Goal: Task Accomplishment & Management: Use online tool/utility

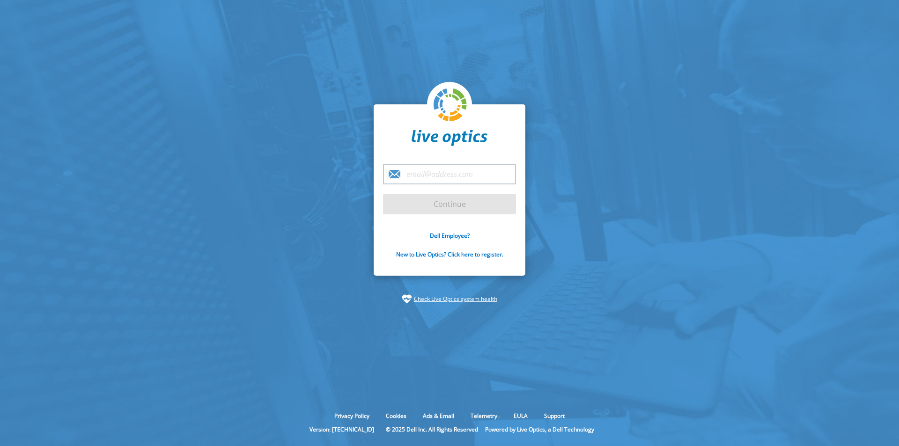
click at [436, 178] on input "email" at bounding box center [449, 174] width 133 height 20
click at [437, 170] on input "email" at bounding box center [449, 174] width 133 height 20
click at [435, 177] on input "email" at bounding box center [449, 174] width 133 height 20
drag, startPoint x: 677, startPoint y: 47, endPoint x: 635, endPoint y: 0, distance: 62.3
click at [675, 42] on section "Continue Dell Employee? New to Live Optics? Click here to register. Check Live …" at bounding box center [449, 204] width 899 height 408
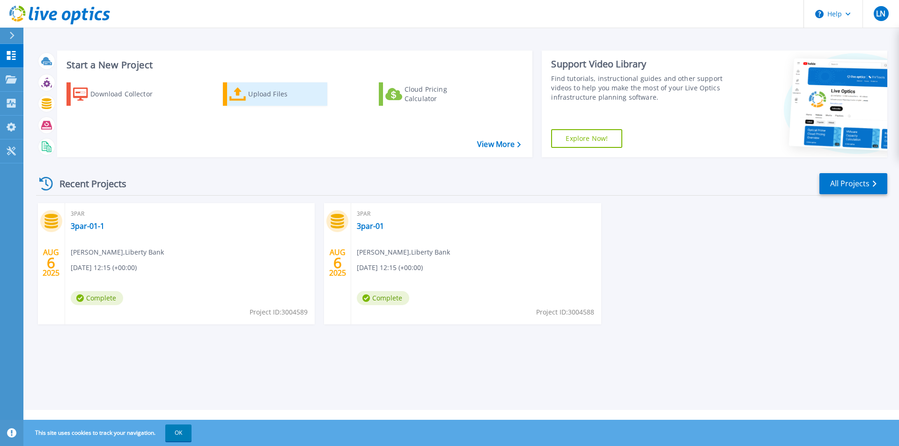
click at [272, 94] on div "Upload Files" at bounding box center [285, 94] width 75 height 19
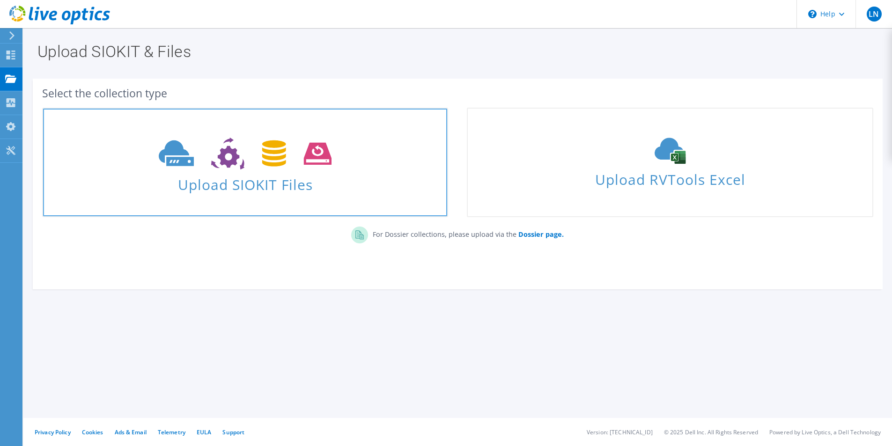
click at [234, 183] on span "Upload SIOKIT Files" at bounding box center [245, 182] width 404 height 20
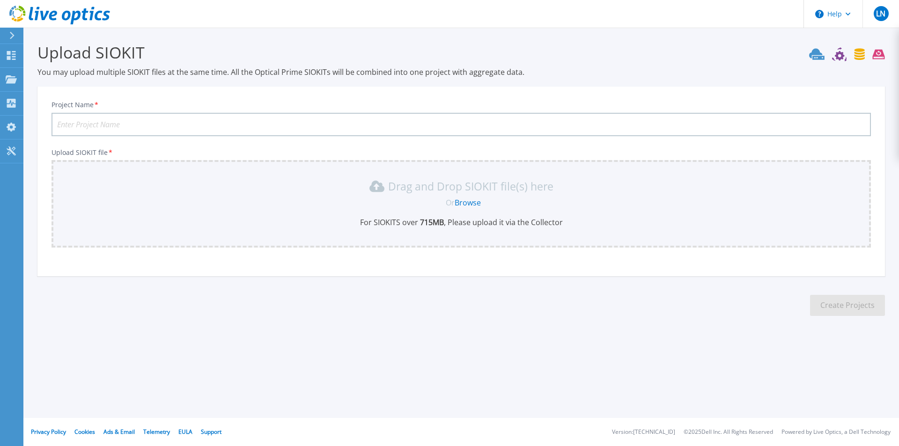
click at [97, 120] on input "Project Name *" at bounding box center [461, 124] width 819 height 23
click at [95, 123] on input "Project Name *" at bounding box center [461, 124] width 819 height 23
type input "d"
type input "VxRail-Week-1"
click at [179, 110] on div "Project Name * VxRail-Week-1" at bounding box center [461, 119] width 819 height 36
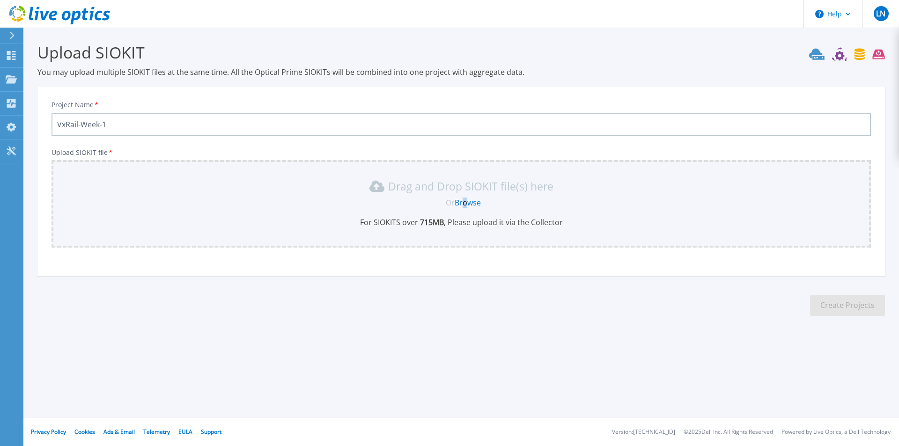
click at [466, 204] on link "Browse" at bounding box center [468, 203] width 26 height 10
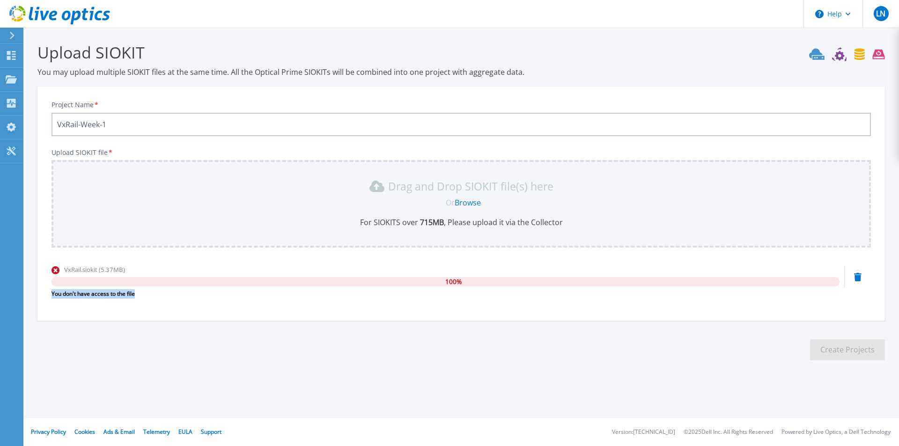
drag, startPoint x: 141, startPoint y: 294, endPoint x: 47, endPoint y: 293, distance: 94.1
click at [47, 293] on div "Project Name * VxRail-Week-1 Upload SIOKIT file * Drag and Drop SIOKIT file(s) …" at bounding box center [460, 207] width 847 height 228
click at [44, 81] on p "Projects" at bounding box center [36, 80] width 25 height 24
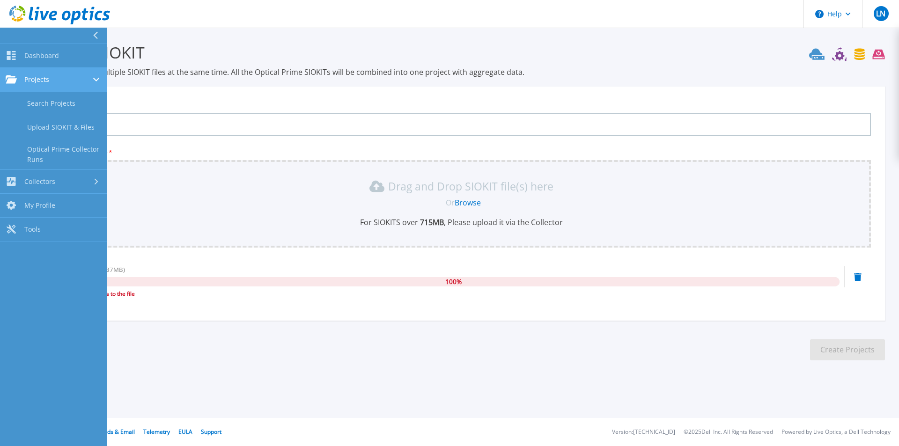
click at [44, 80] on span "Projects" at bounding box center [36, 79] width 25 height 8
click at [95, 79] on icon at bounding box center [97, 79] width 4 height 6
click at [55, 100] on link "Search Projects" at bounding box center [53, 104] width 107 height 24
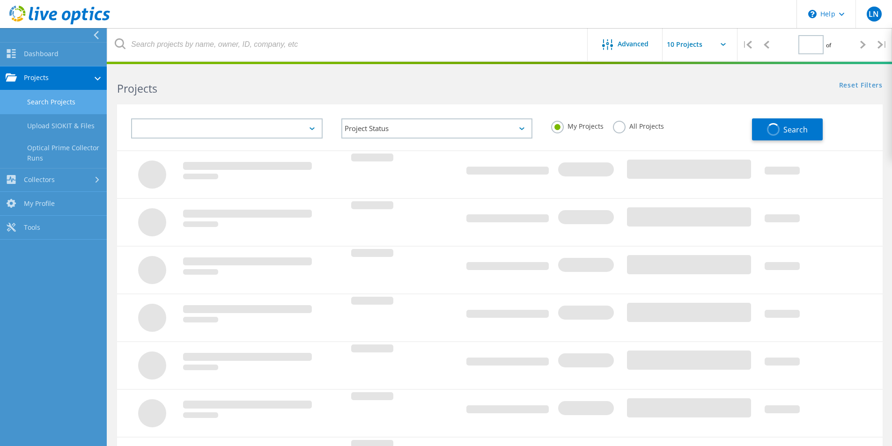
type input "1"
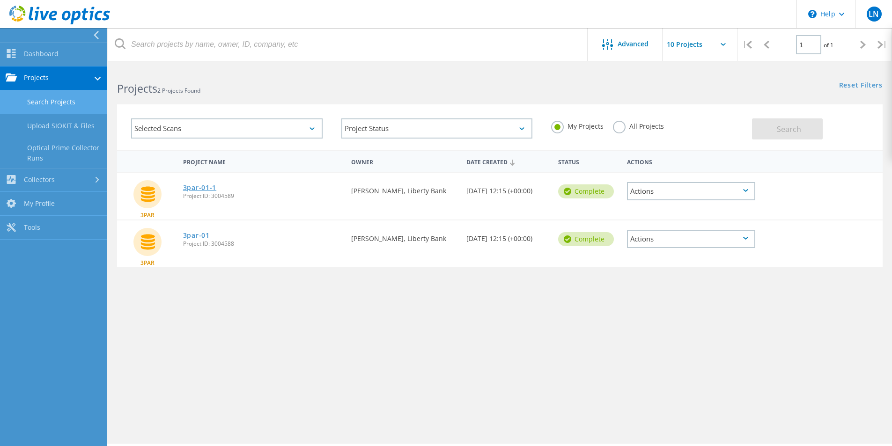
click at [188, 185] on link "3par-01-1" at bounding box center [199, 187] width 33 height 7
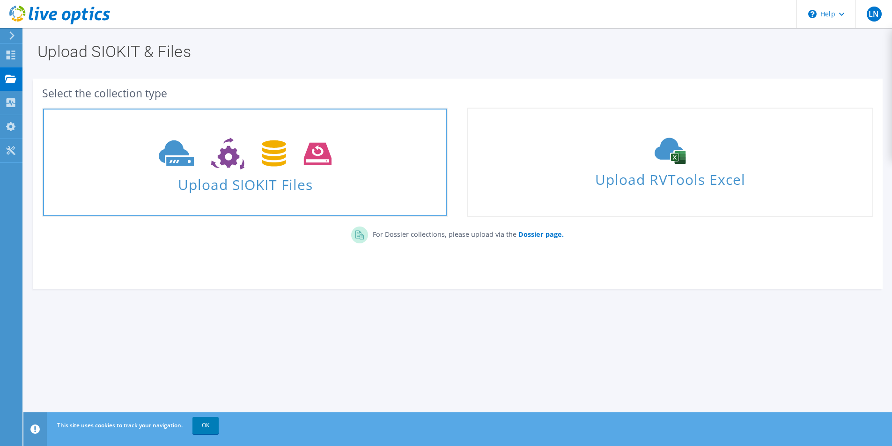
click at [256, 158] on icon at bounding box center [245, 154] width 173 height 32
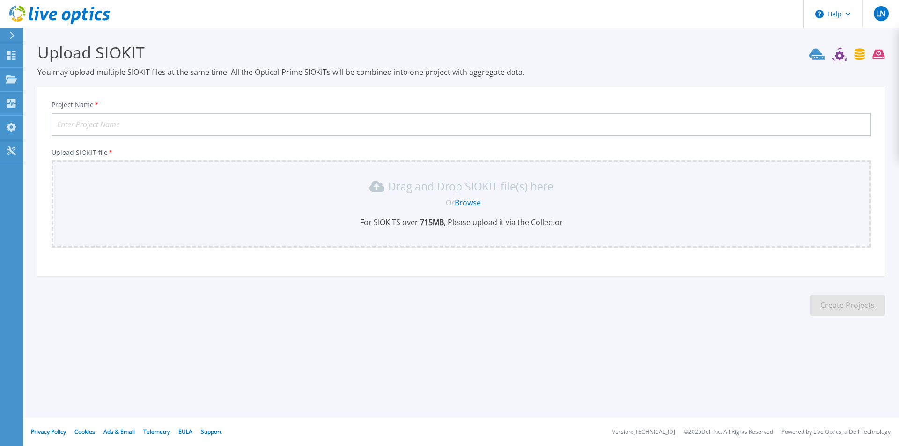
click at [149, 129] on input "Project Name *" at bounding box center [461, 124] width 819 height 23
click at [119, 216] on div "Drag and Drop SIOKIT file(s) here Or Browse For SIOKITS over 715 MB , Please up…" at bounding box center [461, 203] width 808 height 49
click at [146, 133] on input "Project Name *" at bounding box center [461, 124] width 819 height 23
type input "t"
type input "v"
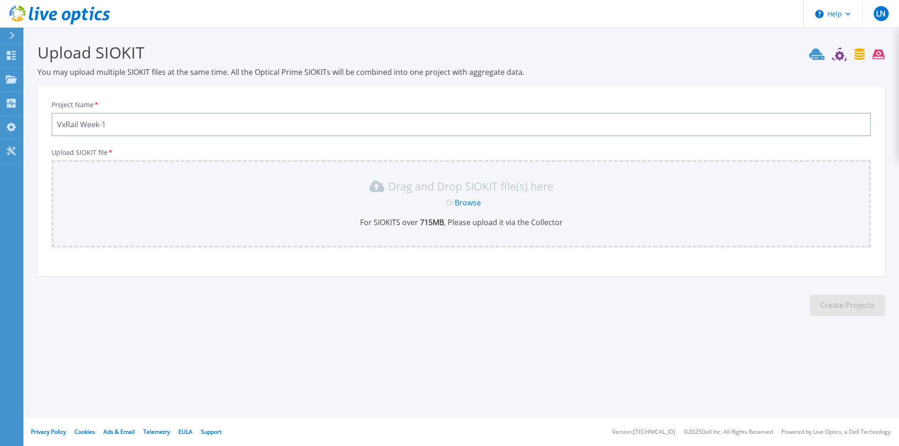
type input "VxRail Week-1"
click at [462, 203] on link "Browse" at bounding box center [468, 203] width 26 height 10
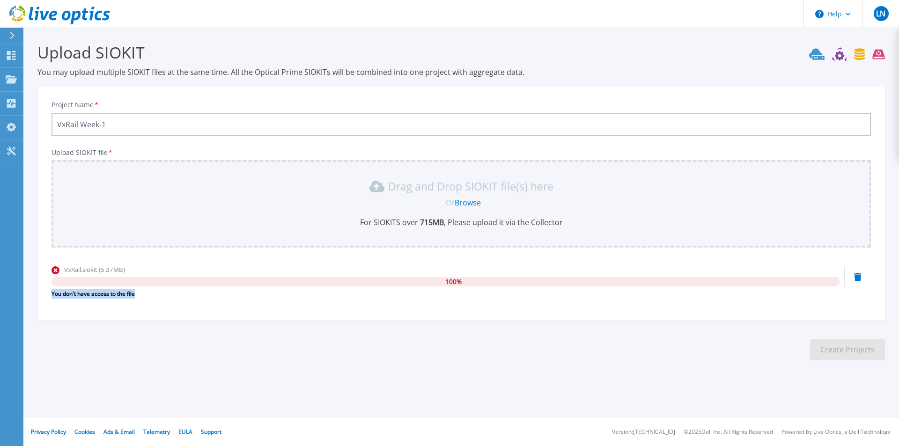
drag, startPoint x: 140, startPoint y: 295, endPoint x: 51, endPoint y: 299, distance: 90.0
click at [51, 299] on div "Project Name * VxRail Week-1 Upload SIOKIT file * Drag and Drop SIOKIT file(s) …" at bounding box center [460, 207] width 847 height 228
click at [17, 58] on link "Dashboard Dashboard" at bounding box center [11, 56] width 23 height 24
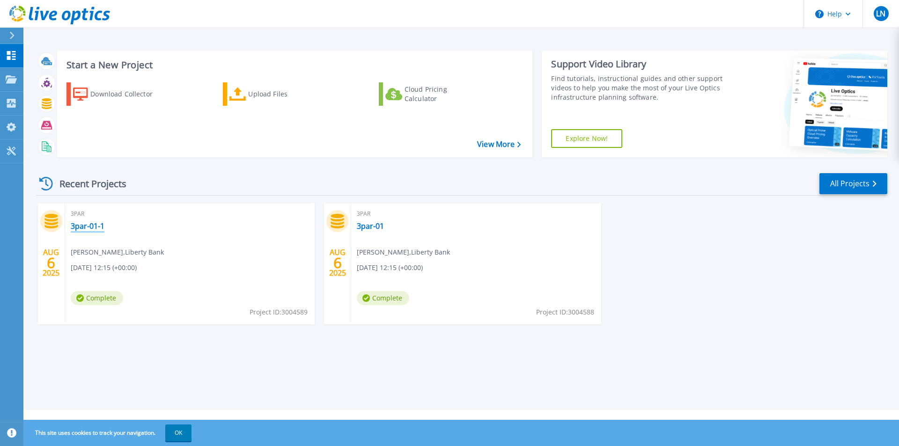
click at [79, 231] on link "3par-01-1" at bounding box center [88, 225] width 34 height 9
click at [255, 95] on div "Upload Files" at bounding box center [285, 94] width 75 height 19
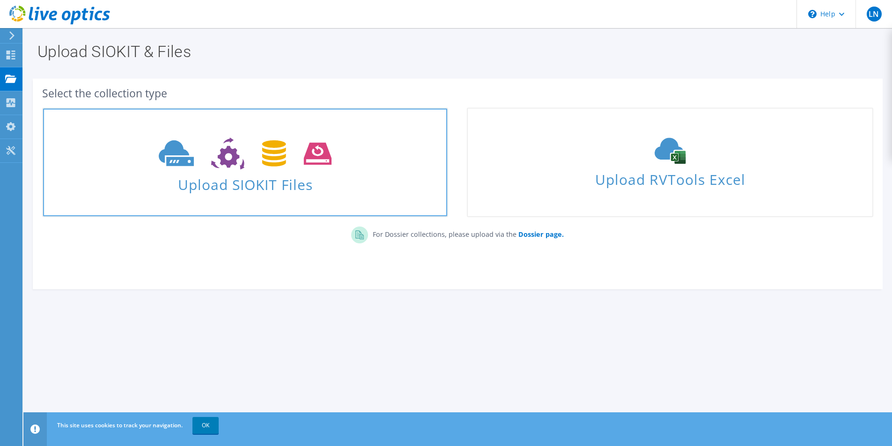
click at [234, 186] on span "Upload SIOKIT Files" at bounding box center [245, 182] width 404 height 20
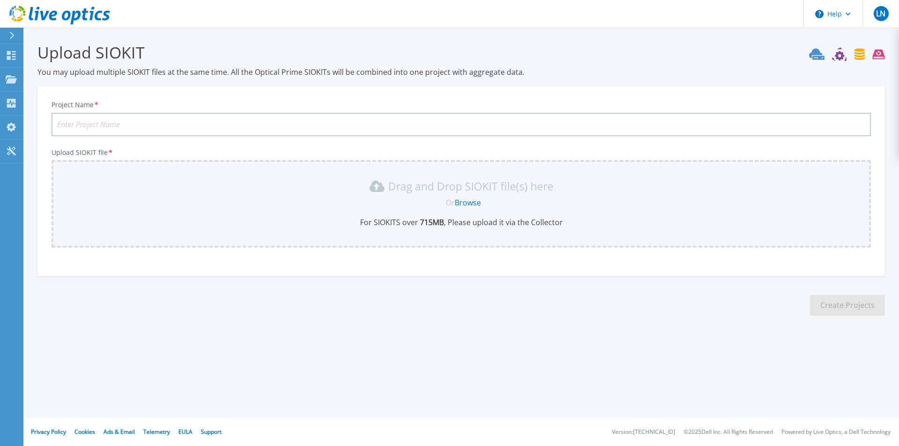
click at [156, 124] on input "Project Name *" at bounding box center [461, 124] width 819 height 23
click at [124, 111] on div "Project Name *" at bounding box center [461, 119] width 819 height 36
click at [119, 124] on input "Project Name *" at bounding box center [461, 124] width 819 height 23
type input "V"
type input "W"
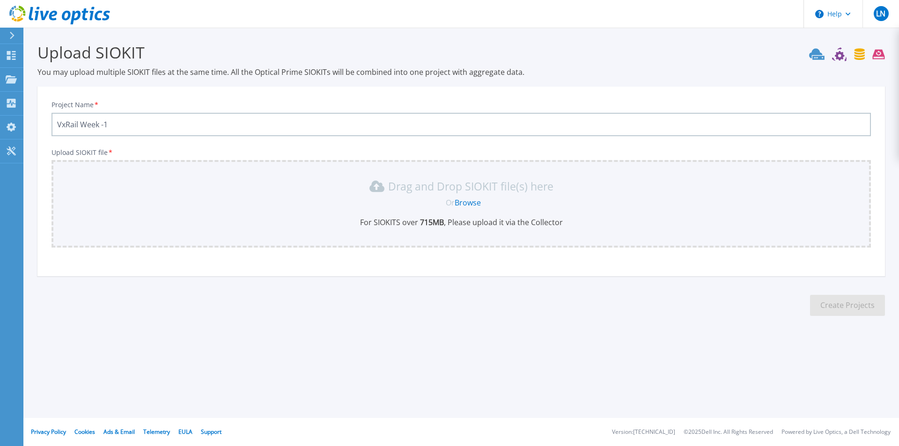
type input "VxRail Week -1"
click at [463, 202] on link "Browse" at bounding box center [468, 203] width 26 height 10
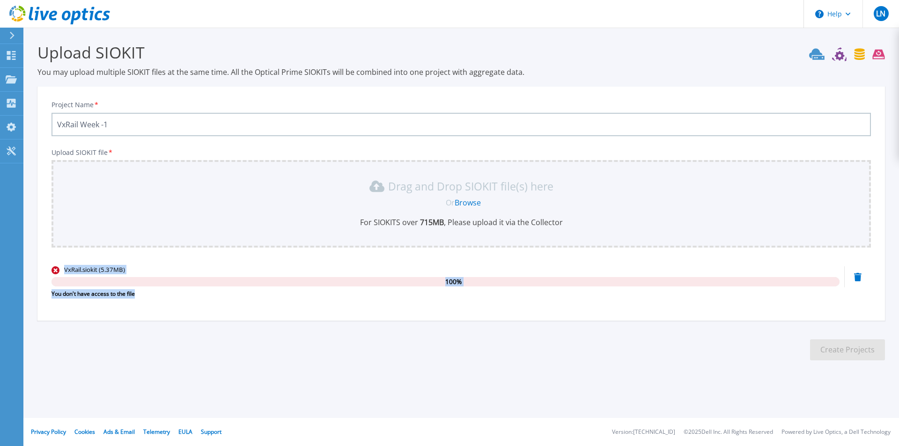
drag, startPoint x: 146, startPoint y: 294, endPoint x: 53, endPoint y: 249, distance: 103.0
click at [53, 249] on div "Upload SIOKIT file * Drag and Drop SIOKIT file(s) here Or Browse For SIOKITS ov…" at bounding box center [461, 227] width 819 height 156
click at [205, 319] on div "Project Name * VxRail Week -1 Upload SIOKIT file * Drag and Drop SIOKIT file(s)…" at bounding box center [460, 207] width 847 height 228
click at [175, 124] on input "VxRail Week -1" at bounding box center [461, 124] width 819 height 23
click at [857, 277] on icon at bounding box center [857, 277] width 7 height 8
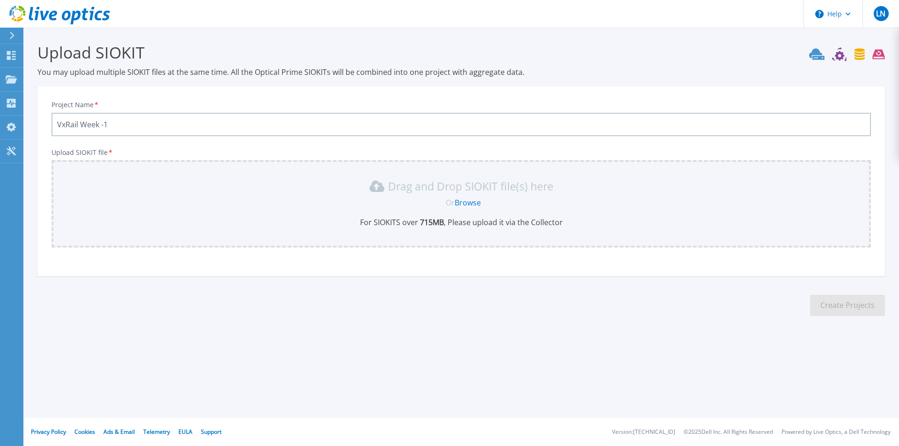
click at [467, 202] on link "Browse" at bounding box center [468, 203] width 26 height 10
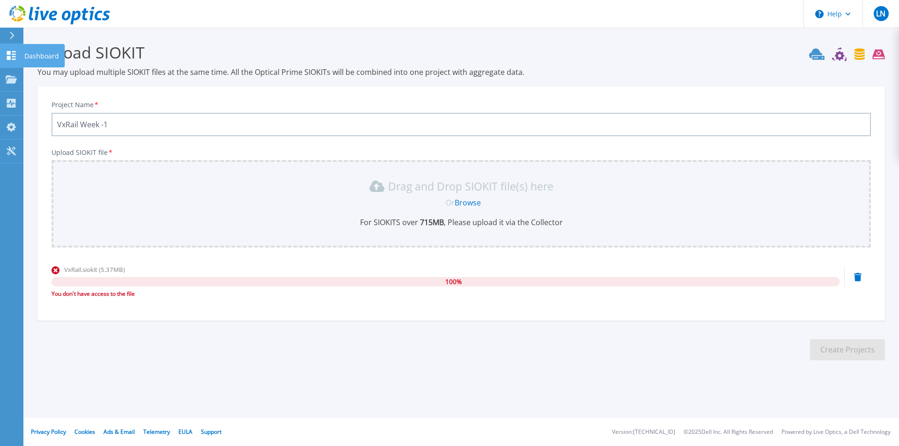
click at [37, 56] on p "Dashboard" at bounding box center [41, 56] width 35 height 24
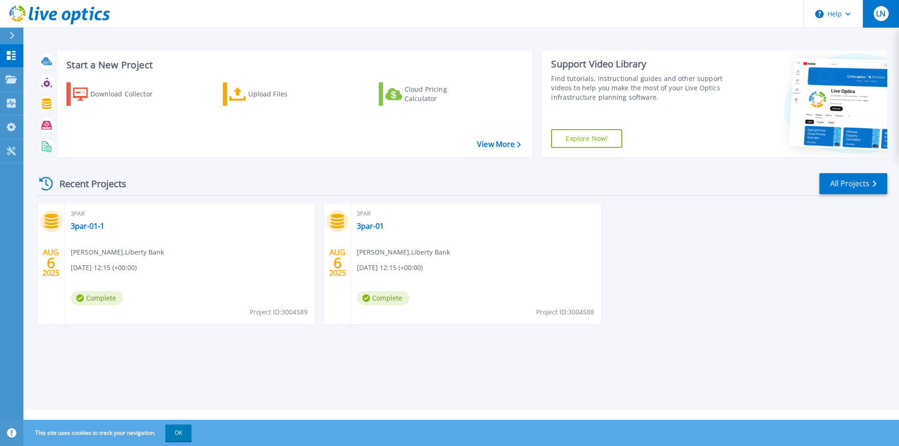
click at [881, 15] on span "LN" at bounding box center [880, 13] width 9 height 7
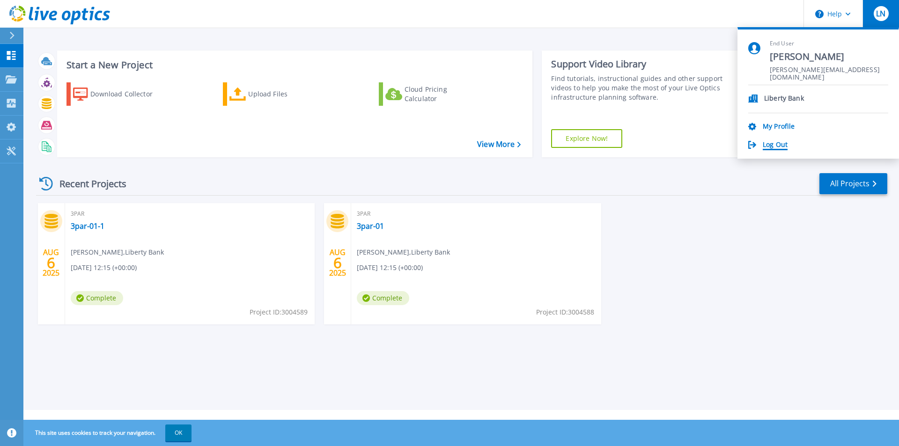
click at [769, 143] on link "Log Out" at bounding box center [775, 145] width 25 height 9
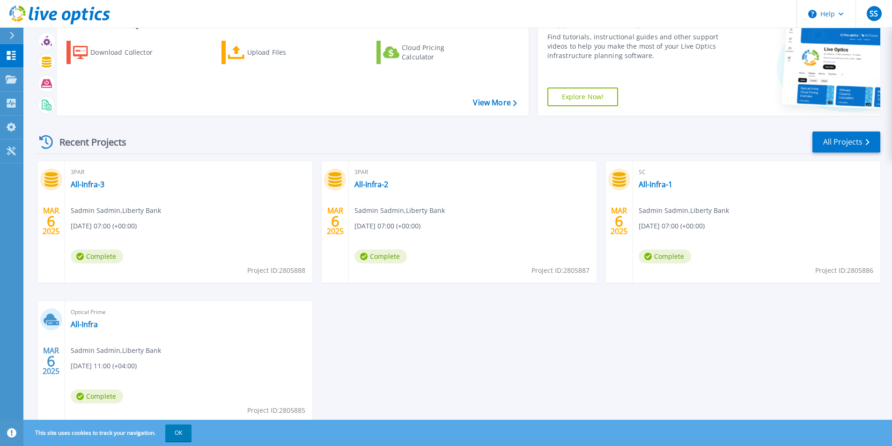
scroll to position [26, 0]
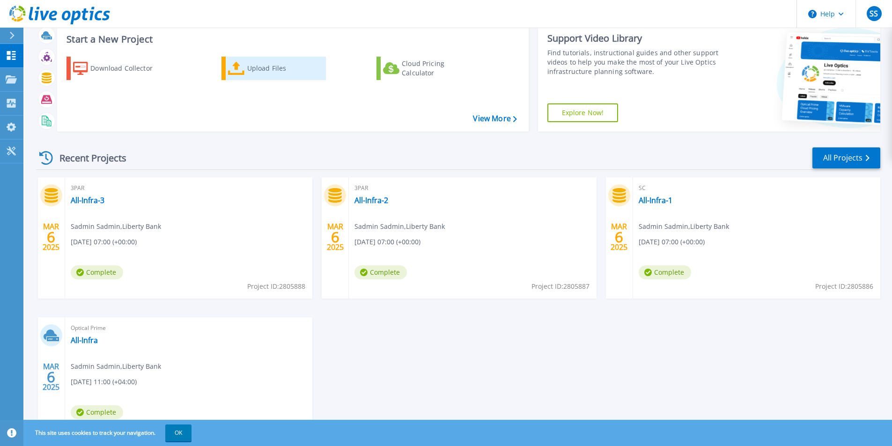
click at [262, 65] on div "Upload Files" at bounding box center [284, 68] width 75 height 19
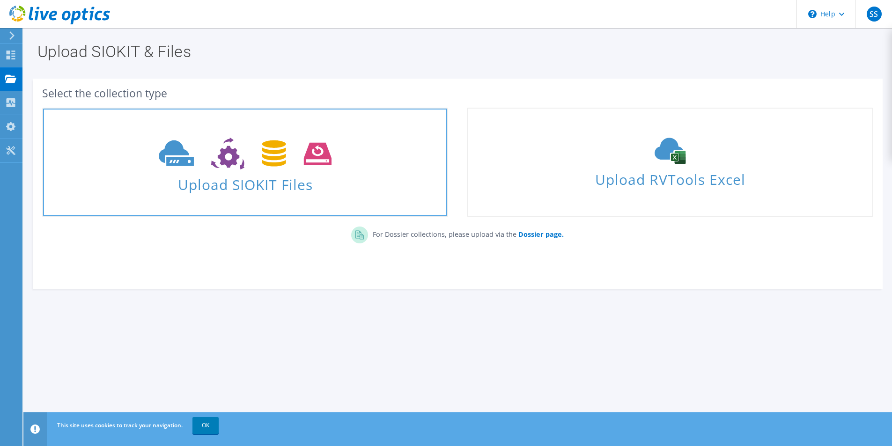
click at [214, 170] on span at bounding box center [245, 152] width 404 height 39
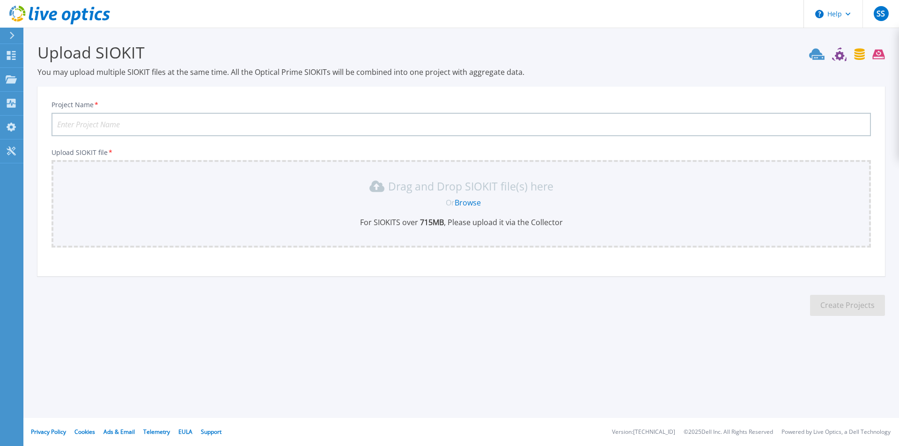
click at [148, 122] on input "Project Name *" at bounding box center [461, 124] width 819 height 23
click at [132, 121] on input "Project Name *" at bounding box center [461, 124] width 819 height 23
type input "VxRail-Week-1"
click at [472, 205] on link "Browse" at bounding box center [468, 203] width 26 height 10
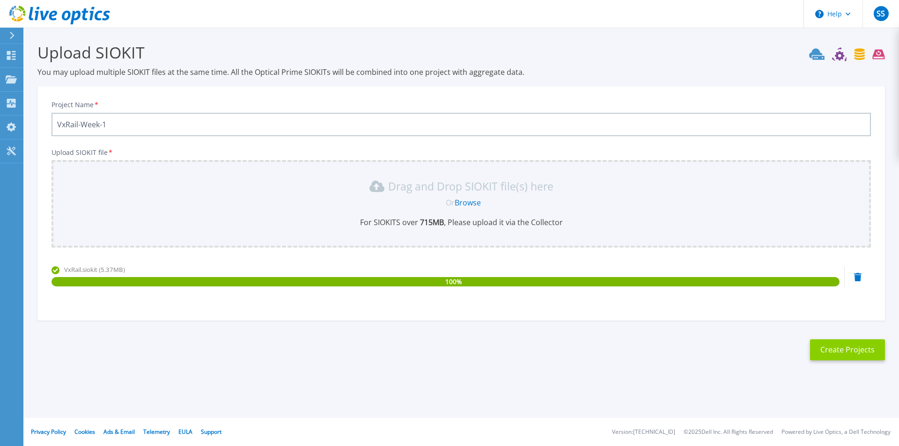
click at [825, 345] on button "Create Projects" at bounding box center [847, 349] width 75 height 21
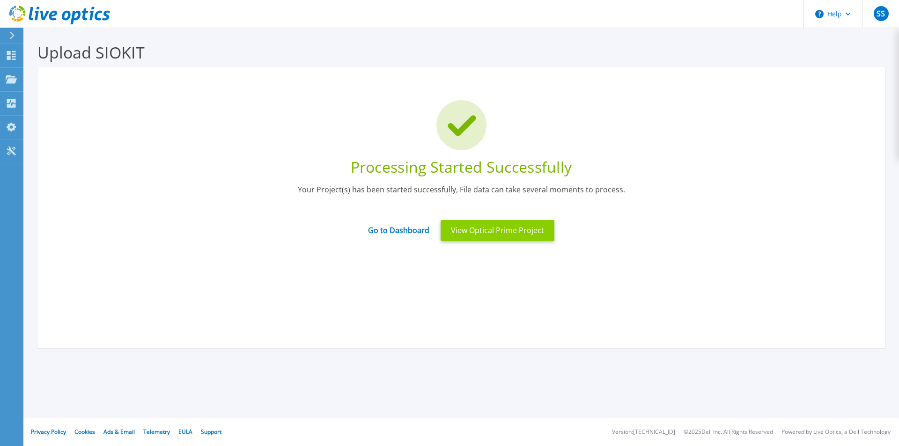
click at [496, 231] on button "View Optical Prime Project" at bounding box center [498, 230] width 114 height 21
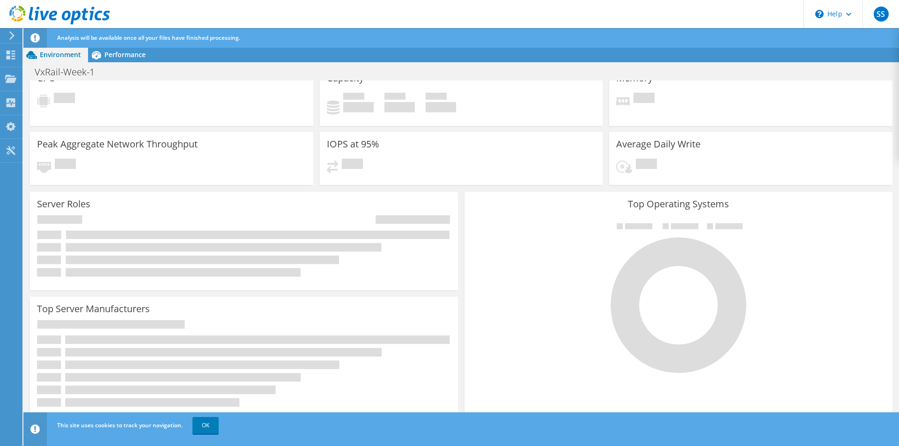
scroll to position [21, 0]
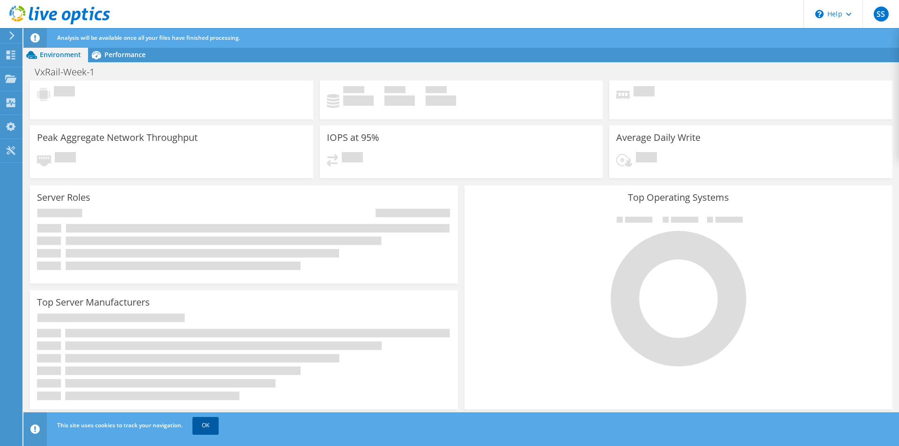
click at [206, 427] on link "OK" at bounding box center [205, 425] width 26 height 17
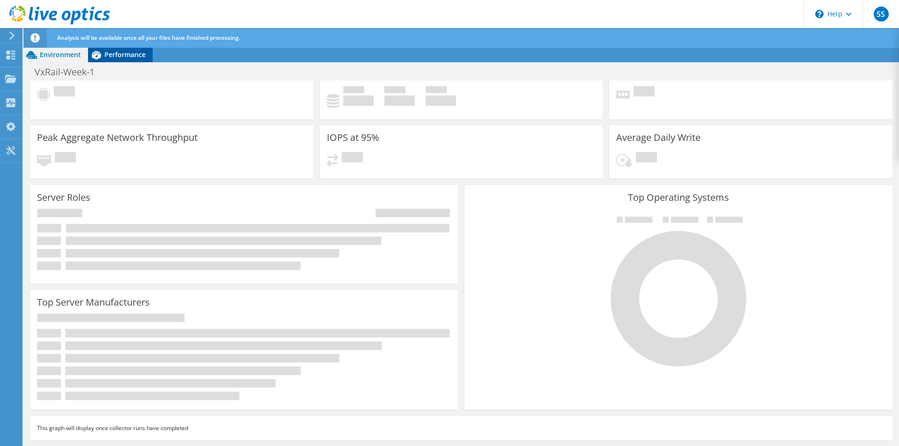
click at [131, 53] on span "Performance" at bounding box center [124, 54] width 41 height 9
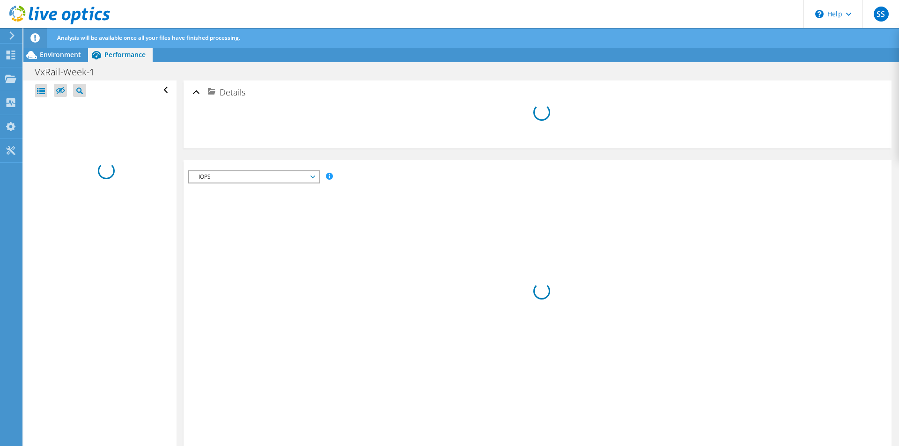
scroll to position [0, 0]
click at [55, 52] on span "Environment" at bounding box center [60, 54] width 41 height 9
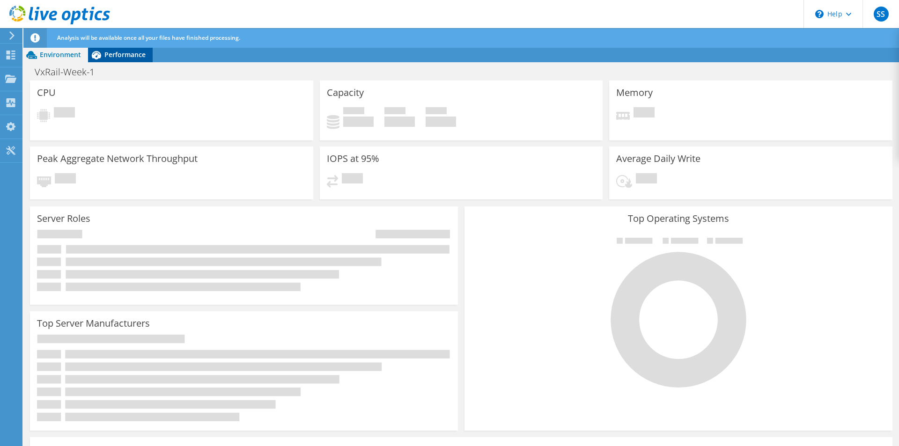
click at [124, 52] on span "Performance" at bounding box center [124, 54] width 41 height 9
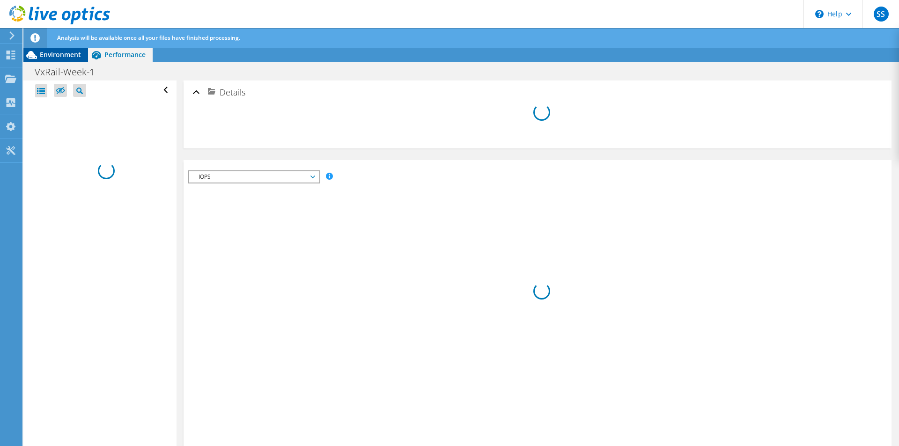
click at [64, 59] on div "Environment" at bounding box center [55, 54] width 65 height 15
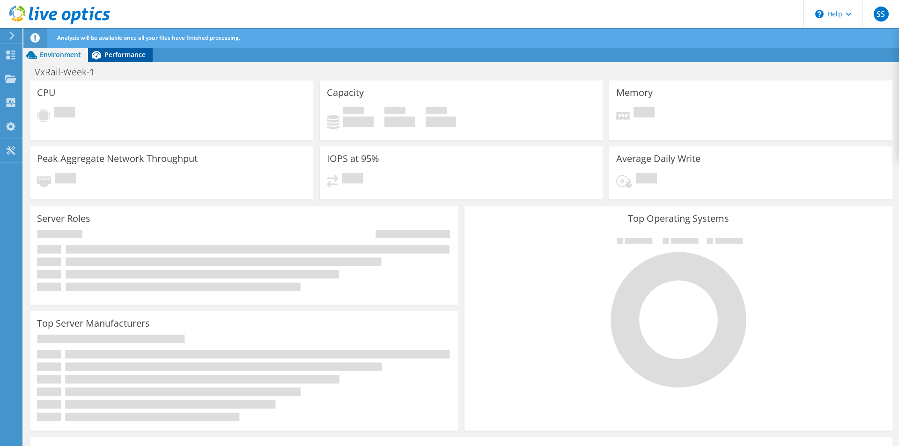
click at [119, 53] on span "Performance" at bounding box center [124, 54] width 41 height 9
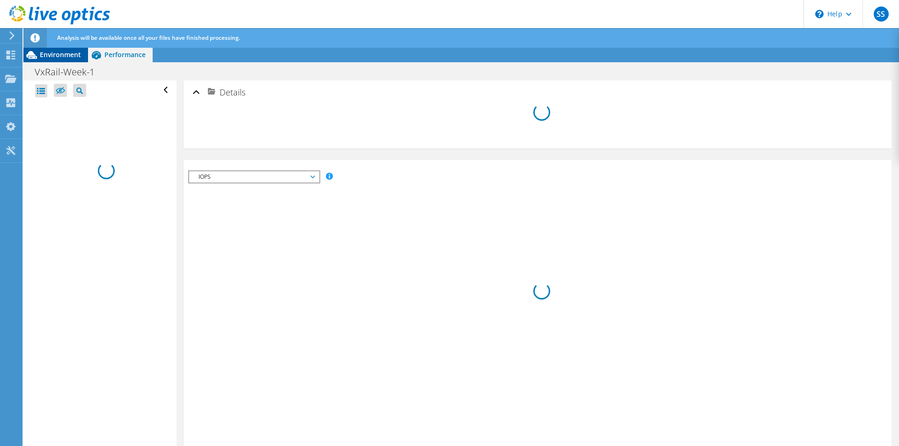
click at [63, 57] on span "Environment" at bounding box center [60, 54] width 41 height 9
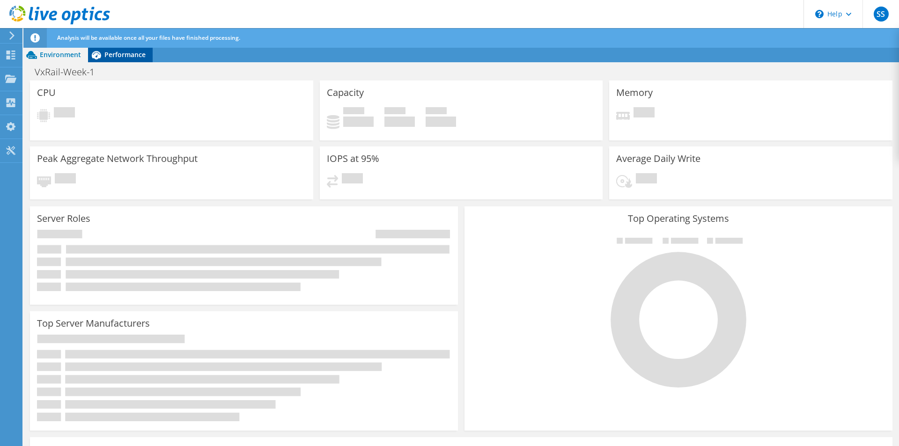
click at [104, 53] on span "Performance" at bounding box center [124, 54] width 41 height 9
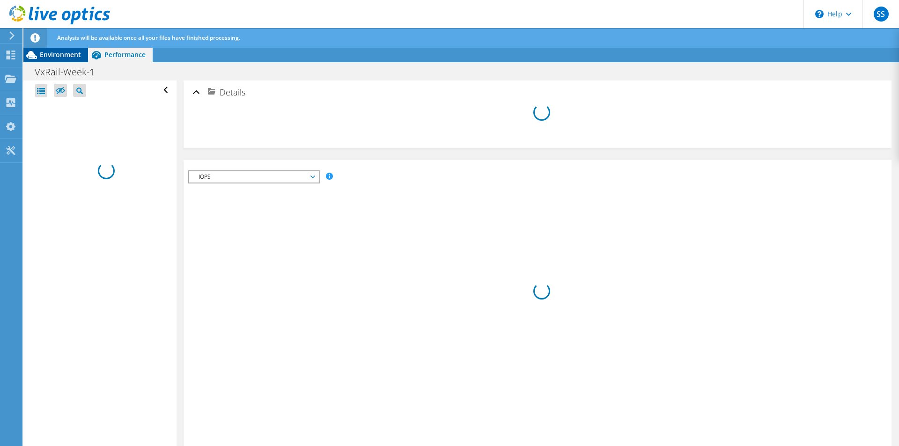
click at [71, 57] on span "Environment" at bounding box center [60, 54] width 41 height 9
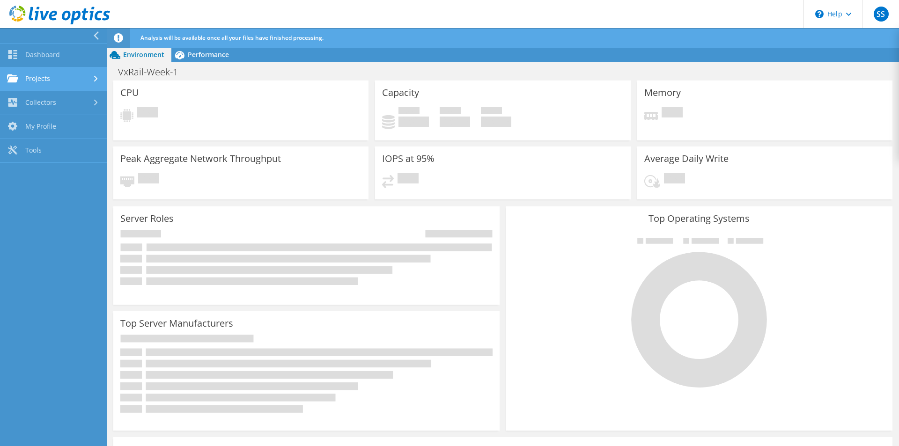
click at [51, 75] on link "Projects" at bounding box center [53, 79] width 107 height 24
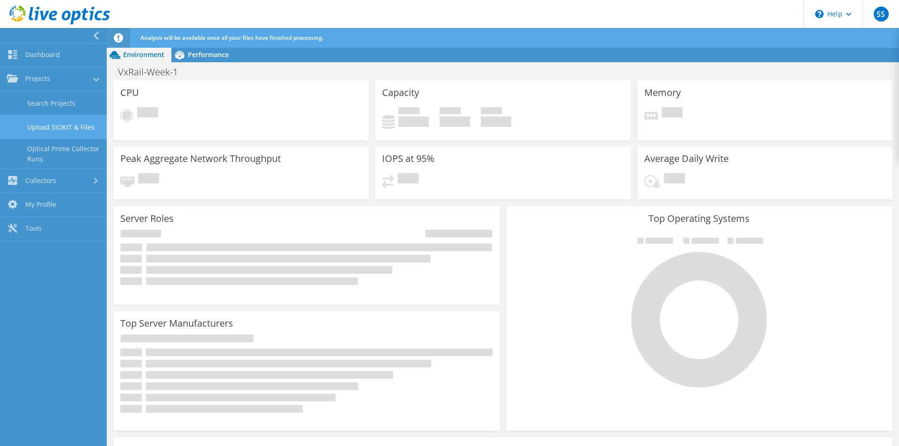
click at [56, 127] on link "Upload SIOKIT & Files" at bounding box center [53, 127] width 107 height 24
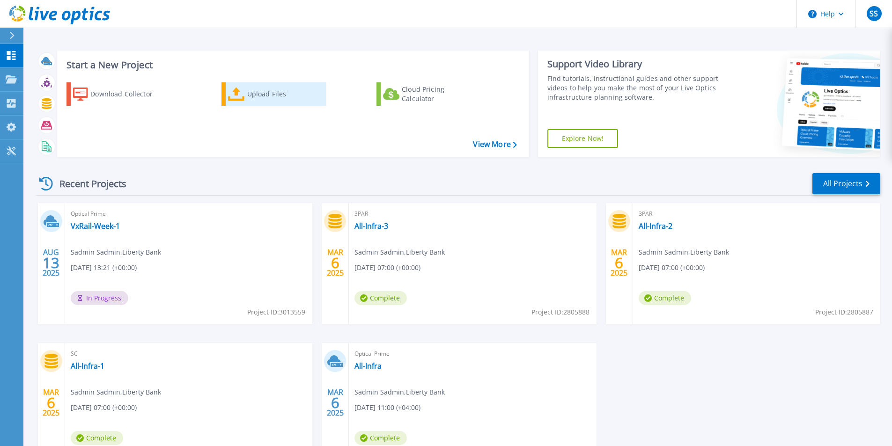
click at [269, 99] on div "Upload Files" at bounding box center [284, 94] width 75 height 19
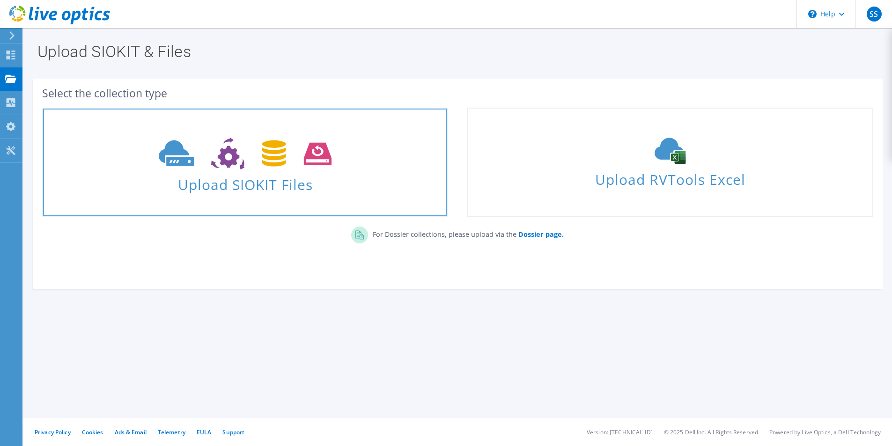
click at [233, 183] on span "Upload SIOKIT Files" at bounding box center [245, 182] width 404 height 20
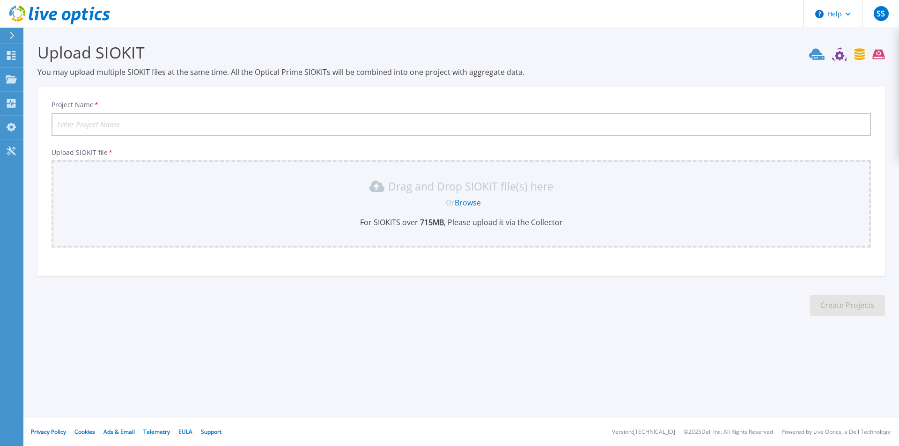
click at [163, 114] on input "Project Name *" at bounding box center [461, 124] width 819 height 23
paste input "HQ3PAR-Week2"
type input "HQ3PAR-Week2"
click at [467, 203] on link "Browse" at bounding box center [468, 203] width 26 height 10
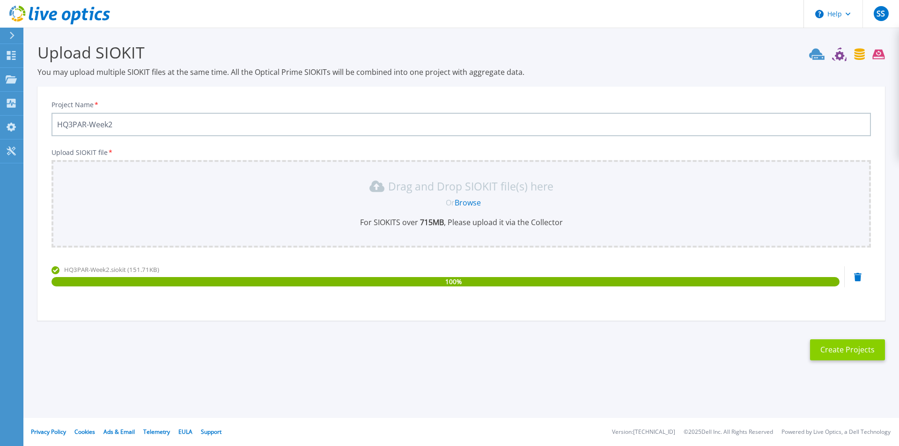
click at [831, 345] on button "Create Projects" at bounding box center [847, 349] width 75 height 21
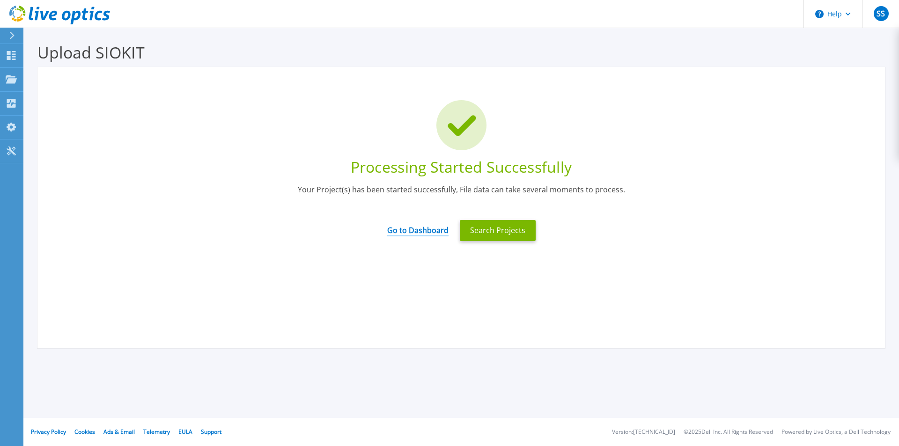
click at [405, 230] on link "Go to Dashboard" at bounding box center [417, 227] width 61 height 18
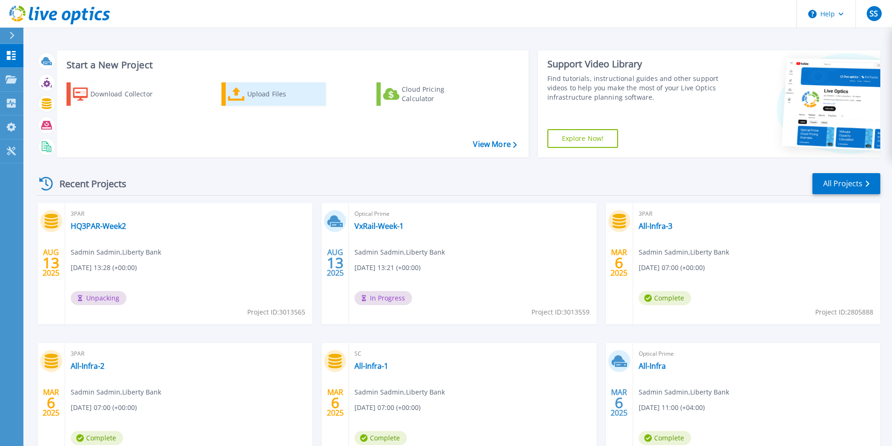
click at [263, 96] on div "Upload Files" at bounding box center [284, 94] width 75 height 19
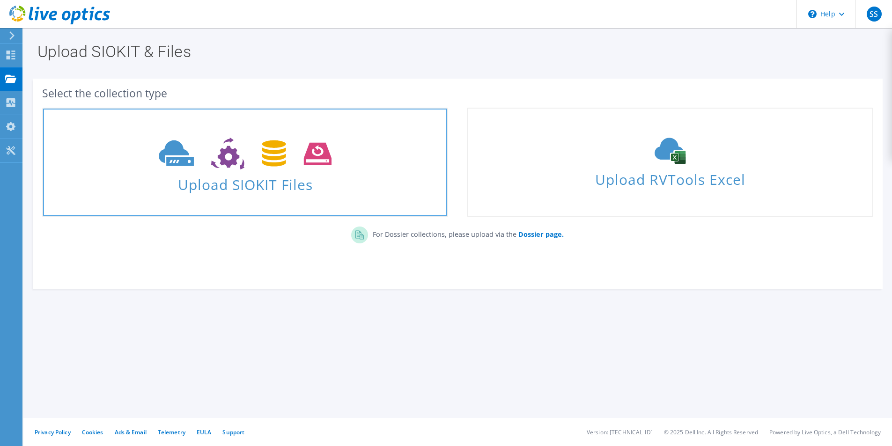
click at [247, 177] on span "Upload SIOKIT Files" at bounding box center [245, 182] width 404 height 20
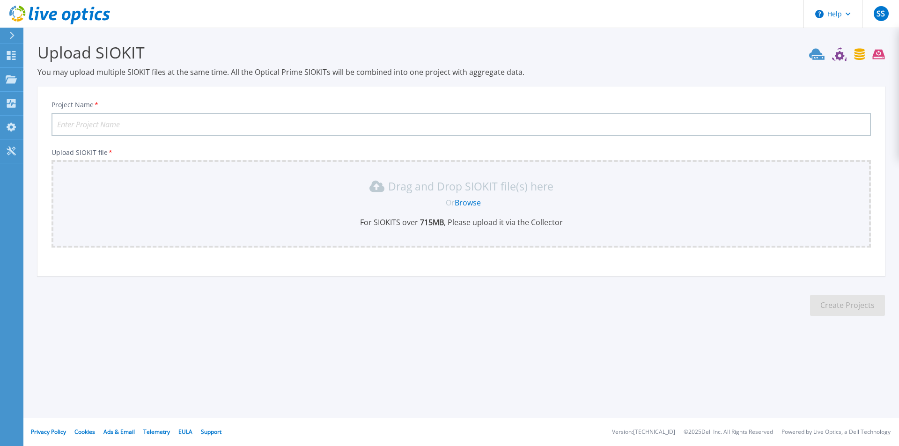
click at [240, 117] on input "Project Name *" at bounding box center [461, 124] width 819 height 23
paste input "DR3PAR-Week2"
type input "DR3PAR-Week2"
click at [460, 201] on link "Browse" at bounding box center [468, 203] width 26 height 10
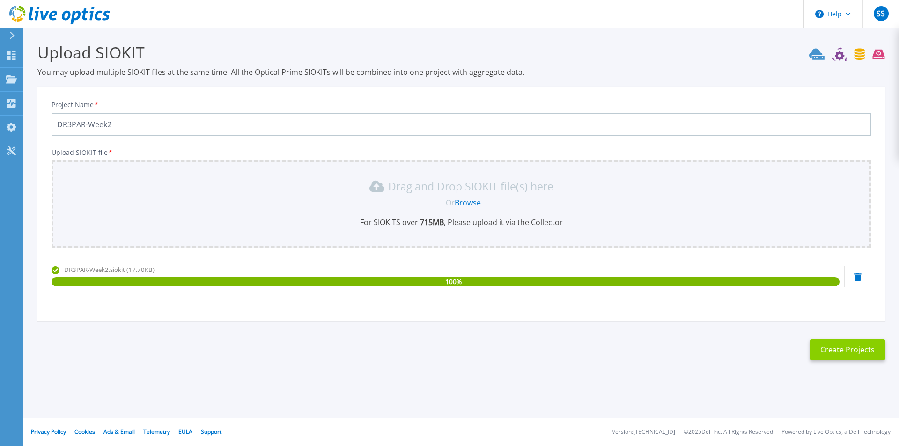
click at [853, 348] on button "Create Projects" at bounding box center [847, 349] width 75 height 21
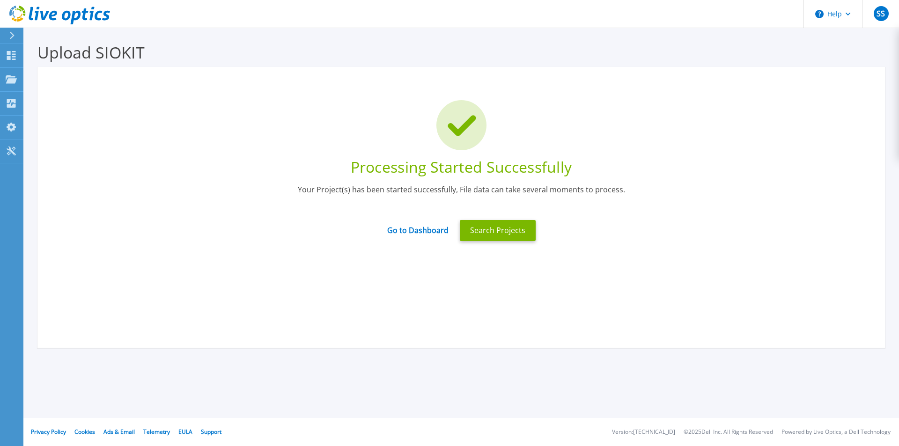
drag, startPoint x: 500, startPoint y: 230, endPoint x: 438, endPoint y: 192, distance: 73.2
click at [444, 187] on div "Processing Started Successfully Your Project(s) has been started successfully, …" at bounding box center [461, 173] width 819 height 147
click at [420, 230] on link "Go to Dashboard" at bounding box center [417, 227] width 61 height 18
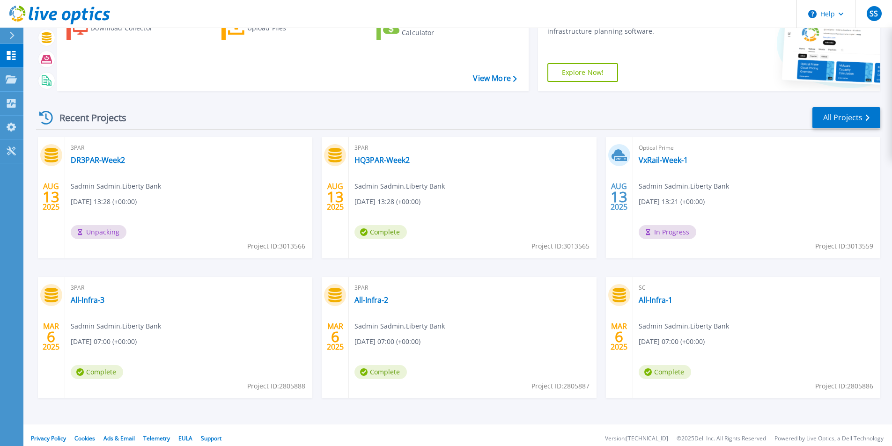
scroll to position [73, 0]
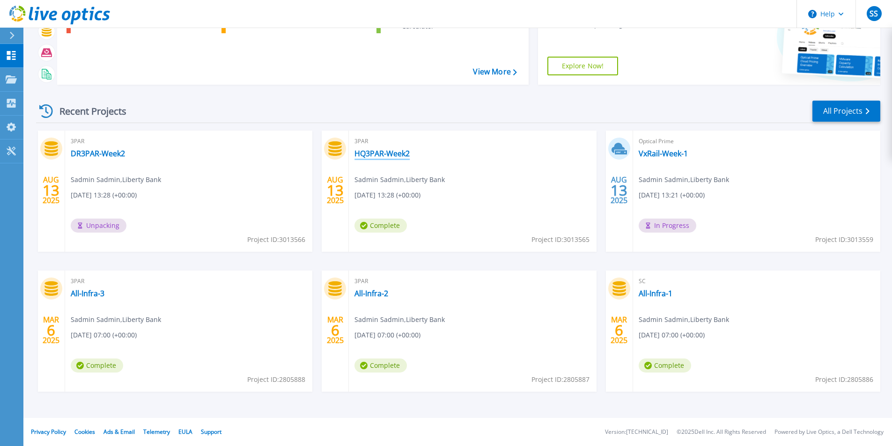
click at [385, 151] on link "HQ3PAR-Week2" at bounding box center [381, 153] width 55 height 9
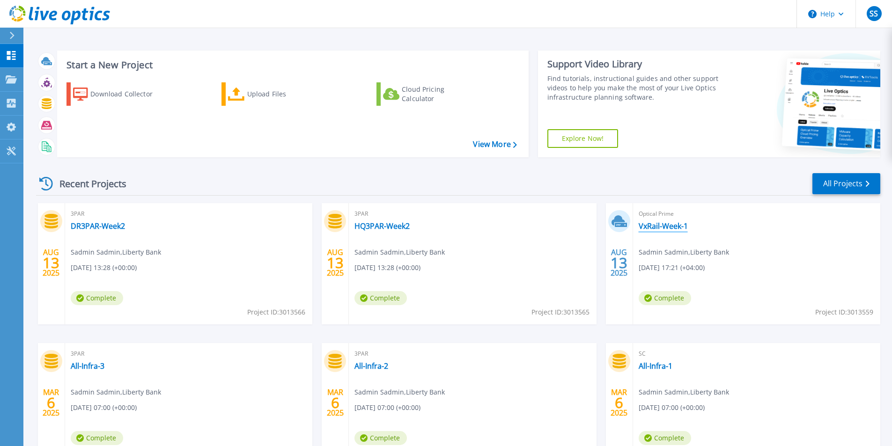
click at [662, 227] on link "VxRail-Week-1" at bounding box center [663, 225] width 49 height 9
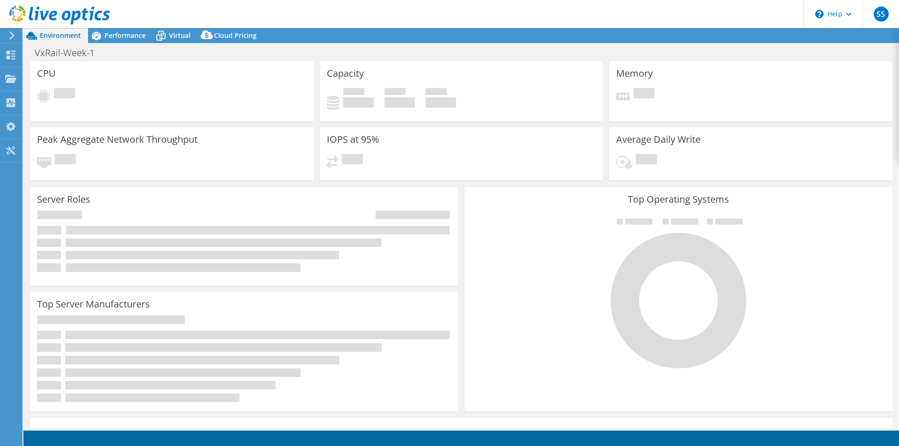
select select "USD"
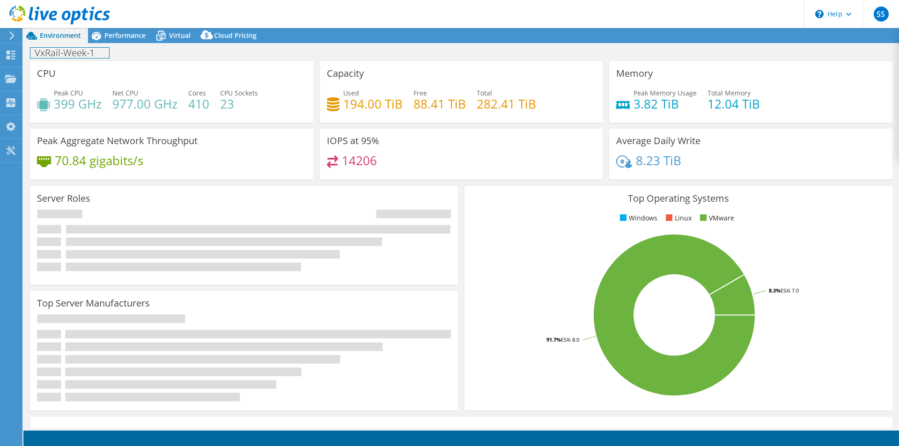
click at [89, 53] on h1 "VxRail-Week-1" at bounding box center [69, 53] width 79 height 10
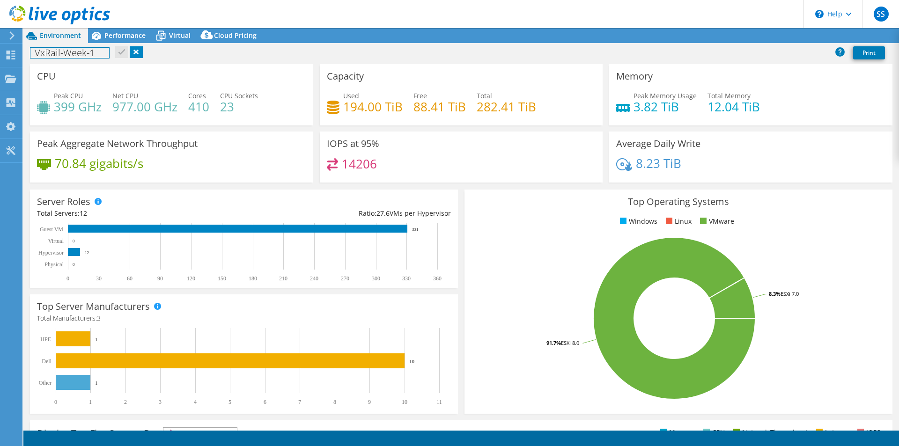
click at [97, 51] on h1 "VxRail-Week-1" at bounding box center [69, 53] width 79 height 10
click at [120, 52] on link at bounding box center [121, 52] width 13 height 12
click at [741, 34] on link "Reports" at bounding box center [740, 36] width 45 height 15
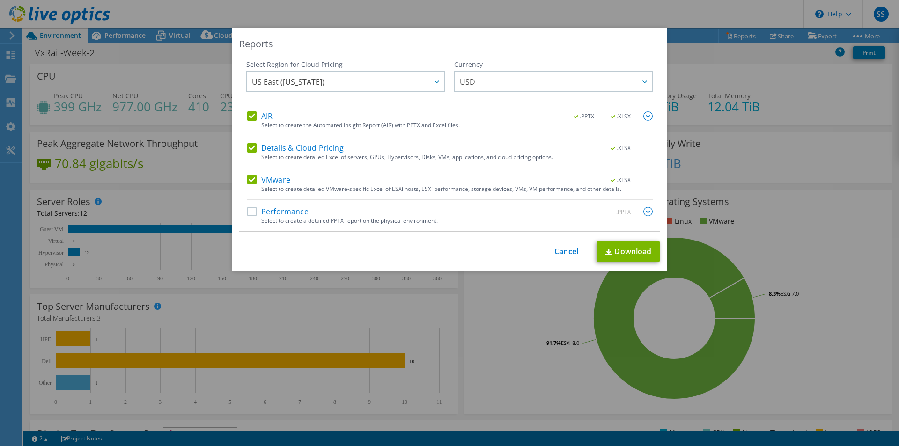
click at [247, 212] on label "Performance" at bounding box center [277, 211] width 61 height 9
click at [0, 0] on input "Performance" at bounding box center [0, 0] width 0 height 0
click at [614, 250] on link "Download" at bounding box center [628, 251] width 63 height 21
click at [566, 248] on link "Cancel" at bounding box center [566, 251] width 24 height 9
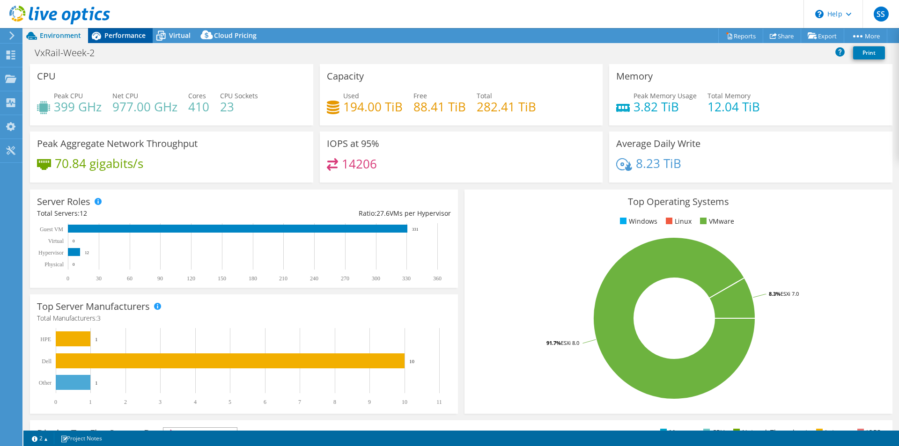
click at [122, 36] on span "Performance" at bounding box center [124, 35] width 41 height 9
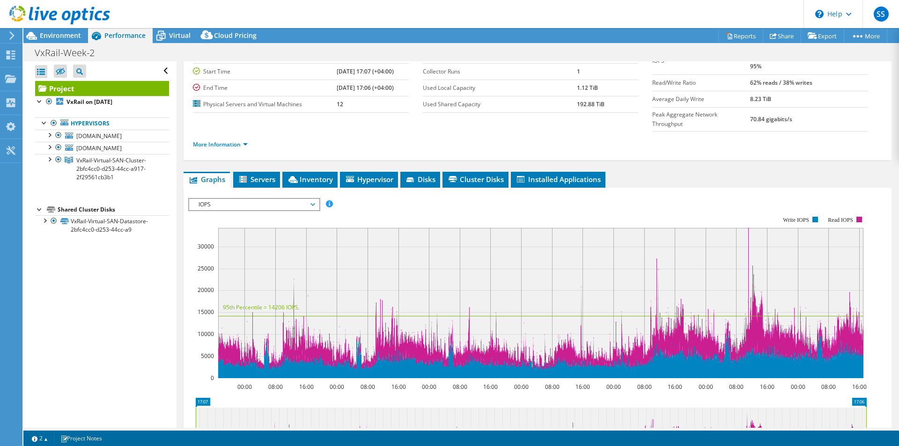
scroll to position [47, 0]
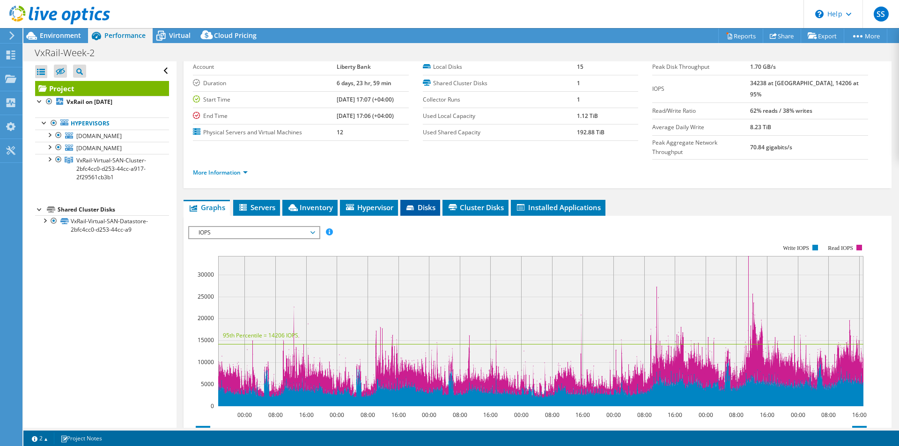
click at [419, 200] on li "Disks" at bounding box center [420, 208] width 40 height 16
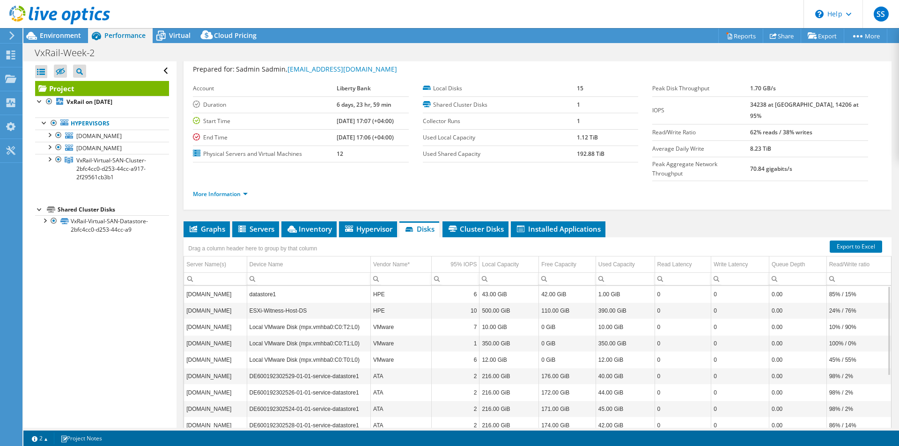
scroll to position [0, 0]
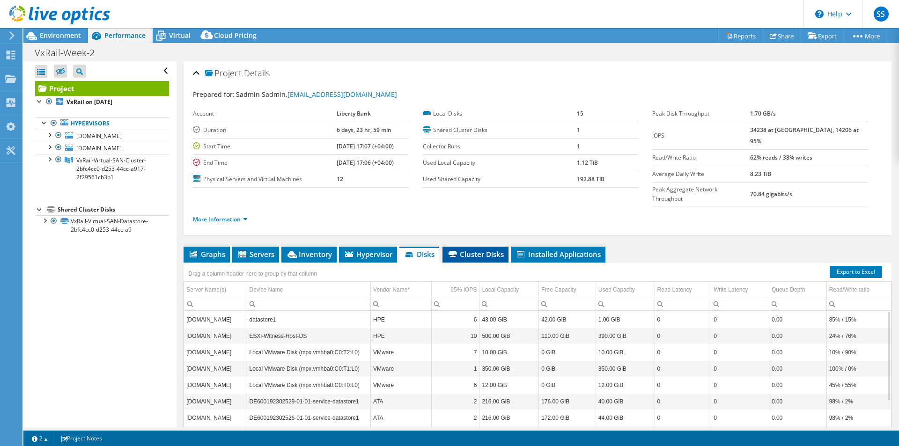
click at [475, 250] on span "Cluster Disks" at bounding box center [475, 254] width 57 height 9
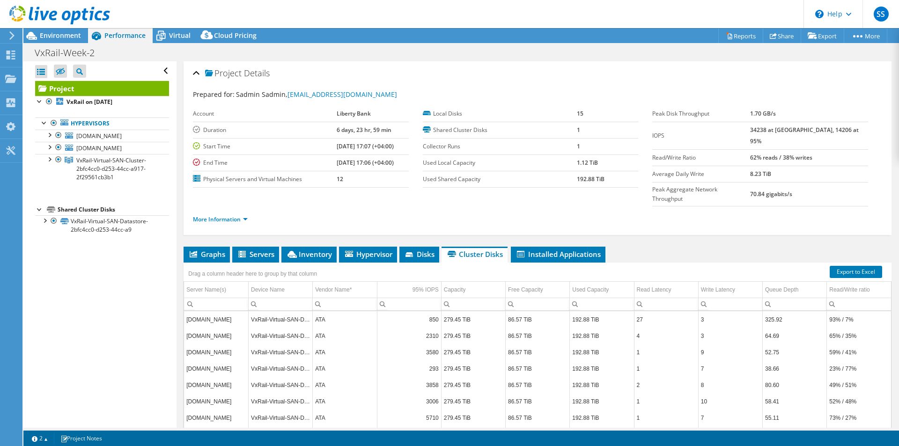
click at [774, 154] on b "62% reads / 38% writes" at bounding box center [781, 158] width 62 height 8
click at [781, 132] on b "34238 at [GEOGRAPHIC_DATA], 14206 at 95%" at bounding box center [804, 135] width 109 height 19
click at [823, 133] on b "34238 at [GEOGRAPHIC_DATA], 14206 at 95%" at bounding box center [804, 135] width 109 height 19
drag, startPoint x: 763, startPoint y: 130, endPoint x: 847, endPoint y: 127, distance: 83.4
click at [847, 127] on tr "IOPS 34238 at Peak, 14206 at 95%" at bounding box center [760, 136] width 216 height 28
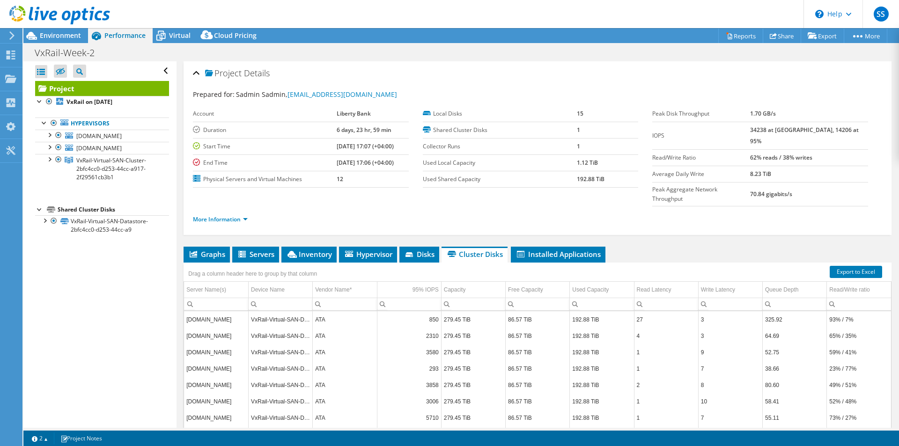
click at [781, 132] on b "34238 at [GEOGRAPHIC_DATA], 14206 at 95%" at bounding box center [804, 135] width 109 height 19
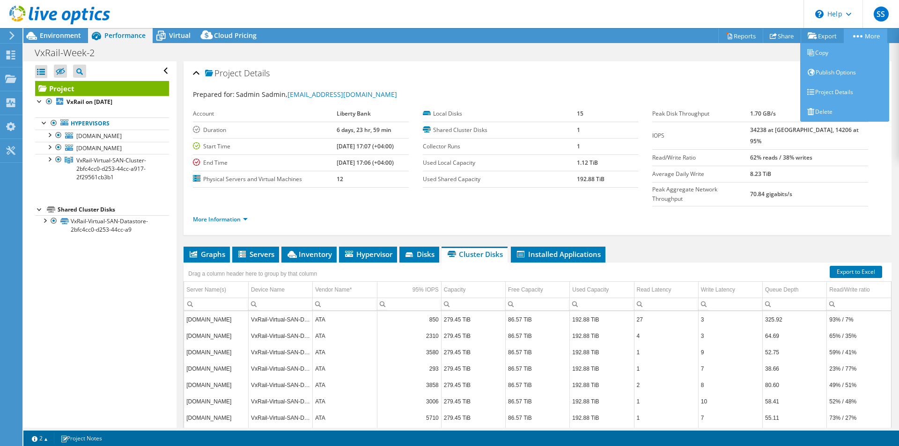
click at [855, 34] on link "More" at bounding box center [866, 36] width 44 height 15
click at [857, 38] on link "More" at bounding box center [866, 36] width 44 height 15
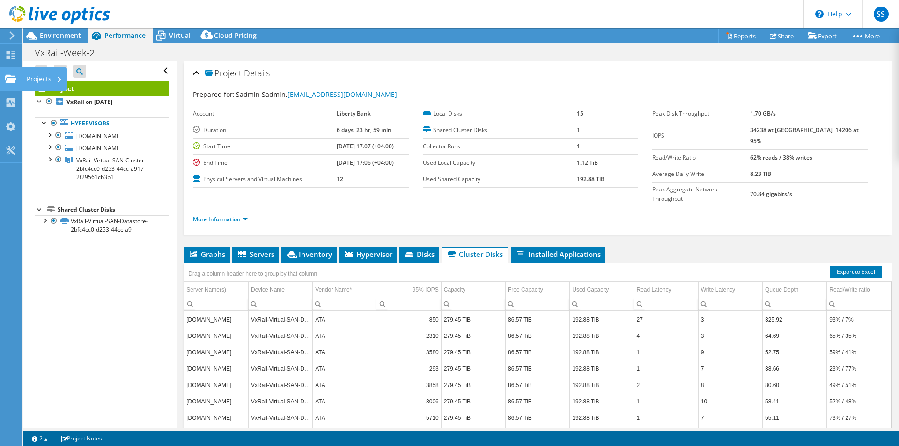
click at [7, 78] on use at bounding box center [10, 78] width 11 height 8
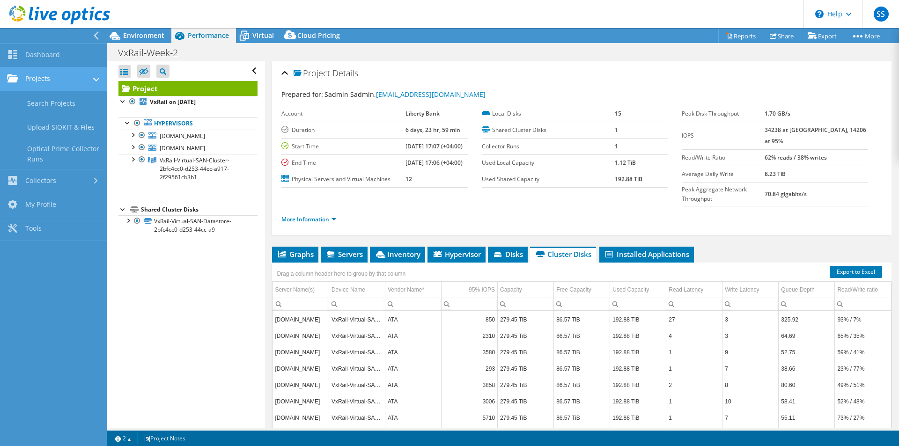
click at [41, 75] on link "Projects" at bounding box center [53, 79] width 107 height 24
click at [41, 78] on link "Projects" at bounding box center [53, 79] width 107 height 24
click at [42, 59] on link "Dashboard" at bounding box center [53, 56] width 107 height 24
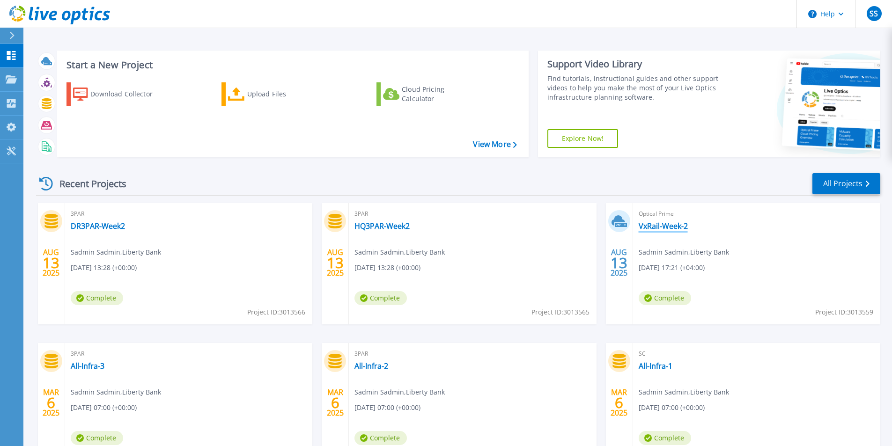
click at [654, 227] on link "VxRail-Week-2" at bounding box center [663, 225] width 49 height 9
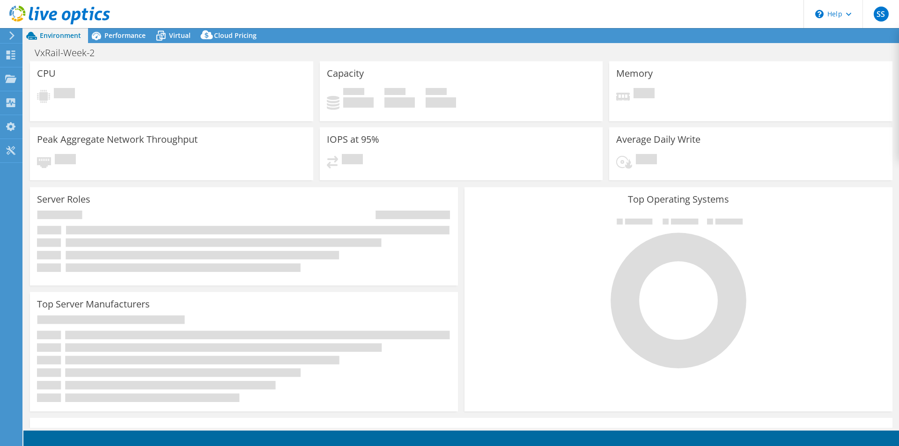
select select "USD"
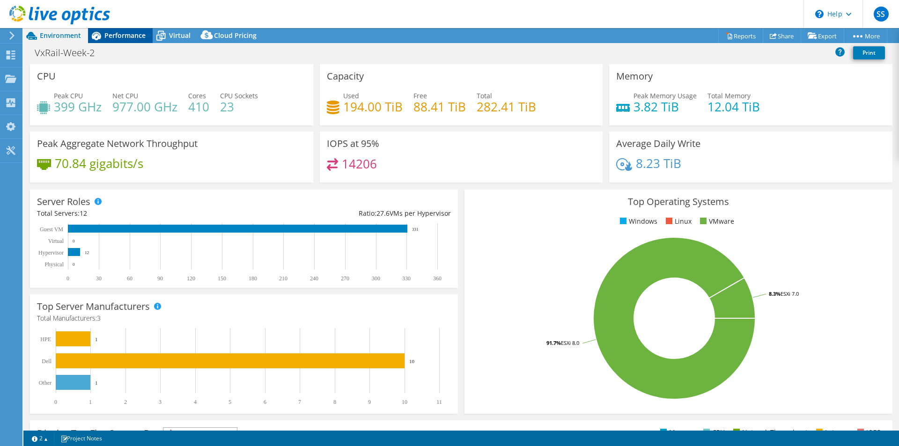
click at [125, 37] on span "Performance" at bounding box center [124, 35] width 41 height 9
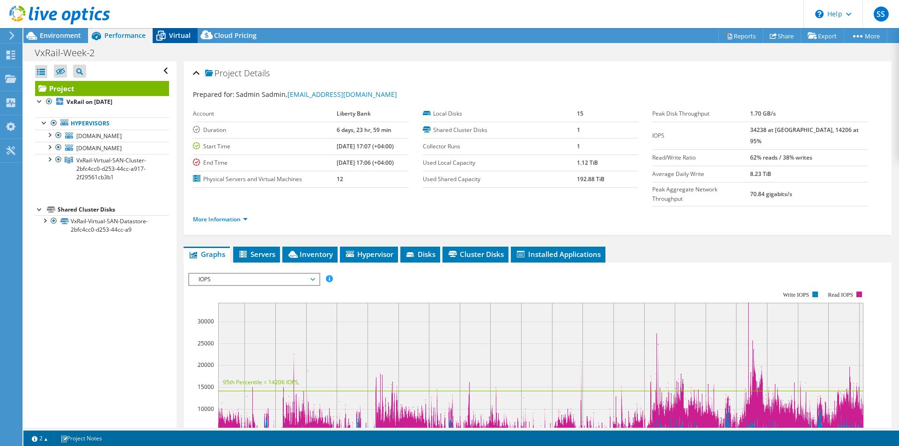
click at [169, 36] on span "Virtual" at bounding box center [180, 35] width 22 height 9
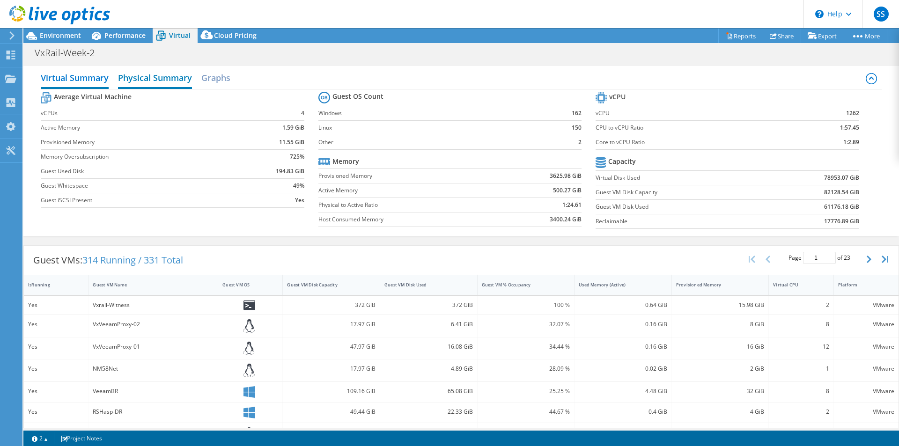
click at [147, 87] on h2 "Physical Summary" at bounding box center [155, 78] width 74 height 21
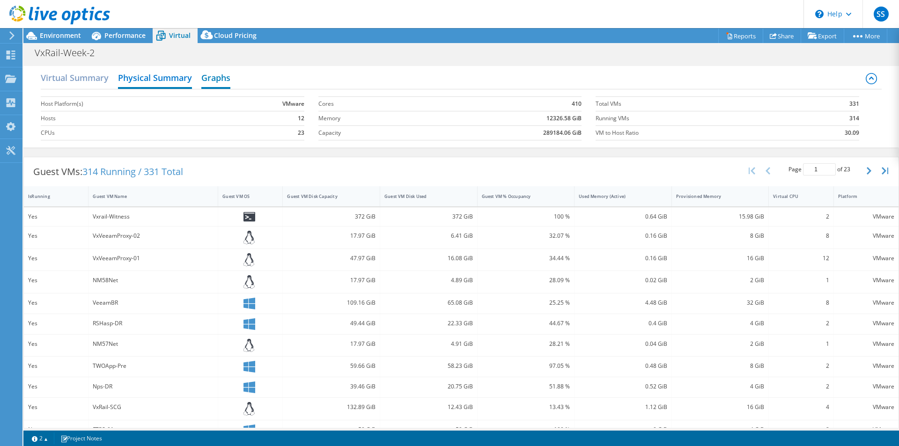
click at [223, 75] on h2 "Graphs" at bounding box center [215, 78] width 29 height 21
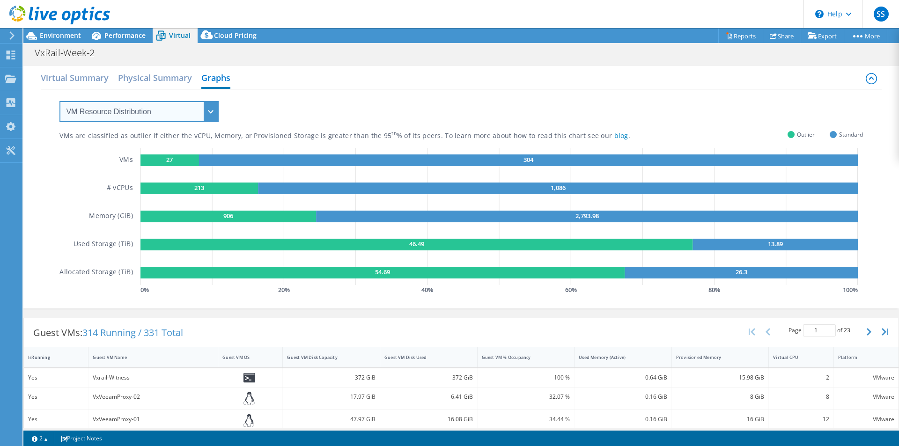
click at [199, 113] on select "VM Resource Distribution Provisioning Contrast Over Provisioning" at bounding box center [138, 111] width 159 height 21
click at [59, 101] on select "VM Resource Distribution Provisioning Contrast Over Provisioning" at bounding box center [138, 111] width 159 height 21
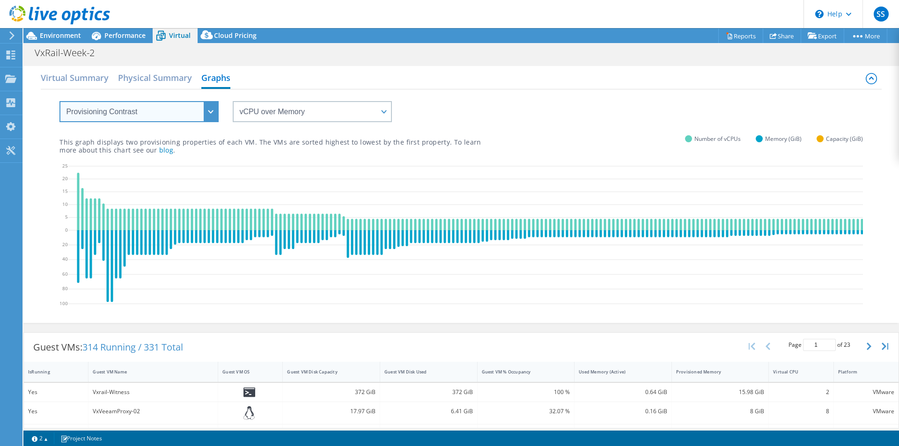
click at [185, 114] on select "VM Resource Distribution Provisioning Contrast Over Provisioning" at bounding box center [138, 111] width 159 height 21
select select "Over Provisioning"
click at [59, 101] on select "VM Resource Distribution Provisioning Contrast Over Provisioning" at bounding box center [138, 111] width 159 height 21
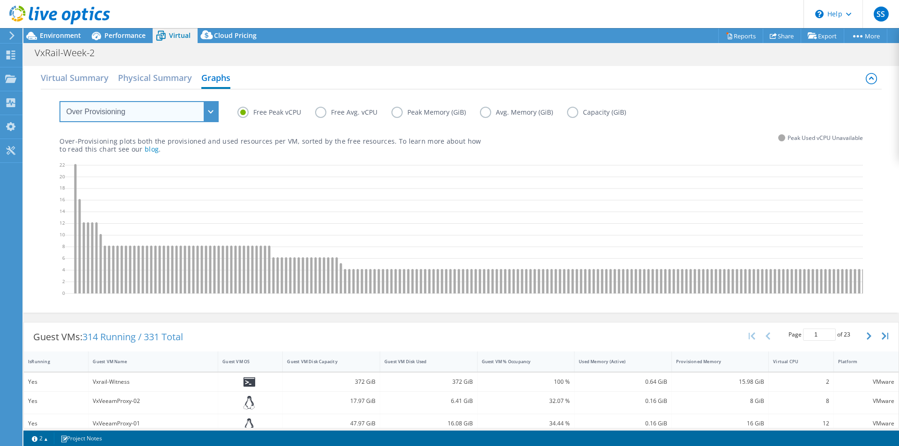
click at [199, 109] on select "VM Resource Distribution Provisioning Contrast Over Provisioning" at bounding box center [138, 111] width 159 height 21
click at [132, 117] on select "VM Resource Distribution Provisioning Contrast Over Provisioning" at bounding box center [138, 111] width 159 height 21
click at [157, 82] on h2 "Physical Summary" at bounding box center [155, 78] width 74 height 21
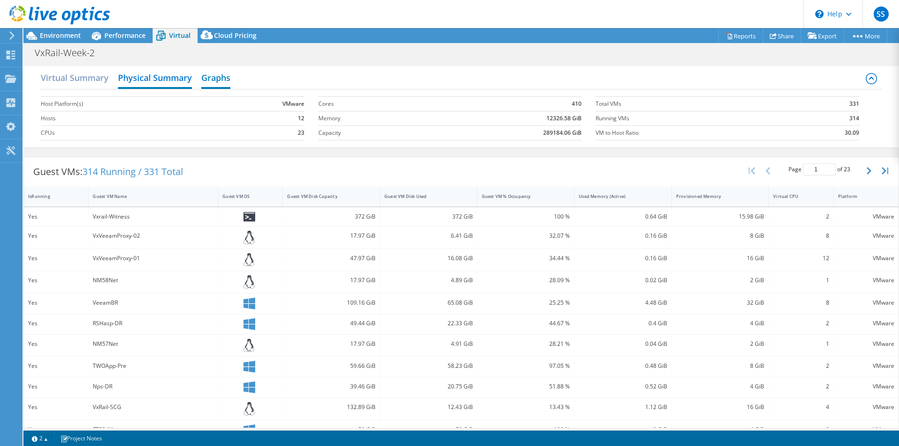
click at [230, 76] on h2 "Graphs" at bounding box center [215, 78] width 29 height 21
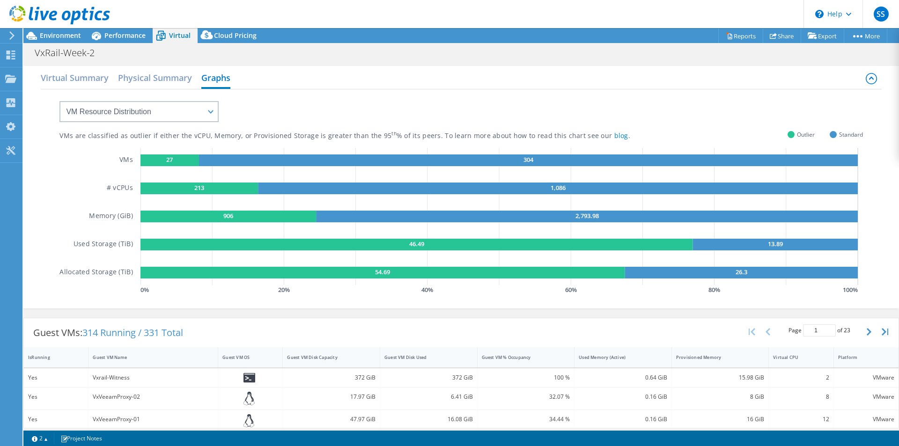
click at [117, 78] on div "Virtual Summary Physical Summary Graphs" at bounding box center [461, 78] width 840 height 21
click at [93, 80] on h2 "Virtual Summary" at bounding box center [75, 78] width 68 height 21
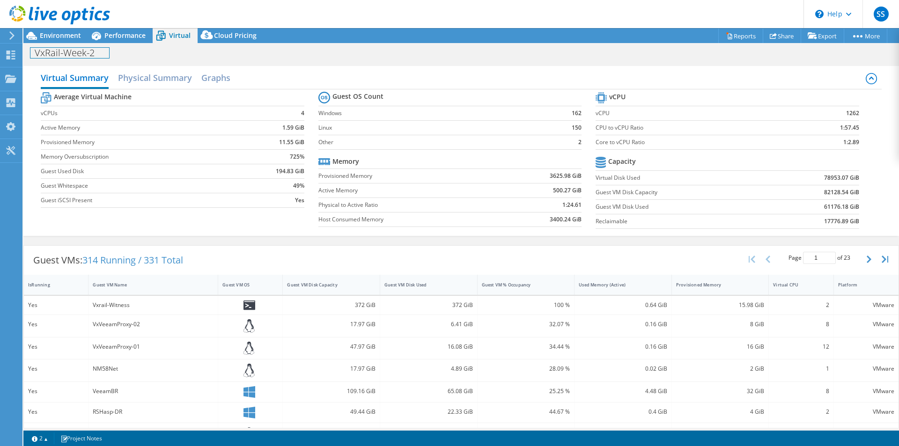
click at [50, 57] on h1 "VxRail-Week-2" at bounding box center [69, 53] width 79 height 10
click at [32, 40] on icon at bounding box center [31, 36] width 16 height 16
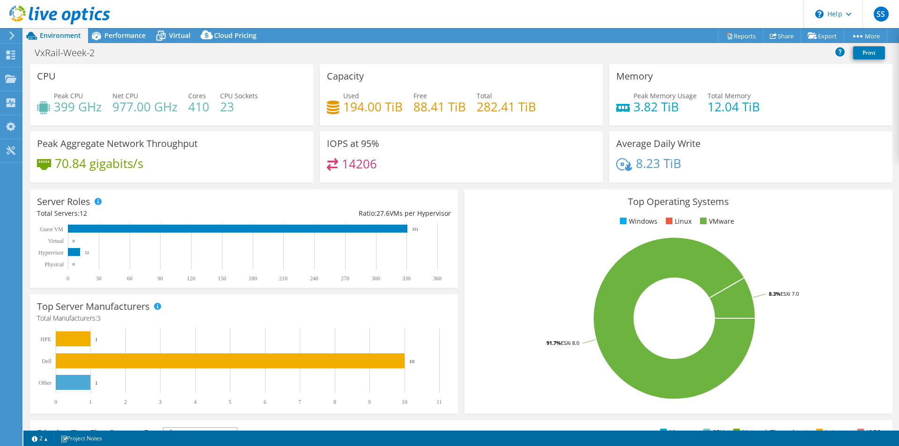
click at [348, 164] on h4 "14206" at bounding box center [359, 164] width 35 height 10
click at [670, 102] on h4 "3.82 TiB" at bounding box center [664, 107] width 63 height 10
click at [741, 37] on link "Reports" at bounding box center [740, 36] width 45 height 15
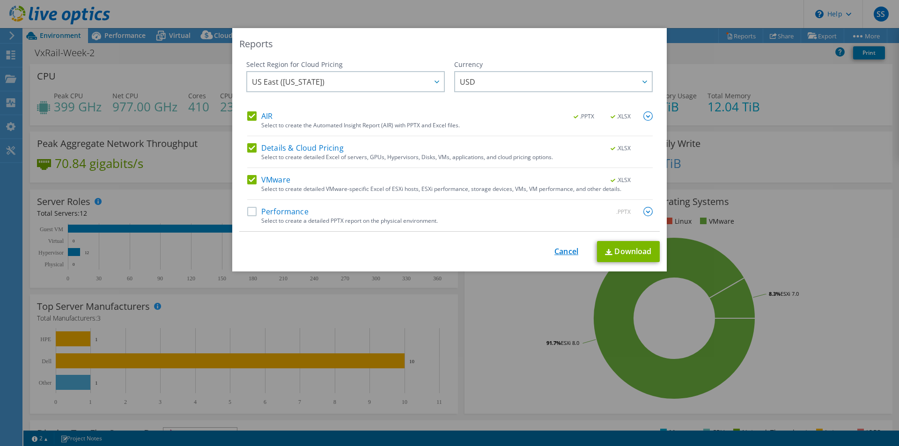
click at [554, 249] on link "Cancel" at bounding box center [566, 251] width 24 height 9
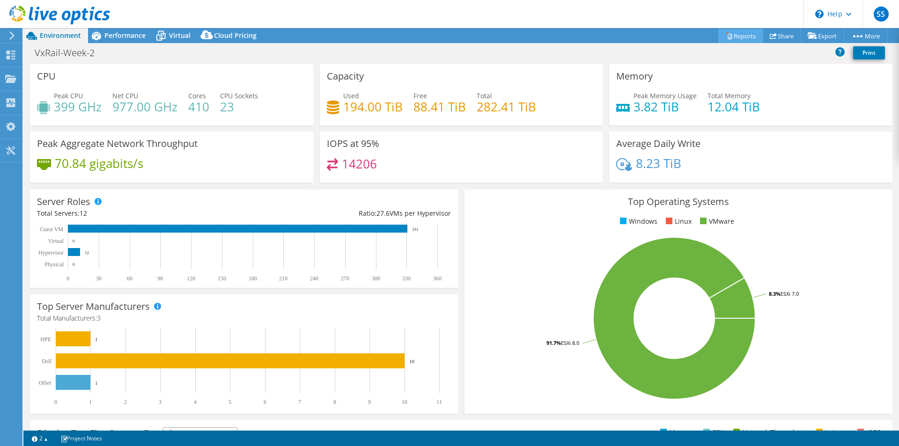
click at [740, 32] on link "Reports" at bounding box center [740, 36] width 45 height 15
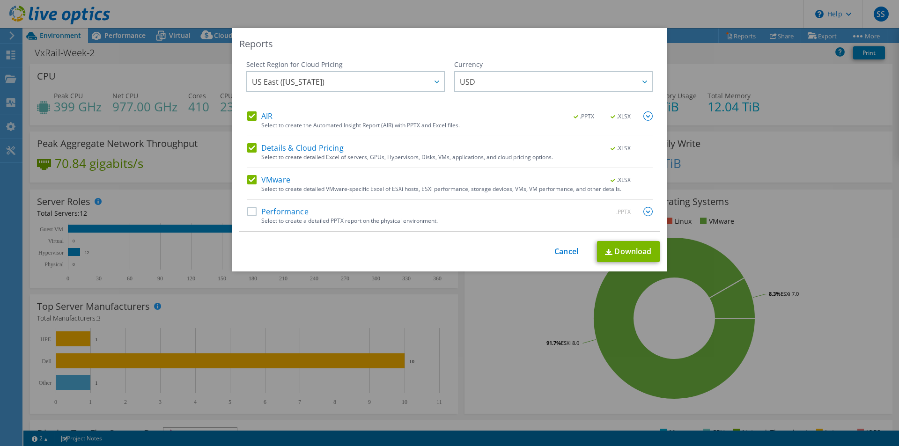
click at [247, 213] on label "Performance" at bounding box center [277, 211] width 61 height 9
click at [0, 0] on input "Performance" at bounding box center [0, 0] width 0 height 0
click at [564, 252] on link "Cancel" at bounding box center [566, 251] width 24 height 9
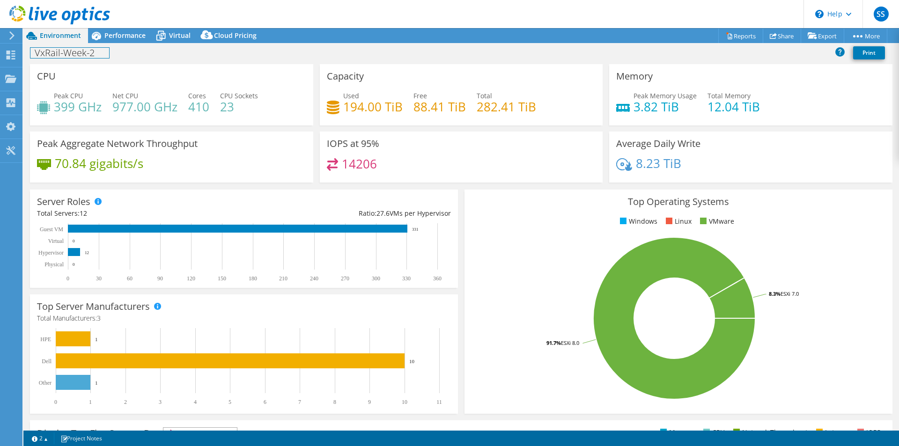
click at [113, 55] on div "VxRail-Week-2 Print" at bounding box center [461, 52] width 876 height 17
click at [124, 50] on link at bounding box center [121, 52] width 13 height 12
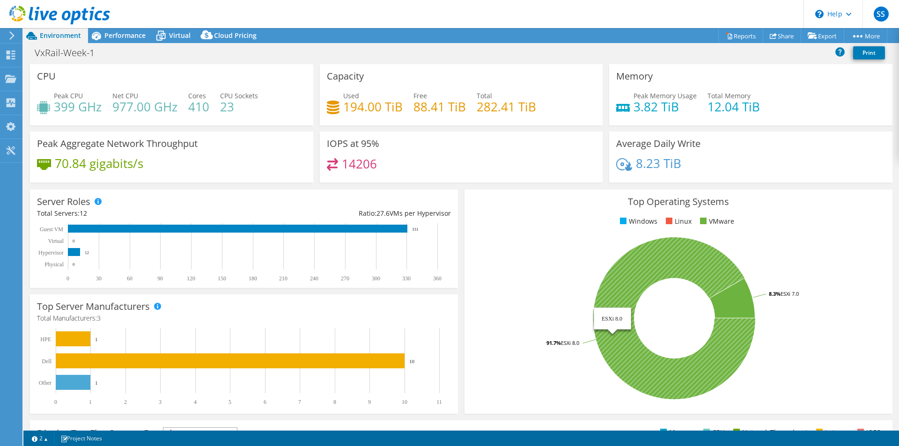
click at [655, 139] on h3 "Average Daily Write" at bounding box center [658, 144] width 84 height 10
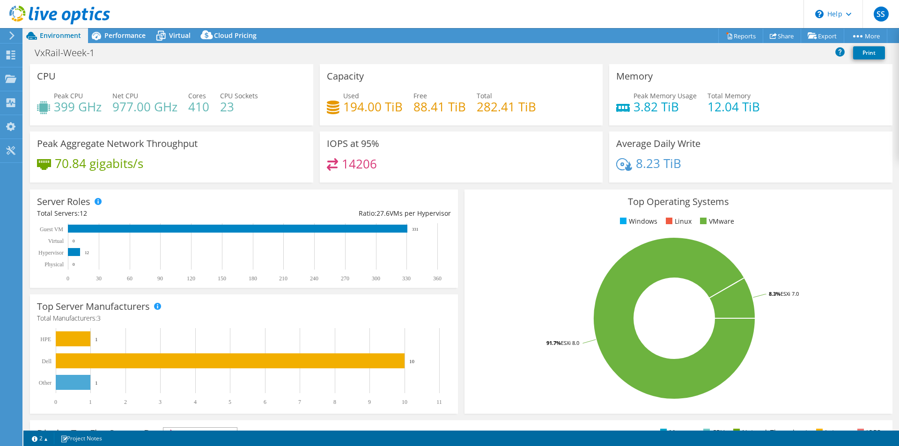
scroll to position [179, 0]
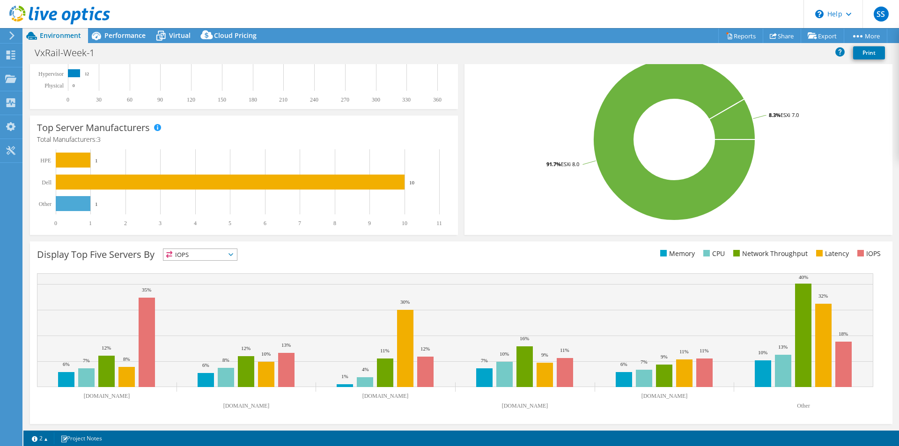
click at [184, 250] on span "IOPS" at bounding box center [200, 254] width 74 height 11
click at [198, 269] on li "IOPS" at bounding box center [200, 266] width 74 height 13
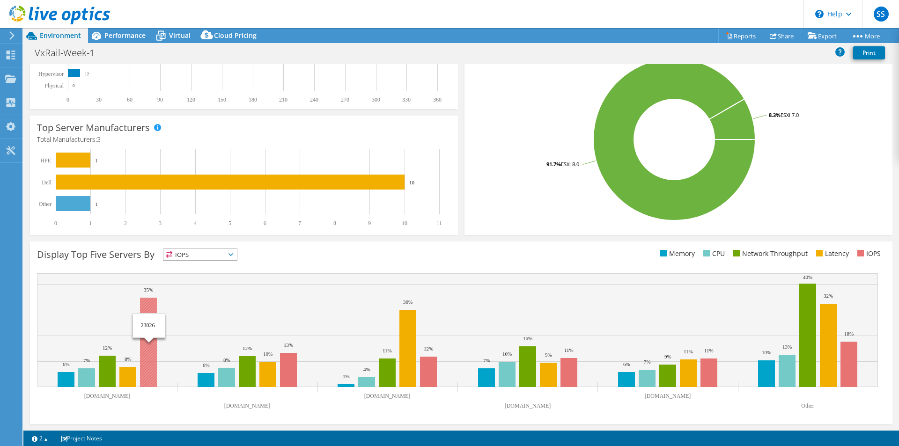
click at [149, 302] on rect at bounding box center [148, 342] width 17 height 89
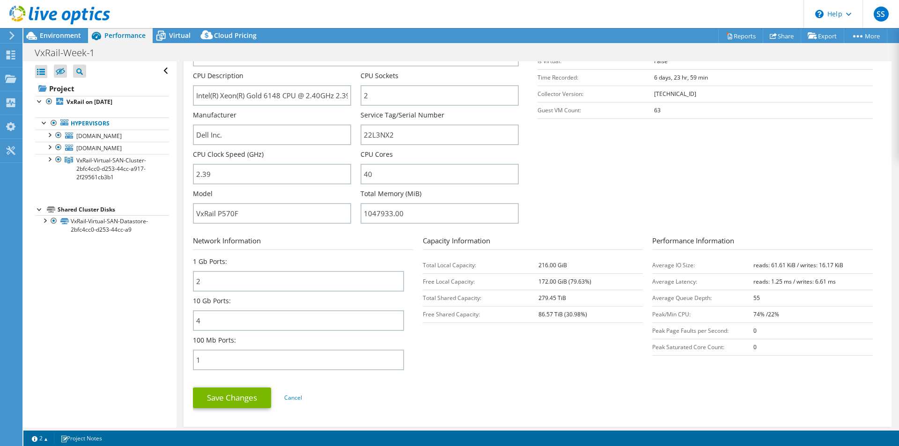
scroll to position [609, 0]
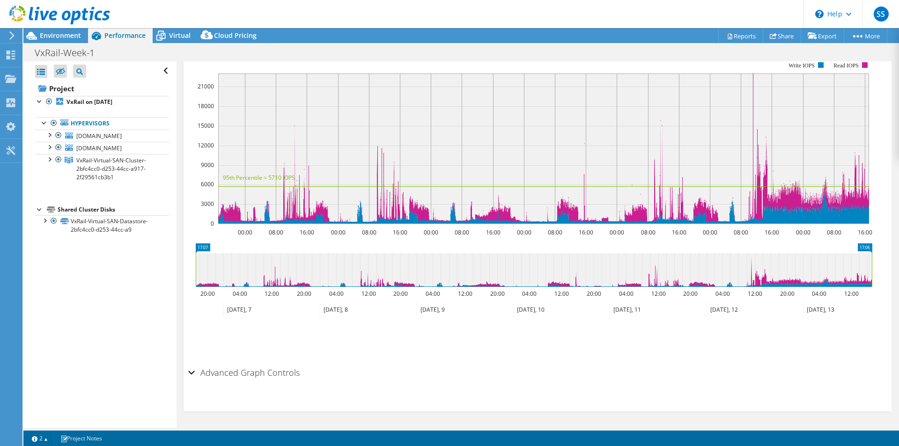
click at [199, 373] on h2 "Advanced Graph Controls" at bounding box center [243, 372] width 111 height 19
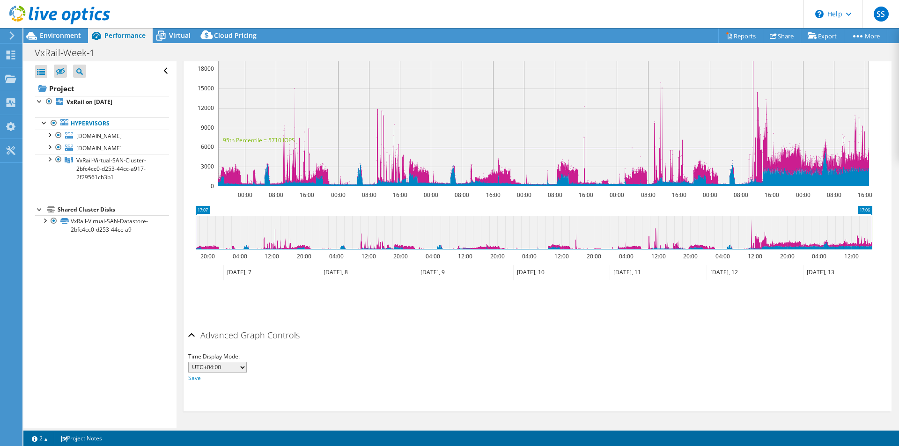
scroll to position [412, 0]
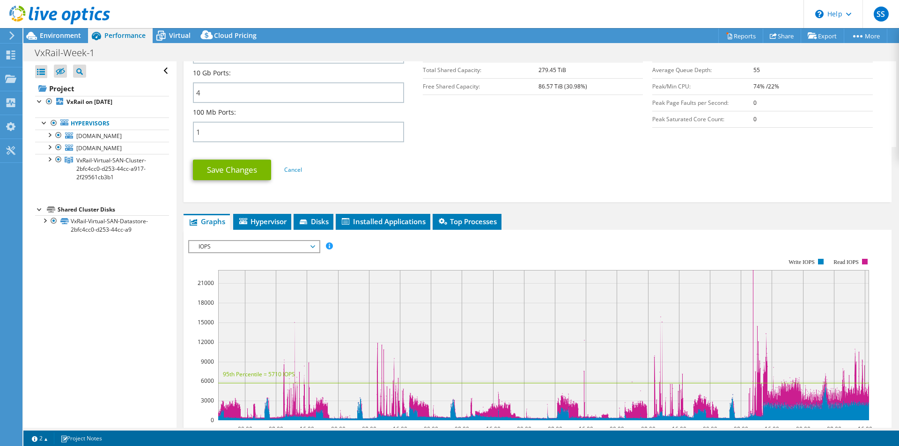
click at [754, 272] on rect at bounding box center [543, 345] width 651 height 150
click at [752, 272] on rect at bounding box center [543, 345] width 651 height 150
click at [293, 241] on span "IOPS" at bounding box center [254, 246] width 120 height 11
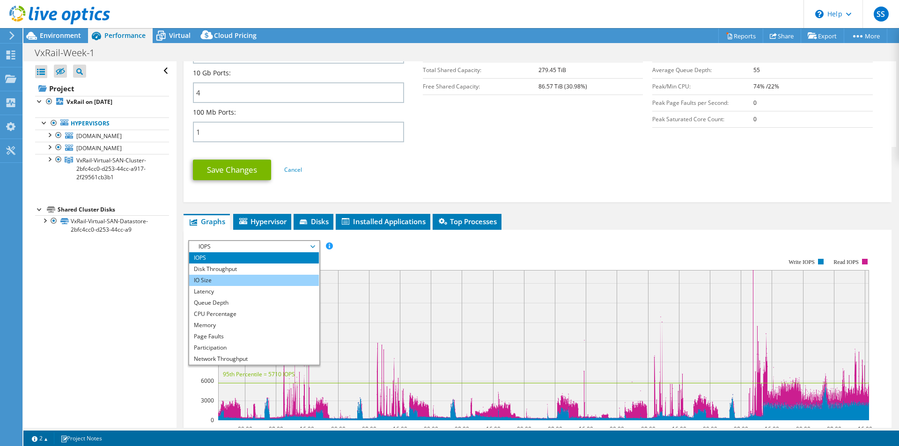
click at [224, 279] on li "IO Size" at bounding box center [254, 280] width 130 height 11
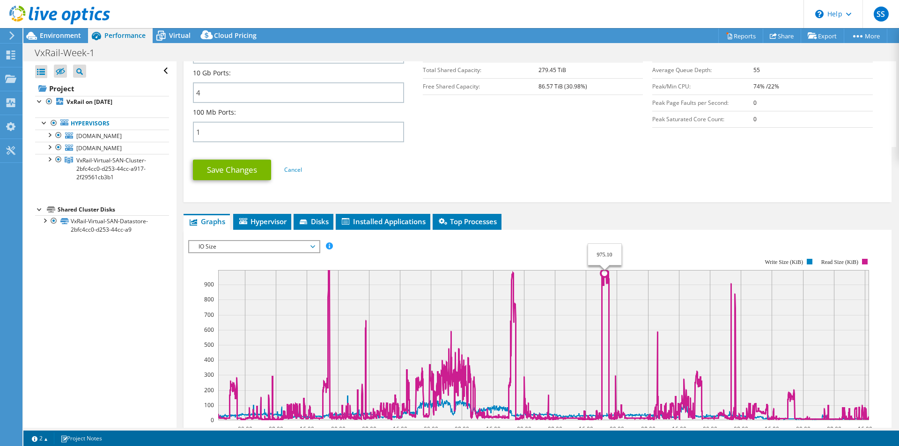
click at [279, 244] on span "IO Size" at bounding box center [254, 246] width 120 height 11
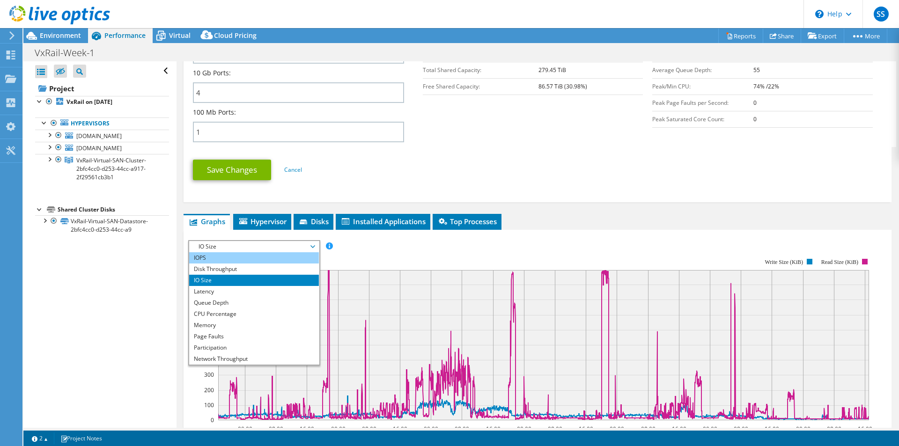
click at [220, 257] on li "IOPS" at bounding box center [254, 257] width 130 height 11
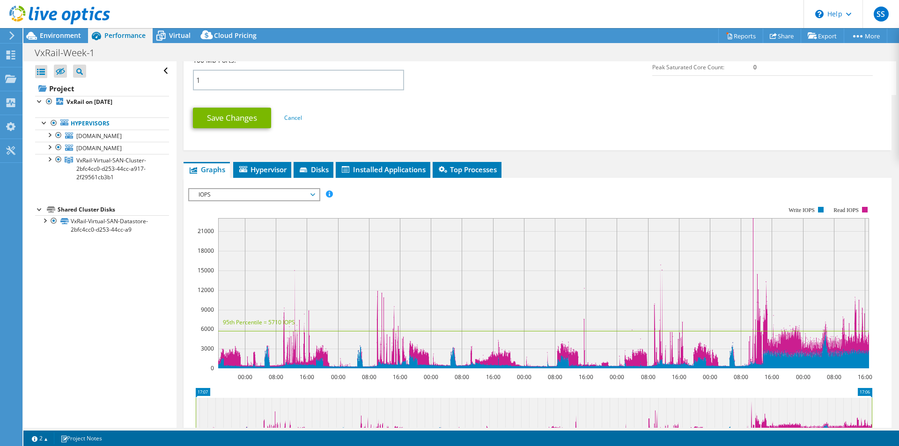
scroll to position [459, 0]
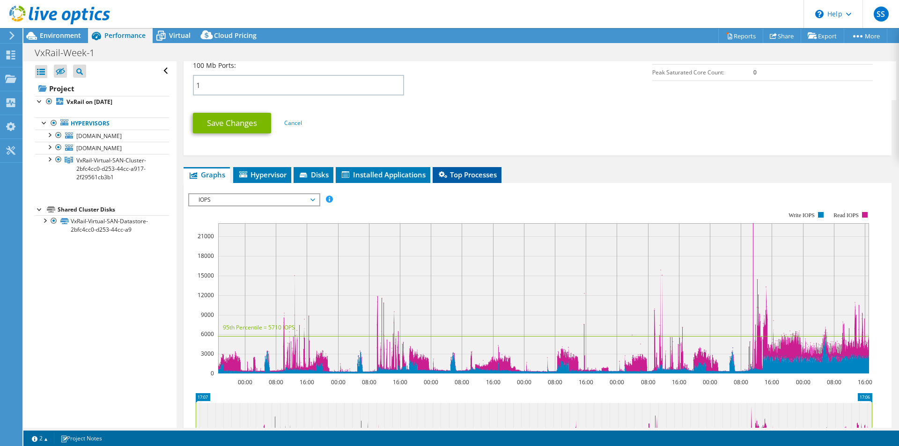
click at [472, 168] on li "Top Processes" at bounding box center [467, 175] width 69 height 16
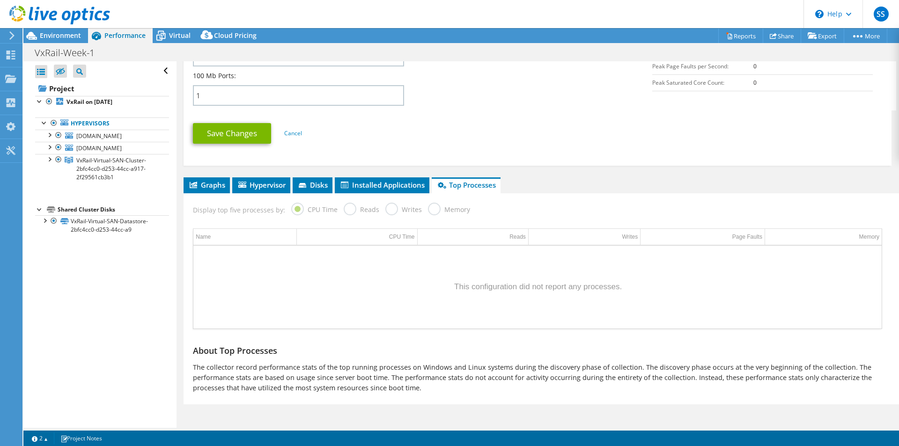
click at [397, 208] on label "Writes" at bounding box center [403, 209] width 37 height 12
click at [391, 211] on label "Writes" at bounding box center [403, 209] width 37 height 12
click at [308, 210] on label "CPU Time" at bounding box center [314, 209] width 46 height 12
click at [356, 307] on div "Data grid" at bounding box center [537, 287] width 688 height 83
click at [389, 186] on span "Installed Applications" at bounding box center [381, 184] width 85 height 9
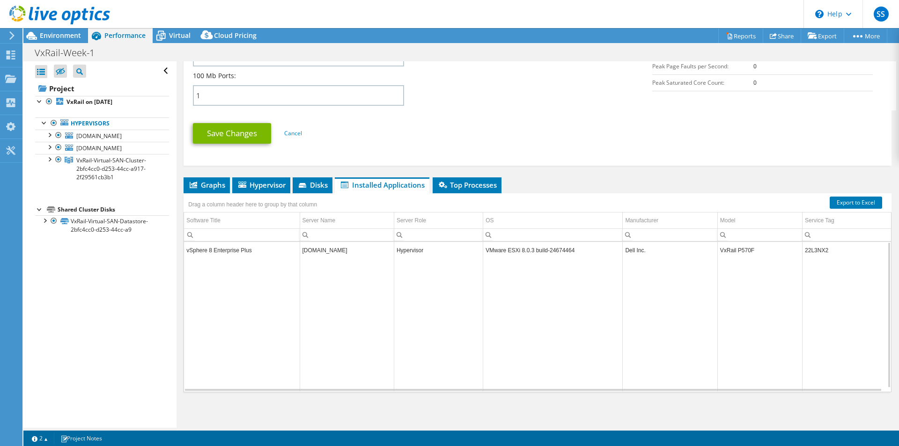
click at [219, 251] on td "vSphere 8 Enterprise Plus" at bounding box center [242, 250] width 116 height 16
click at [312, 181] on span "Disks" at bounding box center [312, 184] width 30 height 9
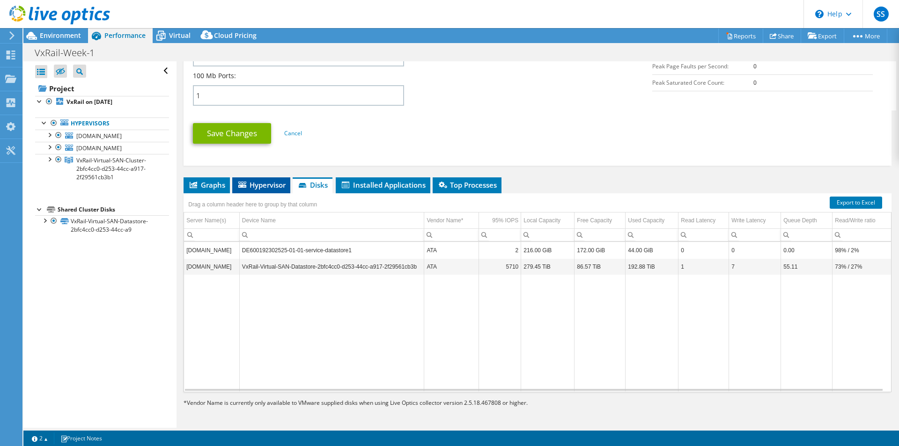
click at [262, 185] on span "Hypervisor" at bounding box center [261, 184] width 49 height 9
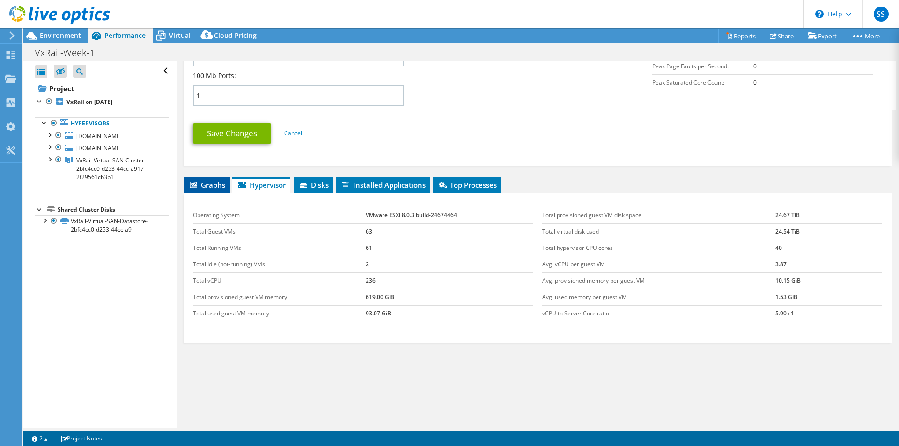
click at [213, 184] on span "Graphs" at bounding box center [206, 184] width 37 height 9
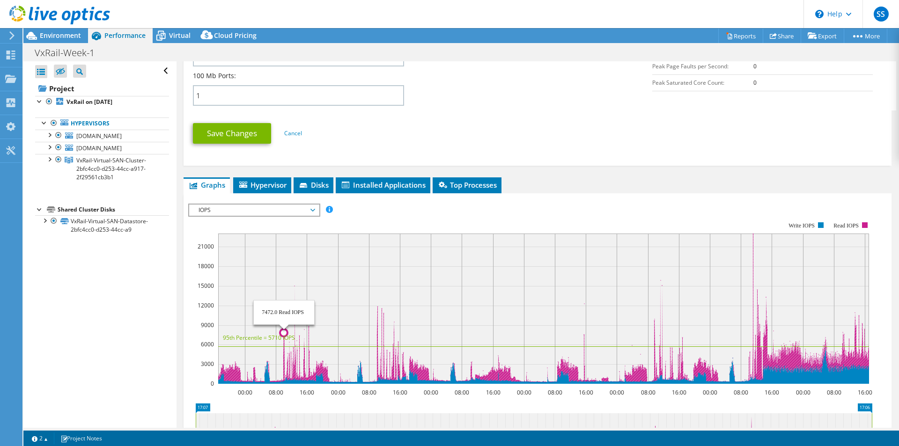
click at [281, 332] on circle at bounding box center [283, 332] width 7 height 7
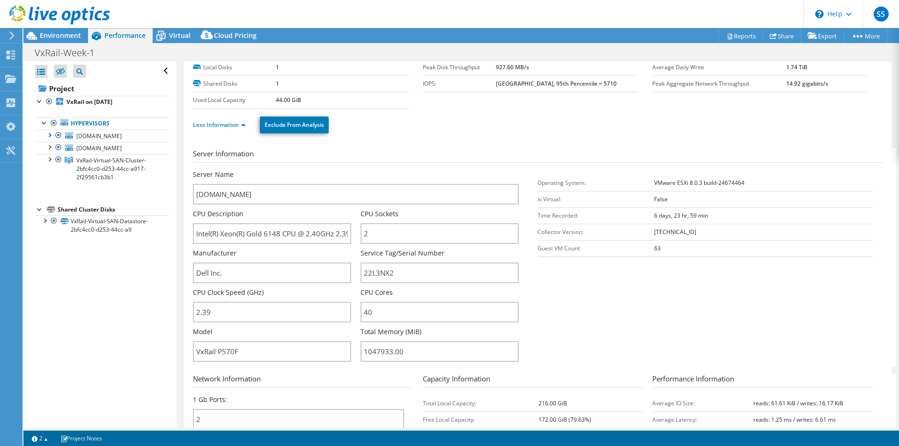
scroll to position [0, 0]
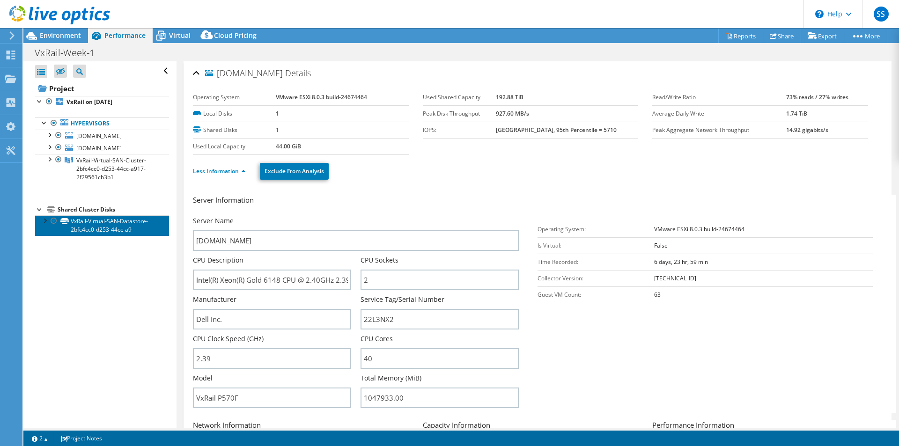
click at [117, 221] on link "VxRail-Virtual-SAN-Datastore-2bfc4cc0-d253-44cc-a9" at bounding box center [102, 225] width 134 height 21
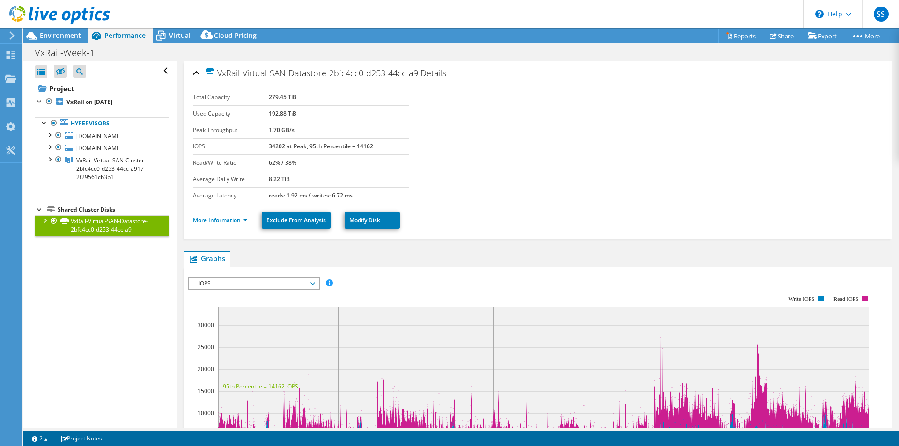
click at [617, 166] on section "Total Capacity 279.45 TiB Used Capacity 192.88 TiB Peak Throughput 1.70 GB/s IO…" at bounding box center [537, 146] width 689 height 115
click at [306, 214] on link "Exclude From Analysis" at bounding box center [296, 220] width 69 height 17
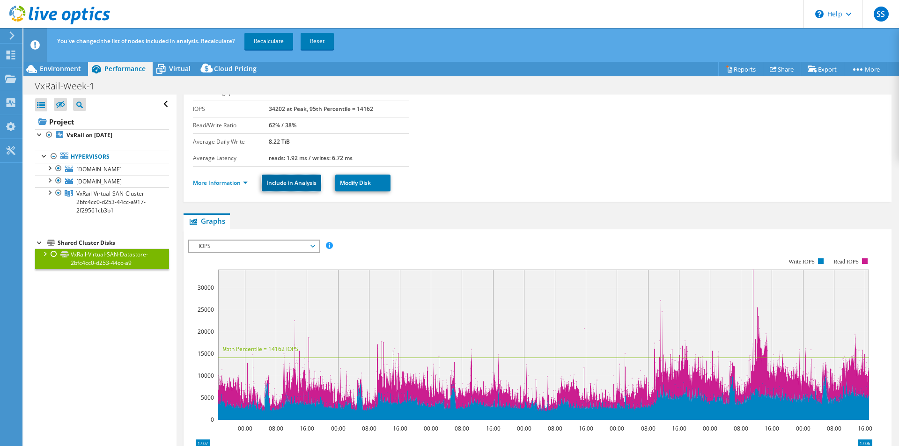
scroll to position [187, 0]
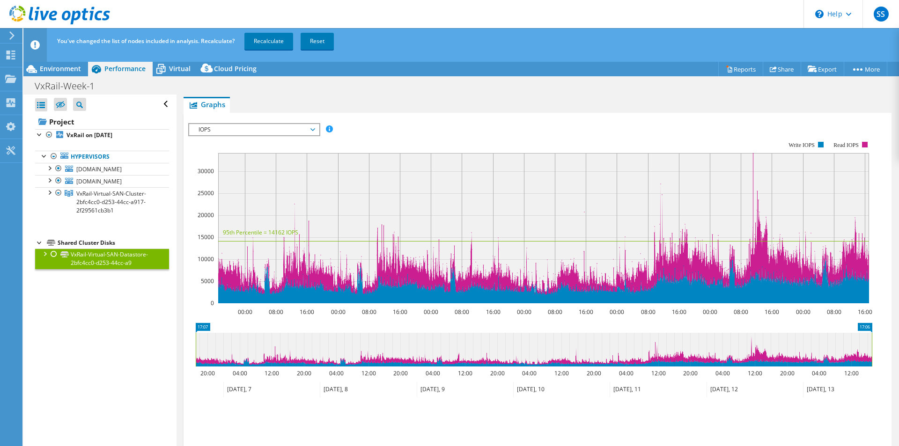
click at [257, 127] on span "IOPS" at bounding box center [254, 129] width 120 height 11
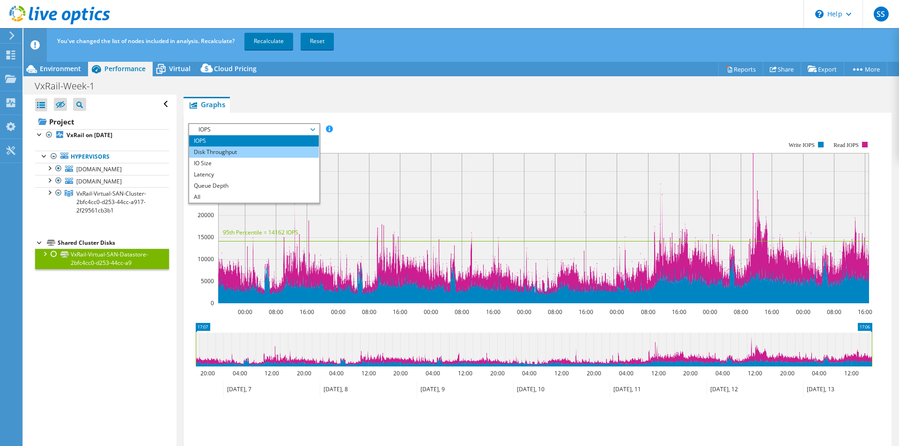
click at [221, 155] on li "Disk Throughput" at bounding box center [254, 152] width 130 height 11
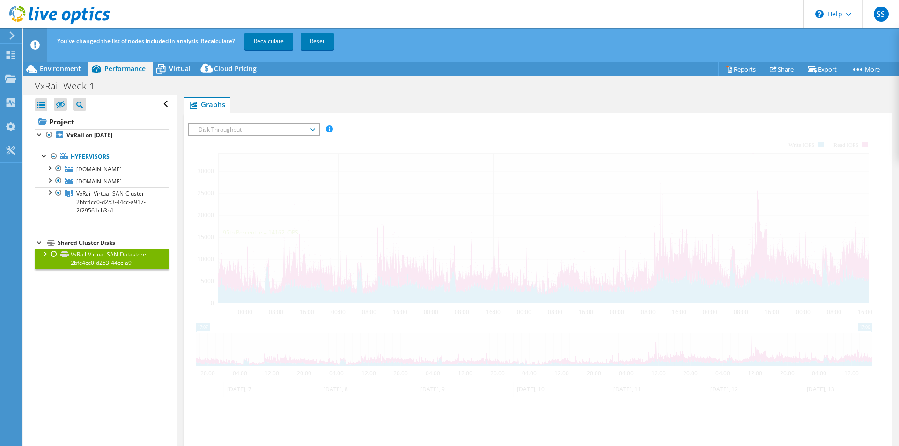
click at [227, 132] on span "Disk Throughput" at bounding box center [254, 129] width 120 height 11
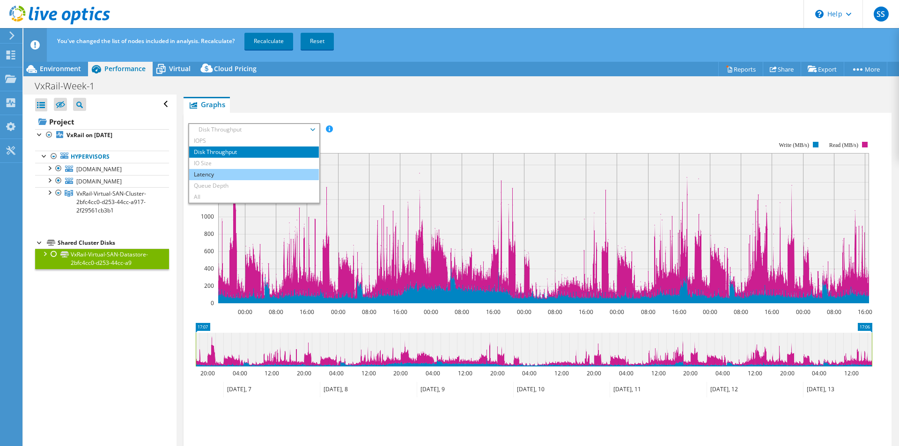
click at [211, 172] on li "Latency" at bounding box center [254, 174] width 130 height 11
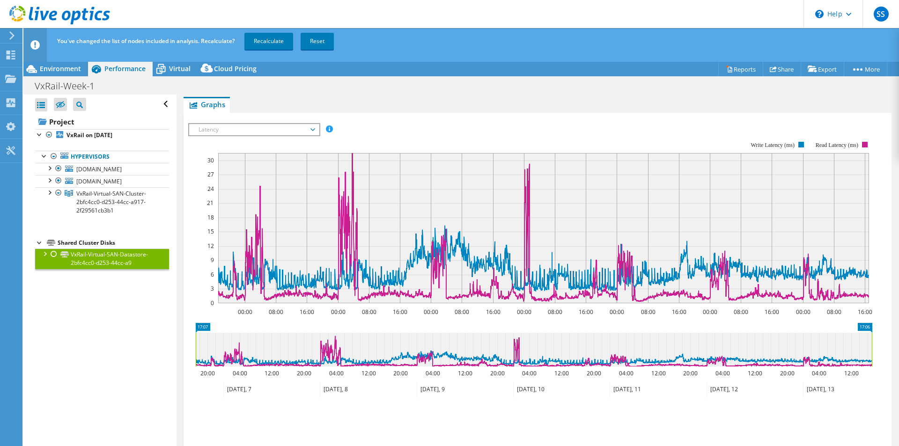
click at [232, 137] on rect at bounding box center [530, 222] width 684 height 187
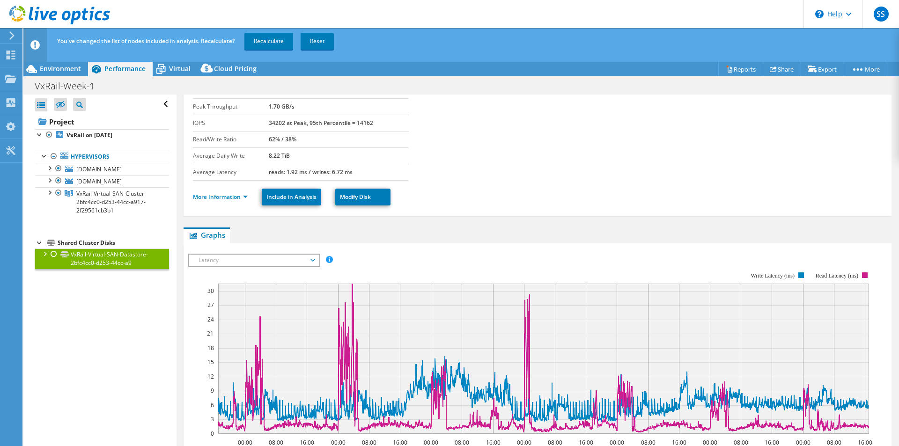
scroll to position [47, 0]
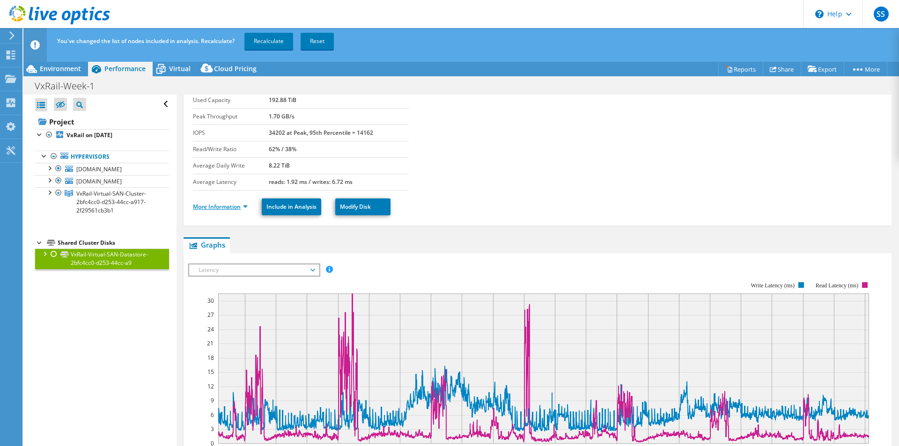
click at [219, 205] on link "More Information" at bounding box center [220, 207] width 55 height 8
click at [562, 169] on section "Total Capacity 279.45 TiB Used Capacity 192.88 TiB Peak Throughput 1.70 GB/s IO…" at bounding box center [537, 133] width 689 height 115
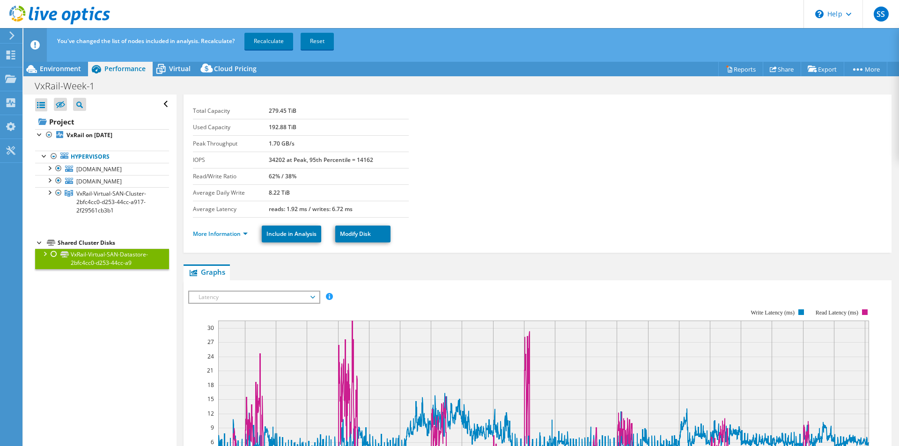
scroll to position [0, 0]
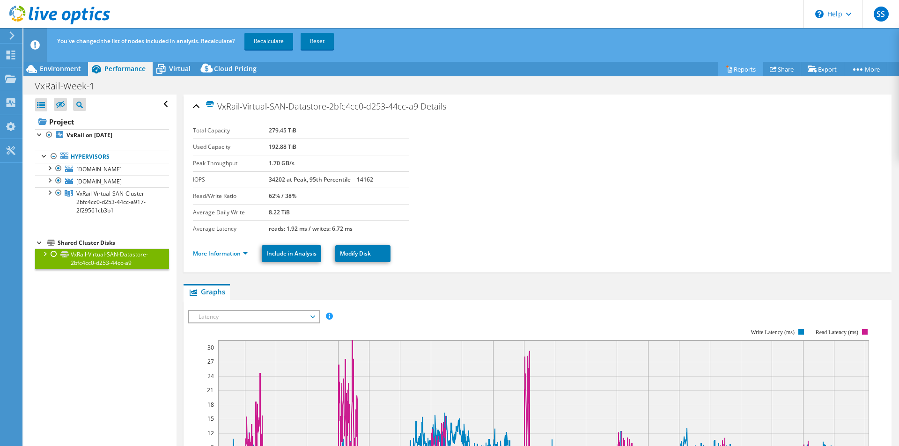
click at [732, 70] on link "Reports" at bounding box center [740, 69] width 45 height 15
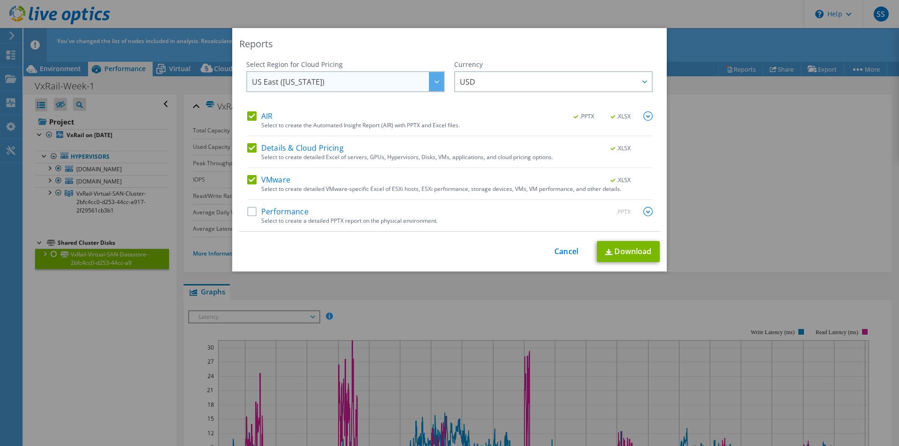
click at [376, 87] on span "US East ([US_STATE])" at bounding box center [348, 81] width 192 height 19
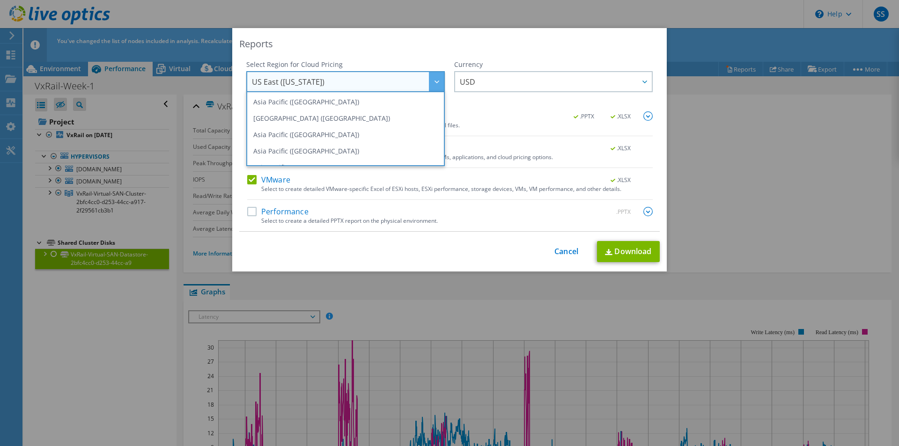
click at [369, 81] on span "US East ([US_STATE])" at bounding box center [348, 81] width 192 height 19
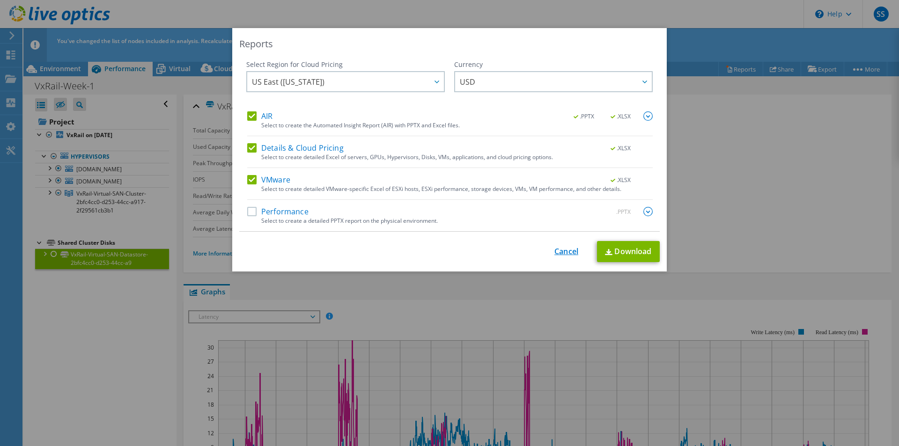
click at [559, 249] on link "Cancel" at bounding box center [566, 251] width 24 height 9
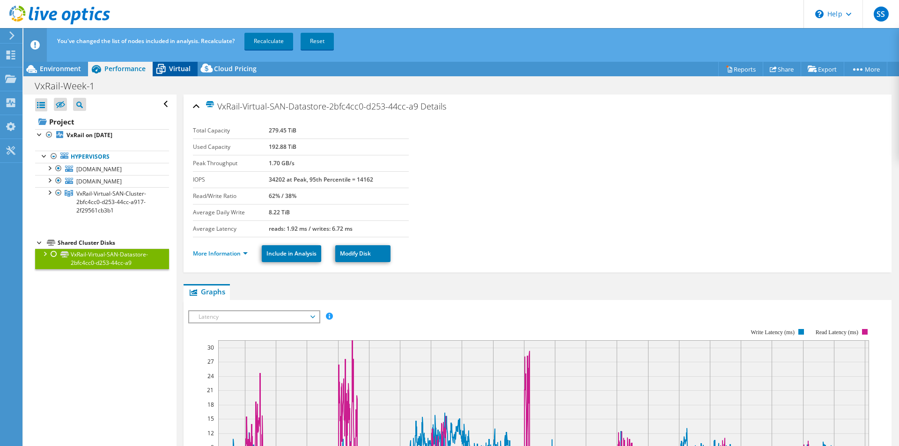
click at [175, 65] on span "Virtual" at bounding box center [180, 68] width 22 height 9
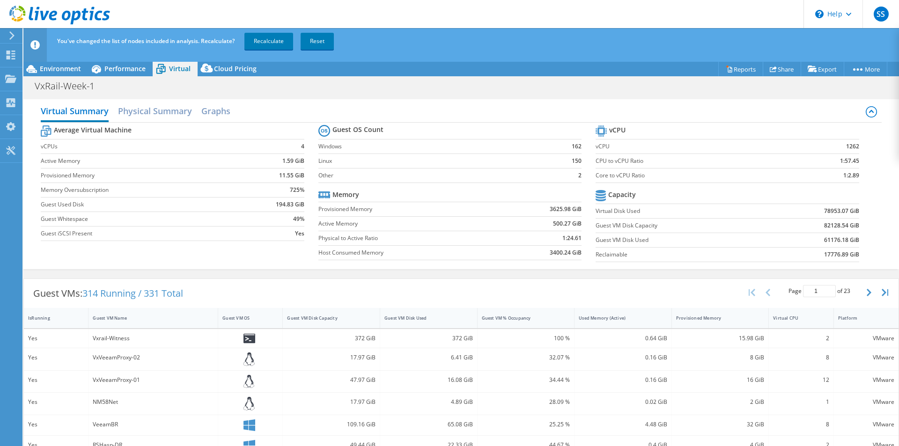
click at [123, 177] on label "Provisioned Memory" at bounding box center [141, 175] width 200 height 9
click at [158, 106] on h2 "Physical Summary" at bounding box center [155, 112] width 74 height 21
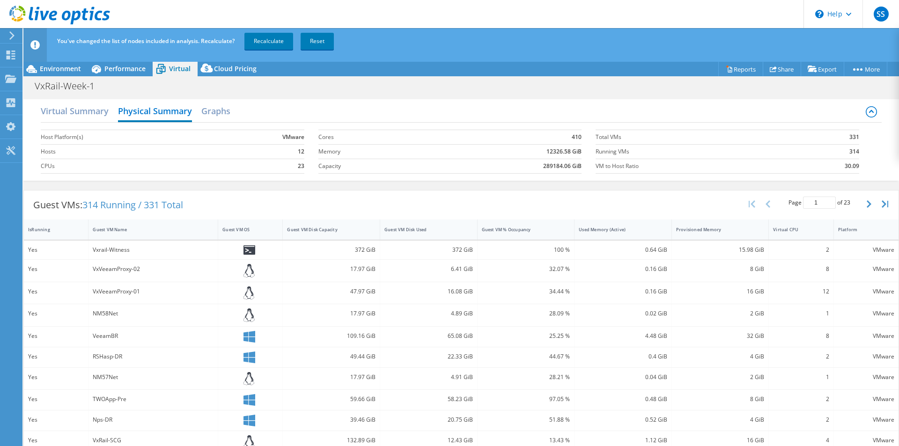
click at [200, 108] on div "Virtual Summary Physical Summary Graphs" at bounding box center [461, 112] width 840 height 21
click at [209, 108] on h2 "Graphs" at bounding box center [215, 112] width 29 height 21
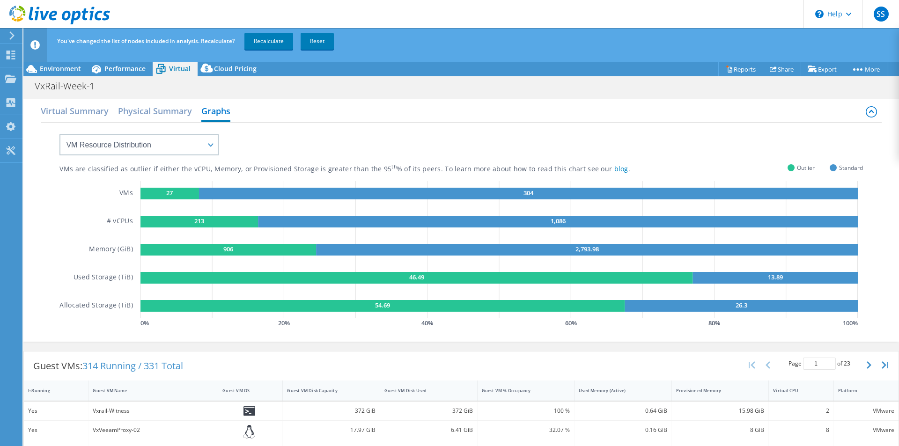
click at [336, 209] on icon "27 304 213 1,086 906 2,793.98 46.49 13.89 54.69 26.3" at bounding box center [501, 249] width 722 height 137
click at [326, 221] on rect at bounding box center [558, 222] width 600 height 12
click at [256, 243] on icon "27 304 213 1,086 906 2,793.98 46.49 13.89 54.69 26.3" at bounding box center [501, 249] width 722 height 137
click at [258, 275] on rect at bounding box center [416, 278] width 552 height 12
click at [442, 264] on icon "27 304 213 1,086 906 2,793.98 46.49 13.89 54.69 26.3" at bounding box center [501, 249] width 722 height 137
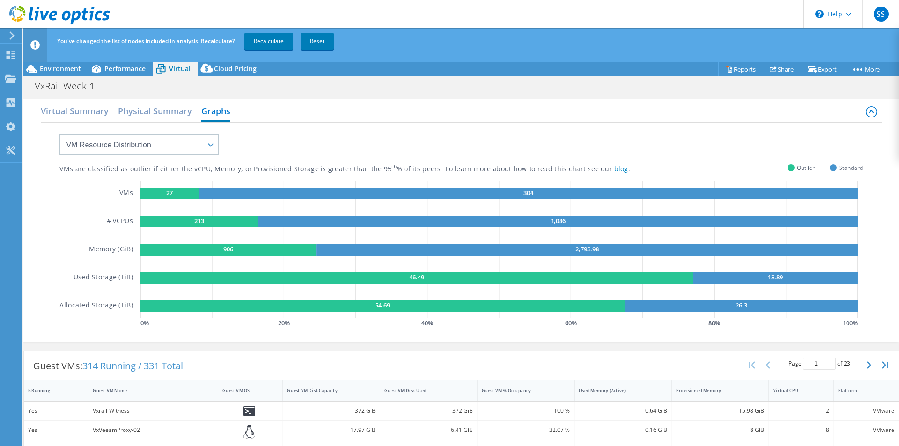
click at [445, 297] on icon "27 304 213 1,086 906 2,793.98 46.49 13.89 54.69 26.3" at bounding box center [501, 249] width 722 height 137
click at [174, 117] on h2 "Physical Summary" at bounding box center [155, 112] width 74 height 21
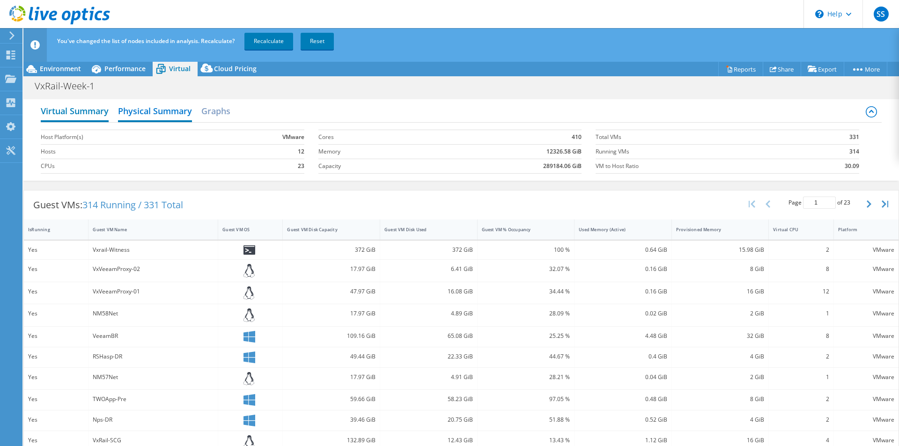
click at [97, 111] on h2 "Virtual Summary" at bounding box center [75, 112] width 68 height 21
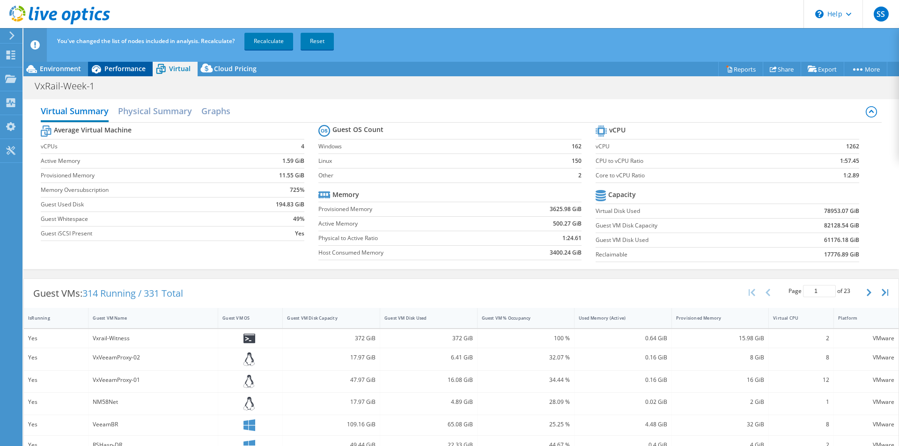
click at [105, 70] on span "Performance" at bounding box center [124, 68] width 41 height 9
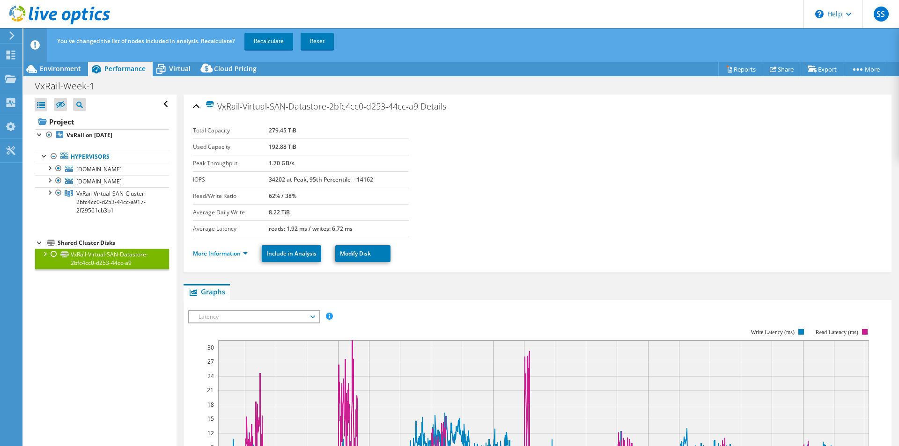
click at [277, 179] on b "34202 at Peak, 95th Percentile = 14162" at bounding box center [321, 180] width 104 height 8
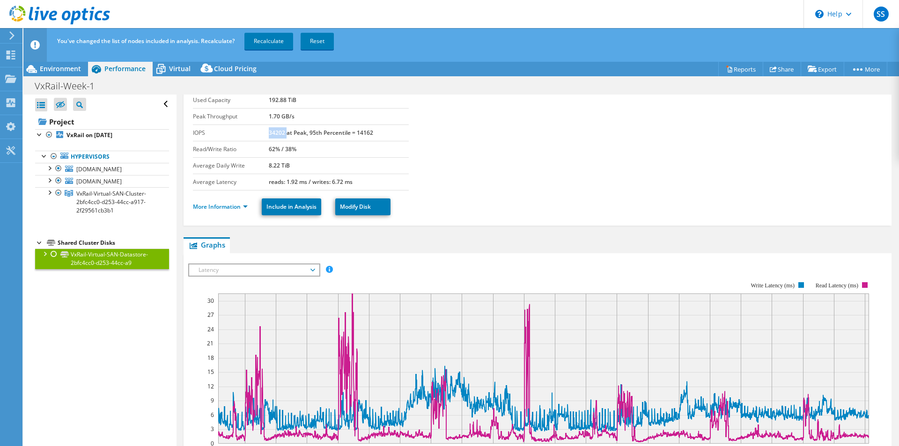
scroll to position [94, 0]
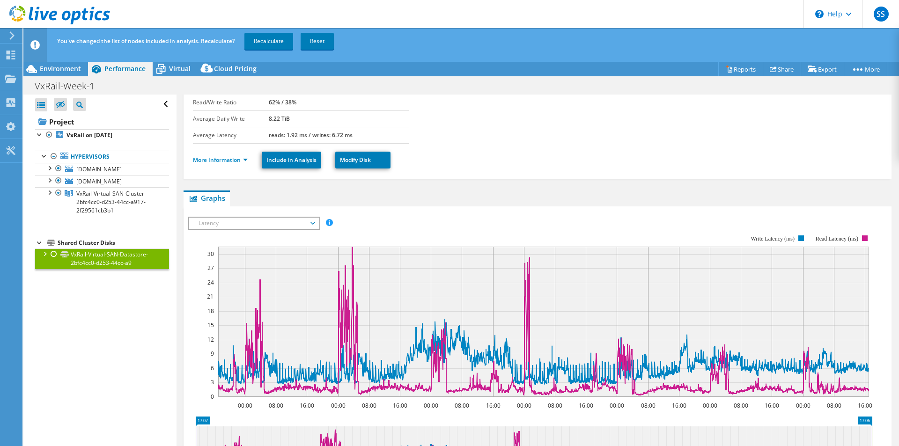
click at [251, 215] on div "IOPS Disk Throughput IO Size Latency Queue Depth CPU Percentage Memory Page Fau…" at bounding box center [537, 374] width 699 height 324
click at [258, 222] on span "Latency" at bounding box center [254, 223] width 120 height 11
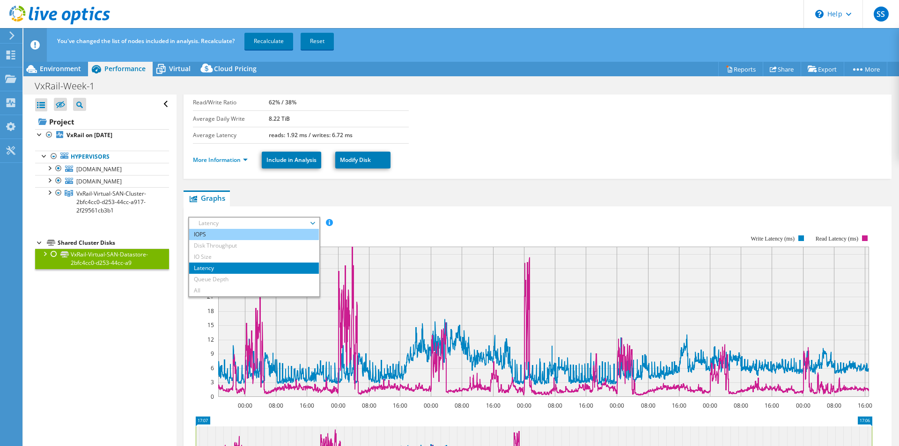
click at [206, 236] on li "IOPS" at bounding box center [254, 234] width 130 height 11
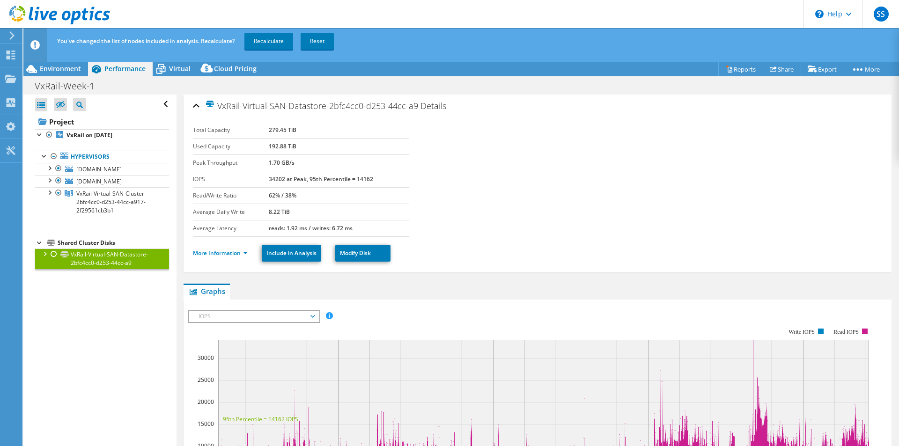
scroll to position [0, 0]
click at [466, 201] on section "Total Capacity 279.45 TiB Used Capacity 192.88 TiB Peak Throughput 1.70 GB/s IO…" at bounding box center [537, 180] width 689 height 115
click at [7, 30] on div at bounding box center [55, 15] width 110 height 31
click at [14, 36] on use at bounding box center [11, 35] width 5 height 8
click at [524, 202] on section "Total Capacity 279.45 TiB Used Capacity 192.88 TiB Peak Throughput 1.70 GB/s IO…" at bounding box center [537, 180] width 689 height 115
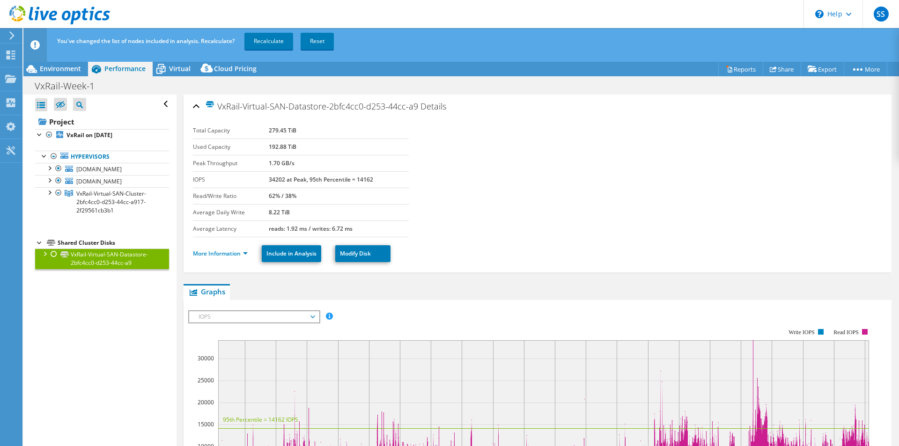
click at [16, 30] on div at bounding box center [55, 15] width 110 height 31
drag, startPoint x: 817, startPoint y: 125, endPoint x: 668, endPoint y: 126, distance: 149.8
click at [814, 126] on section "Total Capacity 279.45 TiB Used Capacity 192.88 TiB Peak Throughput 1.70 GB/s IO…" at bounding box center [537, 180] width 689 height 115
click at [11, 78] on use at bounding box center [10, 78] width 11 height 8
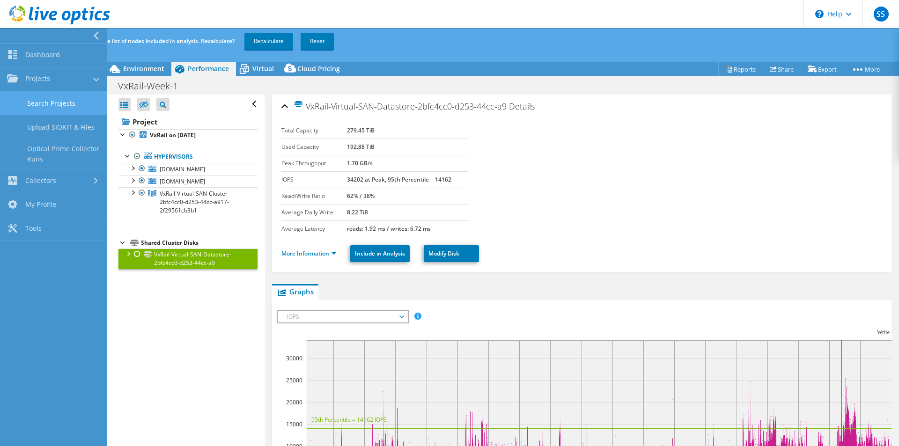
click at [55, 99] on link "Search Projects" at bounding box center [53, 103] width 107 height 24
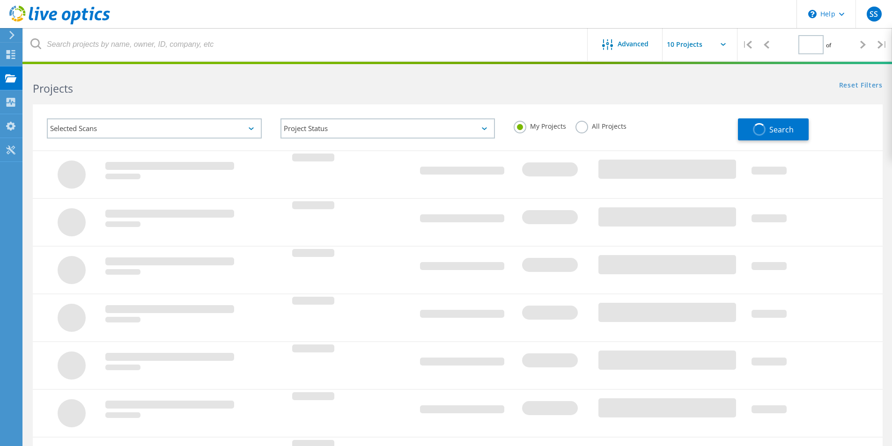
type input "1"
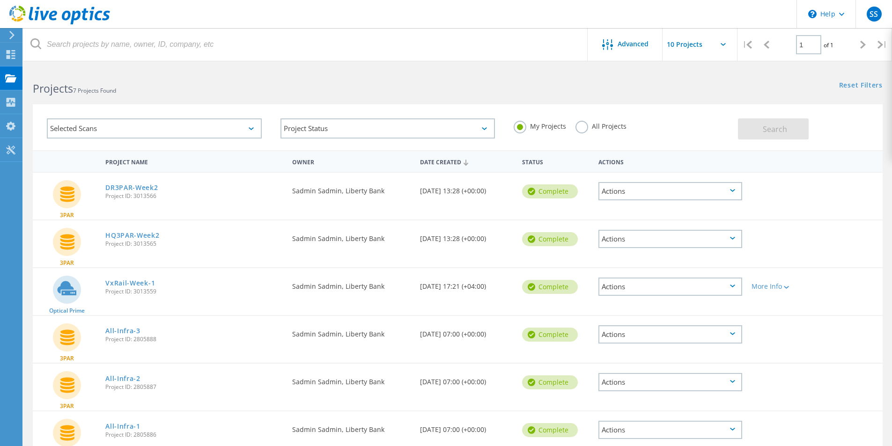
click at [625, 195] on div "Actions" at bounding box center [670, 191] width 144 height 18
click at [680, 284] on div "Actions" at bounding box center [670, 287] width 144 height 18
click at [832, 223] on div "3PAR HQ3PAR-Week2 Project ID: 3013565 Requested By [PERSON_NAME], Liberty Bank …" at bounding box center [458, 244] width 850 height 47
click at [131, 232] on link "HQ3PAR-Week2" at bounding box center [132, 235] width 54 height 7
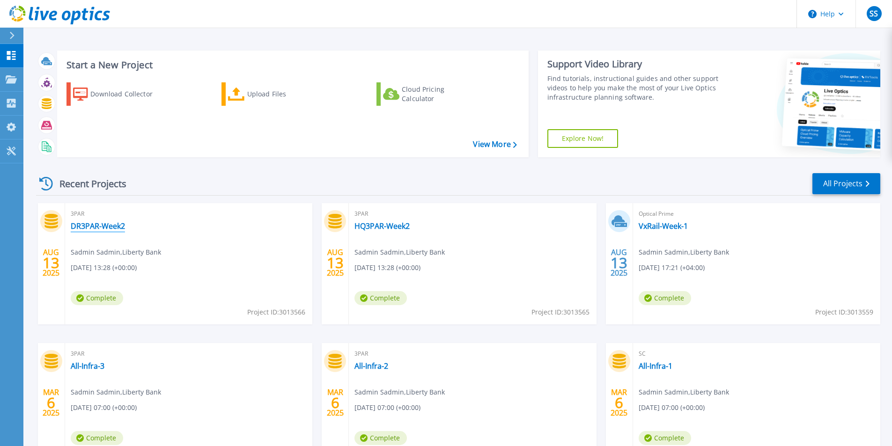
click at [104, 225] on link "DR3PAR-Week2" at bounding box center [98, 225] width 54 height 9
click at [369, 226] on link "HQ3PAR-Week2" at bounding box center [381, 225] width 55 height 9
click at [665, 223] on link "VxRail-Week-1" at bounding box center [663, 225] width 49 height 9
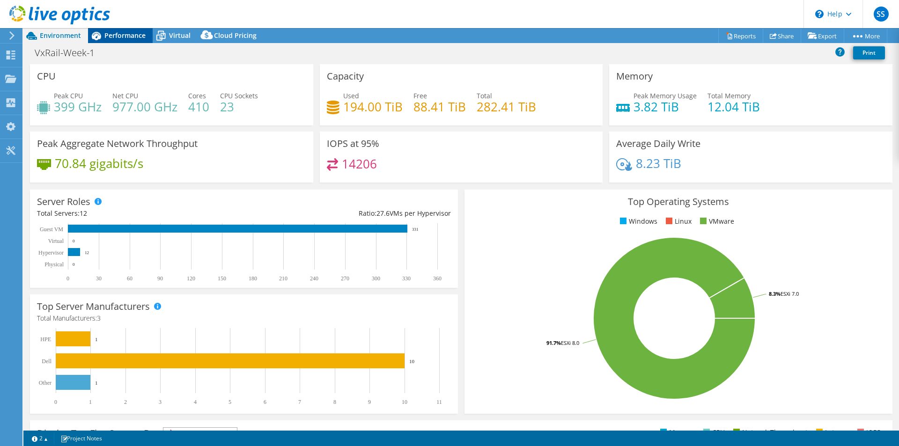
click at [137, 33] on span "Performance" at bounding box center [124, 35] width 41 height 9
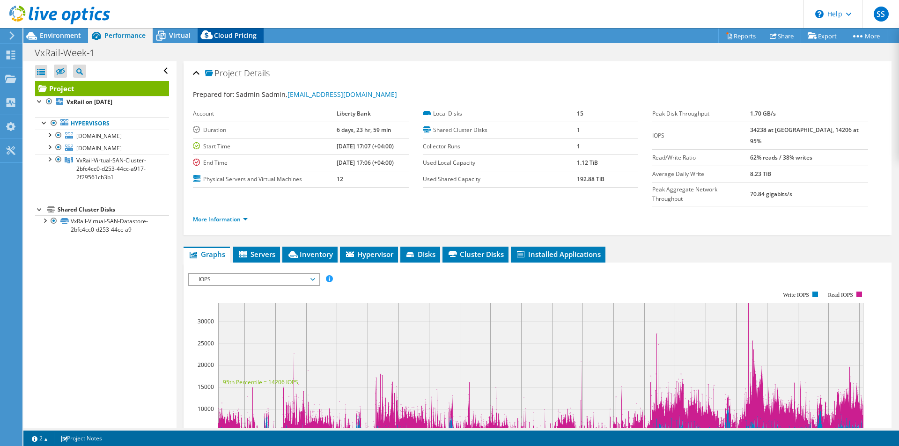
click at [221, 35] on span "Cloud Pricing" at bounding box center [235, 35] width 43 height 9
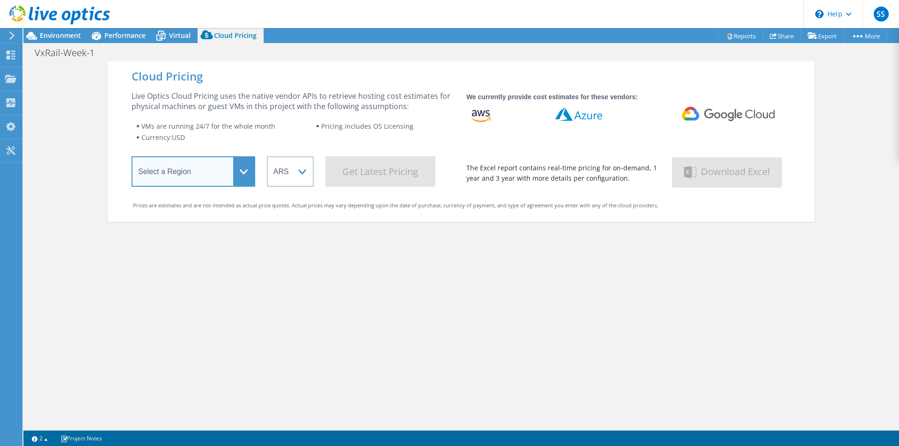
click at [235, 169] on select "Select a Region [GEOGRAPHIC_DATA] ([GEOGRAPHIC_DATA]) [GEOGRAPHIC_DATA] ([GEOGR…" at bounding box center [194, 171] width 124 height 30
click at [132, 158] on select "Select a Region [GEOGRAPHIC_DATA] ([GEOGRAPHIC_DATA]) [GEOGRAPHIC_DATA] ([GEOGR…" at bounding box center [194, 171] width 124 height 30
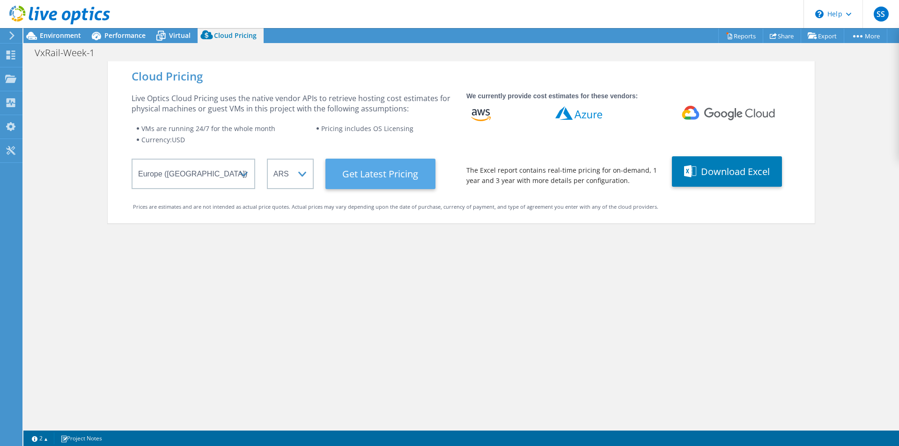
click at [372, 174] on Latest "Get Latest Pricing" at bounding box center [380, 174] width 110 height 30
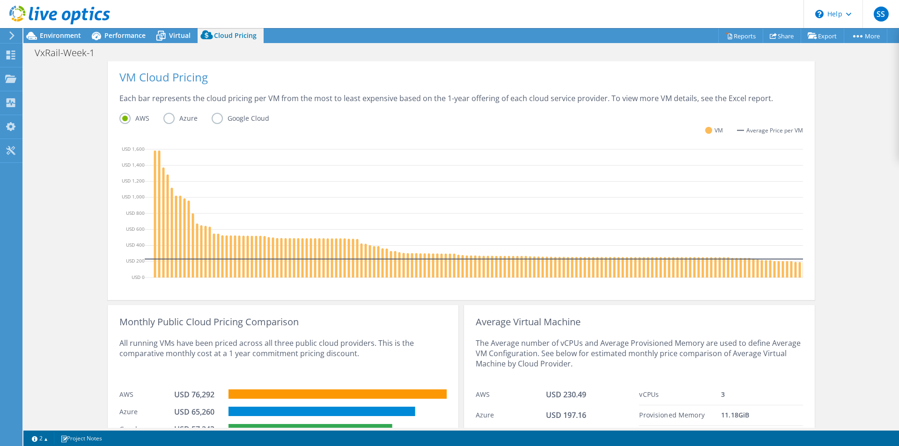
scroll to position [265, 0]
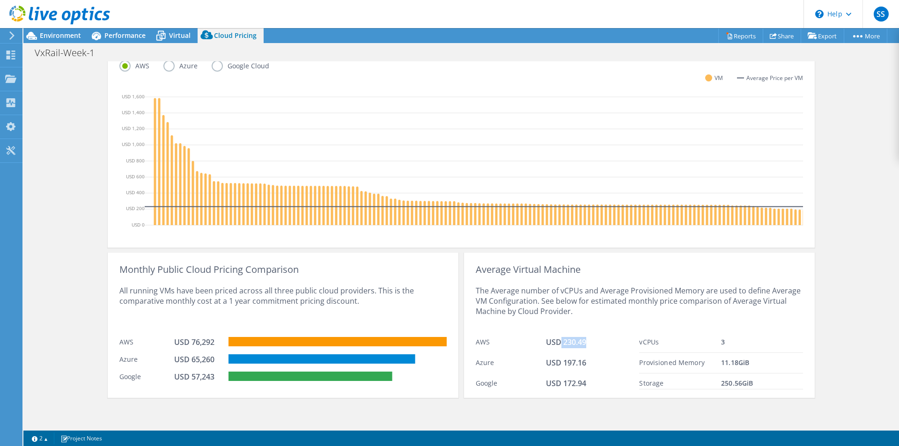
drag, startPoint x: 558, startPoint y: 344, endPoint x: 583, endPoint y: 343, distance: 24.8
click at [583, 343] on div "USD 230.49" at bounding box center [593, 342] width 94 height 11
click at [592, 321] on div "The Average number of vCPUs and Average Provisioned Memory are used to define A…" at bounding box center [639, 304] width 327 height 58
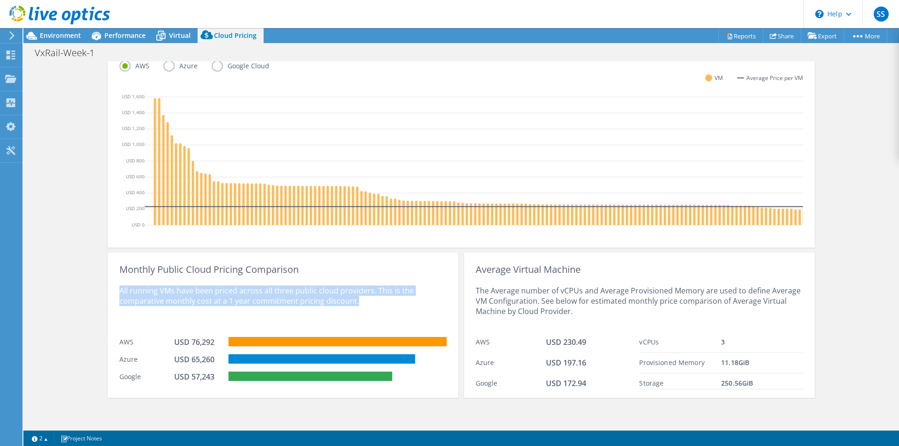
drag, startPoint x: 366, startPoint y: 302, endPoint x: 111, endPoint y: 292, distance: 254.4
click at [111, 292] on div "Monthly Public Cloud Pricing Comparison All running VMs have been priced across…" at bounding box center [283, 325] width 351 height 145
copy div "All running VMs have been priced across all three public cloud providers. This …"
click at [190, 331] on div "All running VMs have been priced across all three public cloud providers. This …" at bounding box center [282, 304] width 327 height 58
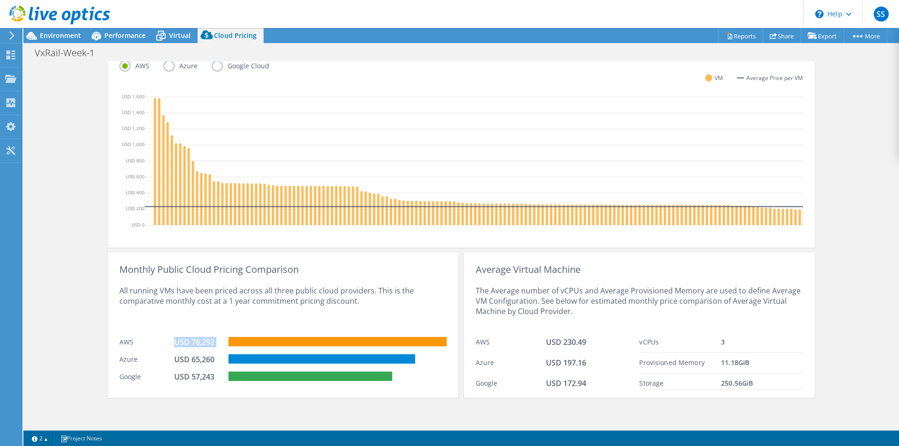
drag, startPoint x: 167, startPoint y: 342, endPoint x: 234, endPoint y: 338, distance: 67.1
click at [234, 338] on div "AWS USD 76,292" at bounding box center [282, 340] width 327 height 17
click at [272, 314] on div "All running VMs have been priced across all three public cloud providers. This …" at bounding box center [282, 304] width 327 height 58
click at [196, 309] on div "All running VMs have been priced across all three public cloud providers. This …" at bounding box center [282, 304] width 327 height 58
drag, startPoint x: 380, startPoint y: 292, endPoint x: 374, endPoint y: 302, distance: 12.0
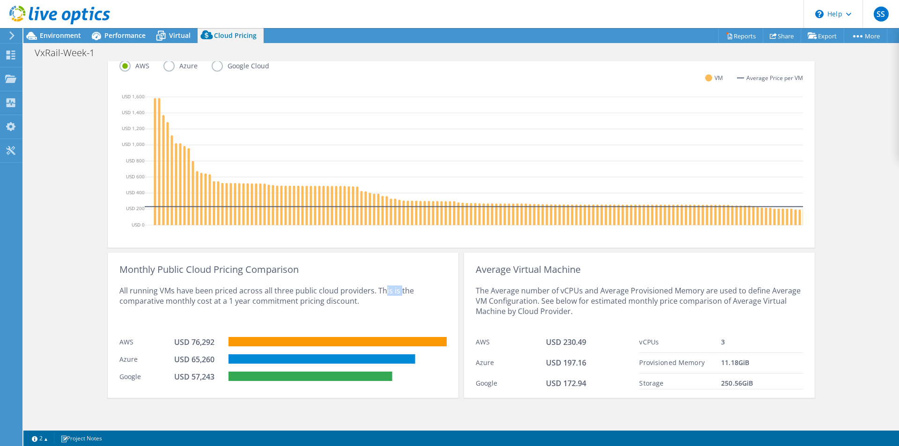
click at [387, 297] on div "All running VMs have been priced across all three public cloud providers. This …" at bounding box center [282, 304] width 327 height 58
click at [313, 317] on div "All running VMs have been priced across all three public cloud providers. This …" at bounding box center [282, 304] width 327 height 58
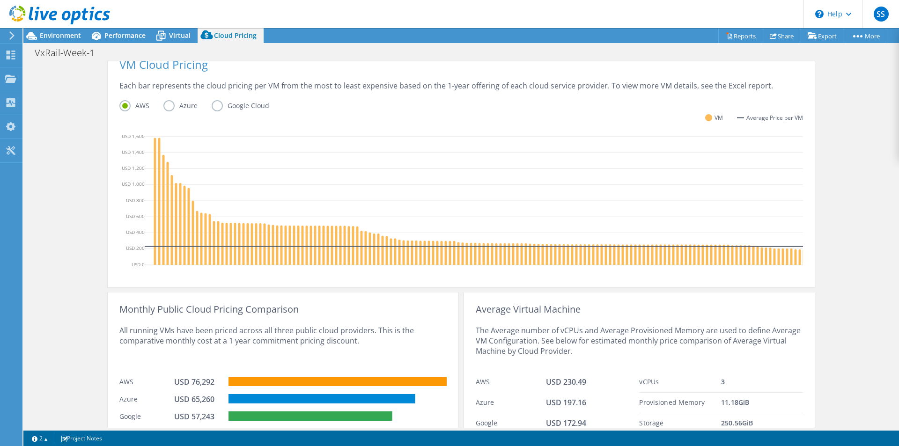
click at [170, 103] on label "Azure" at bounding box center [187, 105] width 48 height 11
click at [0, 0] on input "Azure" at bounding box center [0, 0] width 0 height 0
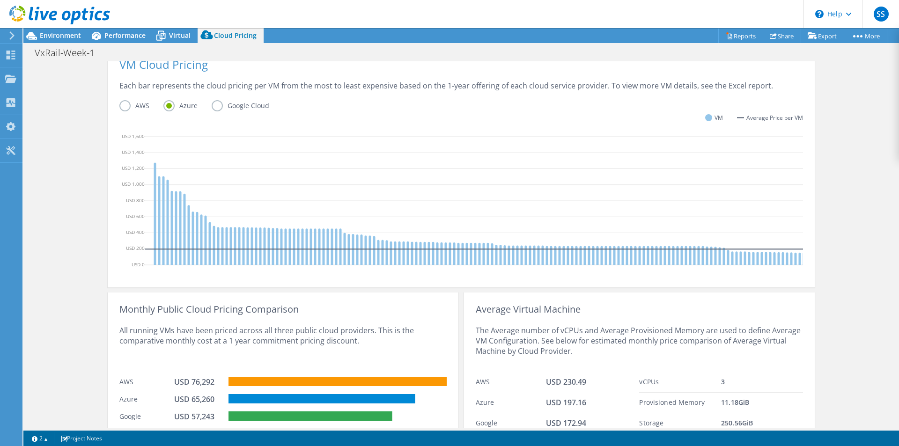
click at [239, 106] on label "Google Cloud" at bounding box center [248, 105] width 72 height 11
click at [0, 0] on input "Google Cloud" at bounding box center [0, 0] width 0 height 0
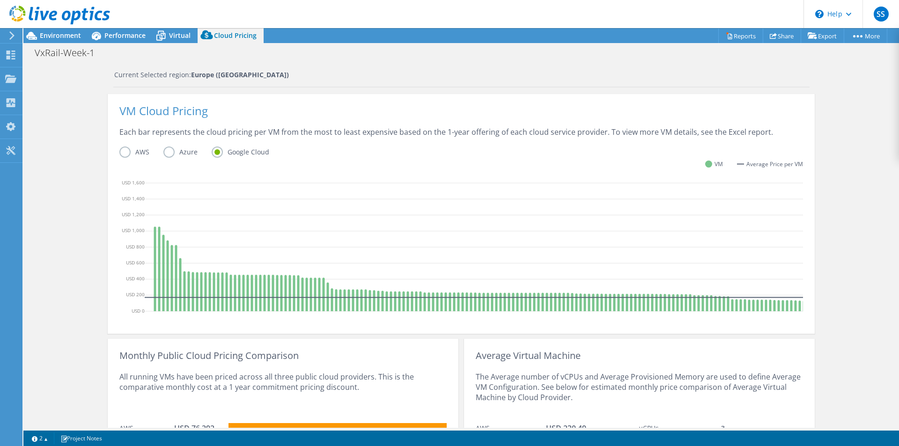
scroll to position [172, 0]
click at [126, 149] on label "AWS" at bounding box center [141, 152] width 44 height 11
click at [0, 0] on input "AWS" at bounding box center [0, 0] width 0 height 0
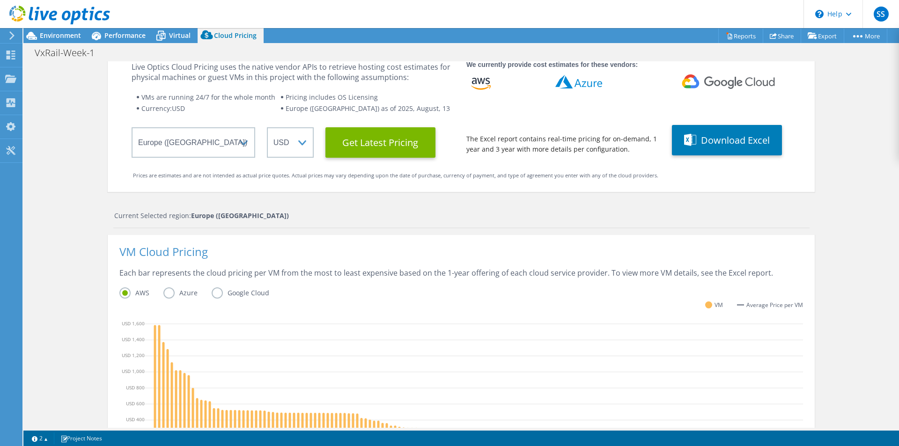
scroll to position [117, 0]
click at [238, 140] on select "Select a Region [GEOGRAPHIC_DATA] ([GEOGRAPHIC_DATA]) [GEOGRAPHIC_DATA] ([GEOGR…" at bounding box center [194, 142] width 124 height 30
click at [132, 127] on select "Select a Region [GEOGRAPHIC_DATA] ([GEOGRAPHIC_DATA]) [GEOGRAPHIC_DATA] ([GEOGR…" at bounding box center [194, 142] width 124 height 30
click at [201, 142] on select "Select a Region [GEOGRAPHIC_DATA] ([GEOGRAPHIC_DATA]) [GEOGRAPHIC_DATA] ([GEOGR…" at bounding box center [194, 142] width 124 height 30
select select "EUFrankfurt"
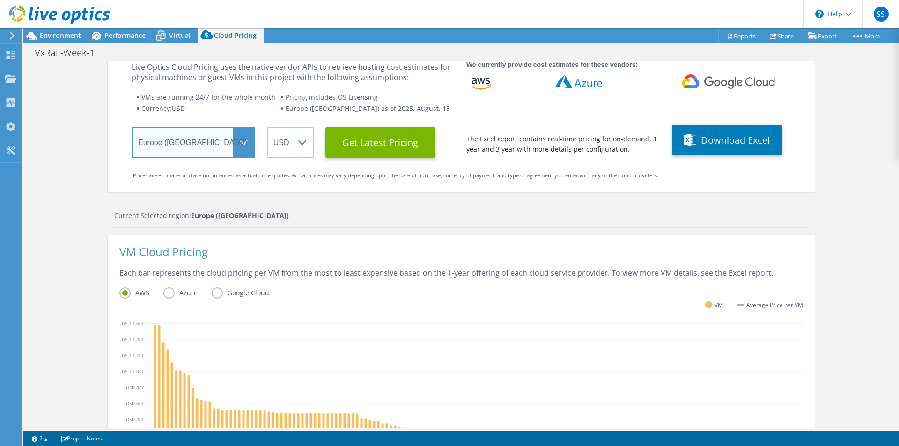
click at [132, 127] on select "Select a Region [GEOGRAPHIC_DATA] ([GEOGRAPHIC_DATA]) [GEOGRAPHIC_DATA] ([GEOGR…" at bounding box center [194, 142] width 124 height 30
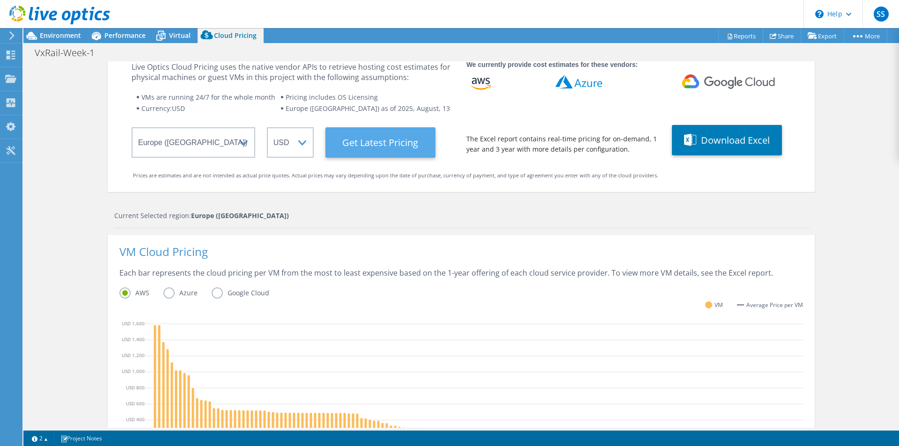
click at [377, 148] on Latest "Get Latest Pricing" at bounding box center [380, 142] width 110 height 30
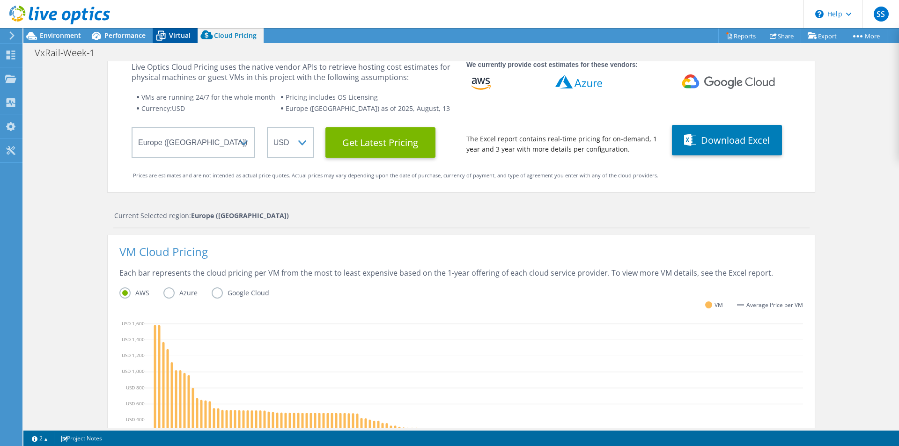
click at [172, 31] on span "Virtual" at bounding box center [180, 35] width 22 height 9
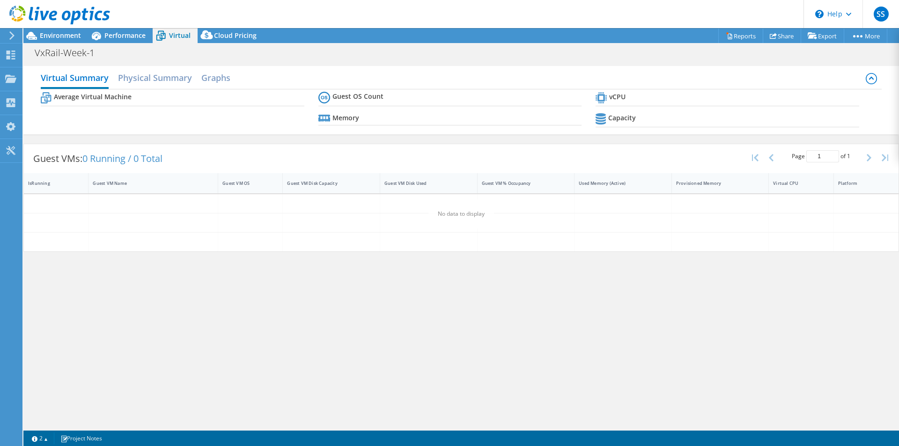
scroll to position [0, 0]
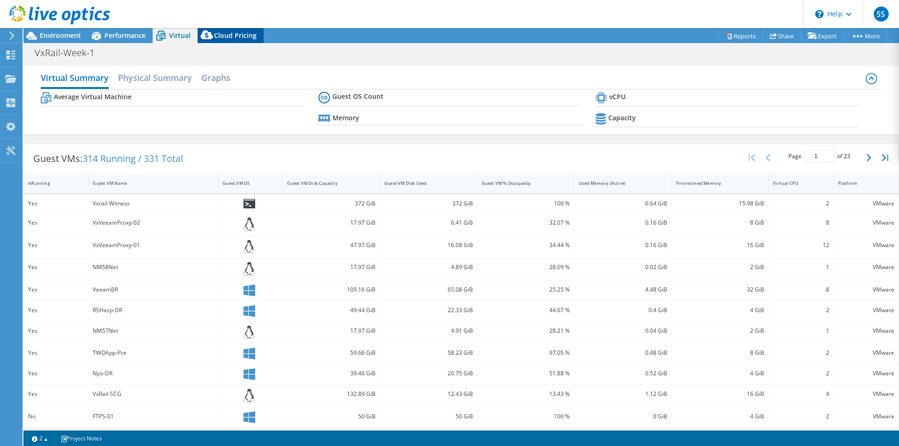
click at [224, 36] on span "Cloud Pricing" at bounding box center [235, 35] width 43 height 9
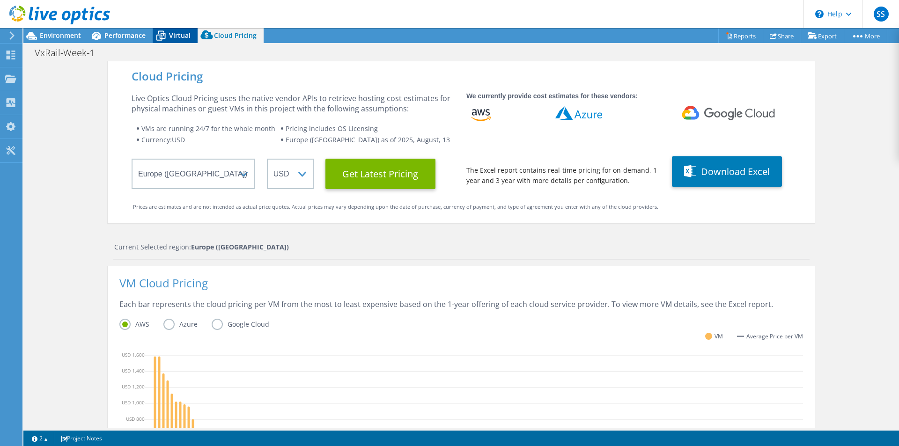
click at [169, 38] on icon at bounding box center [161, 36] width 16 height 16
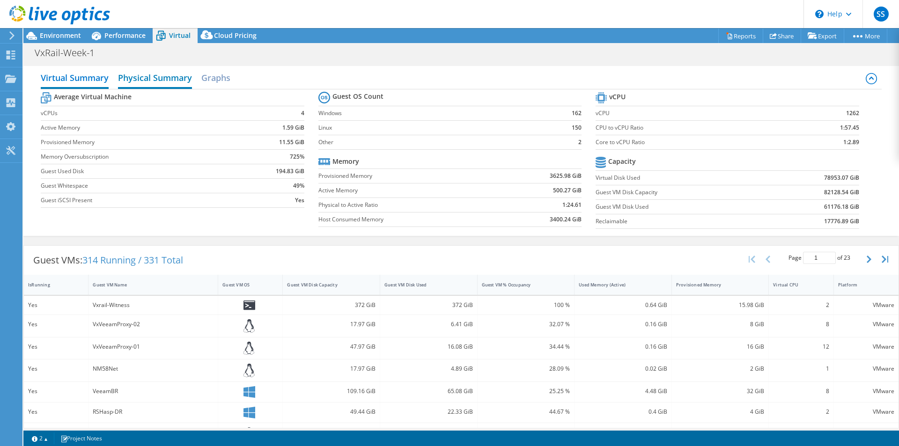
click at [142, 80] on h2 "Physical Summary" at bounding box center [155, 78] width 74 height 21
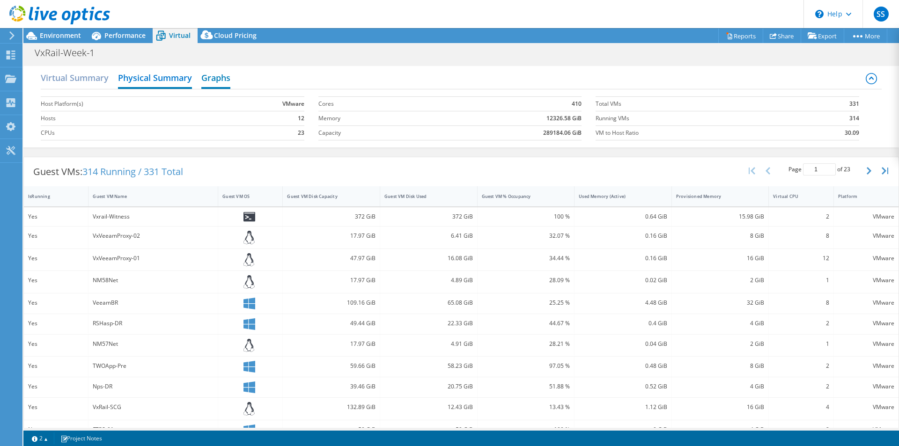
click at [222, 74] on h2 "Graphs" at bounding box center [215, 78] width 29 height 21
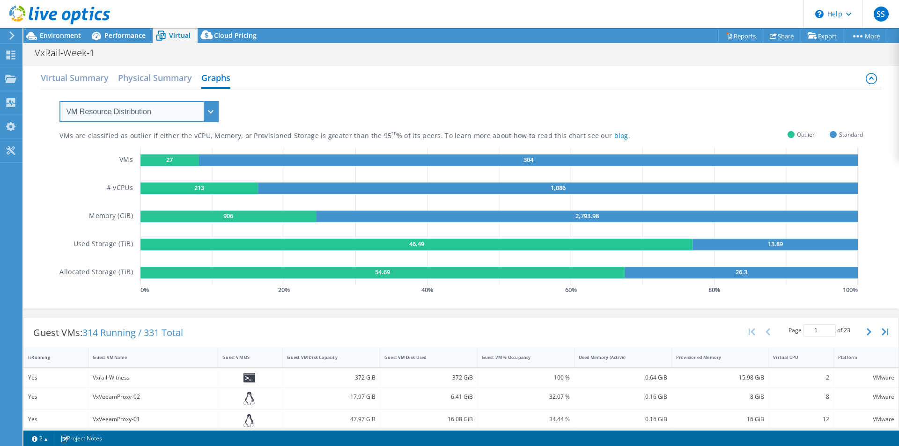
click at [152, 117] on select "VM Resource Distribution Provisioning Contrast Over Provisioning" at bounding box center [138, 111] width 159 height 21
click at [59, 101] on select "VM Resource Distribution Provisioning Contrast Over Provisioning" at bounding box center [138, 111] width 159 height 21
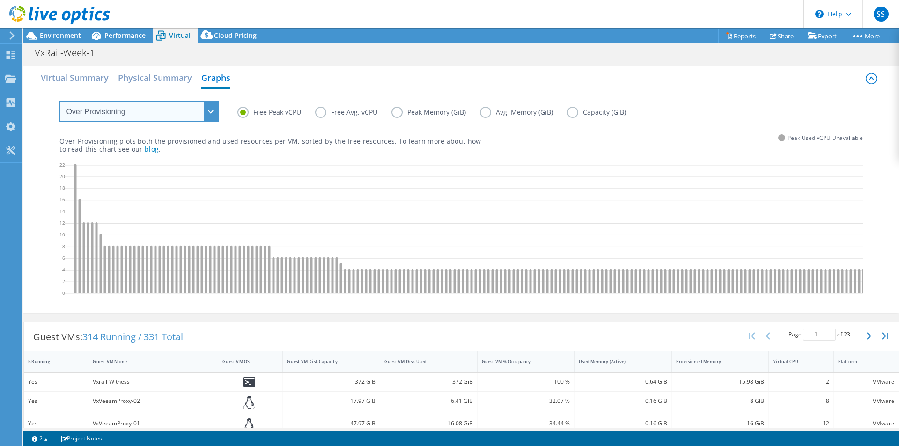
click at [124, 113] on select "VM Resource Distribution Provisioning Contrast Over Provisioning" at bounding box center [138, 111] width 159 height 21
click at [59, 101] on select "VM Resource Distribution Provisioning Contrast Over Provisioning" at bounding box center [138, 111] width 159 height 21
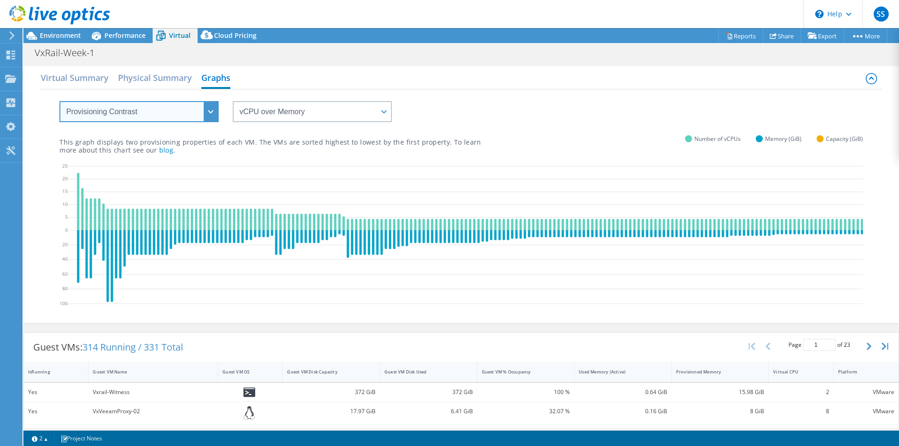
click at [117, 115] on select "VM Resource Distribution Provisioning Contrast Over Provisioning" at bounding box center [138, 111] width 159 height 21
select select "VM Resource Distribution"
click at [59, 101] on select "VM Resource Distribution Provisioning Contrast Over Provisioning" at bounding box center [138, 111] width 159 height 21
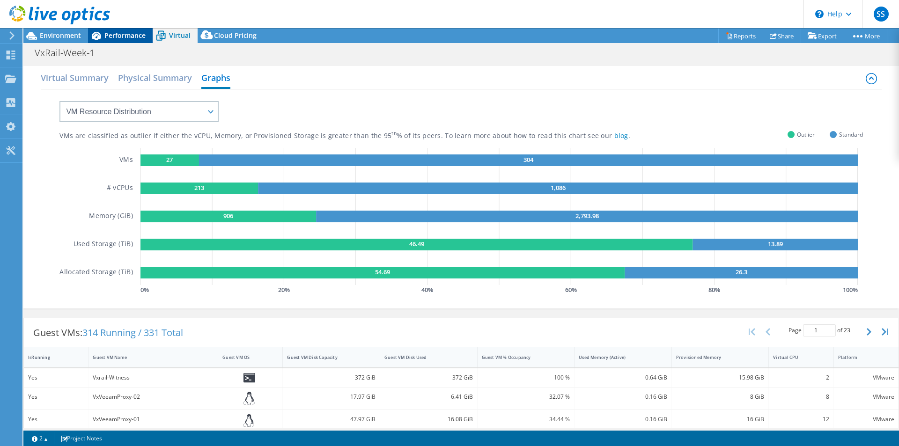
click at [125, 29] on div "Performance" at bounding box center [120, 35] width 65 height 15
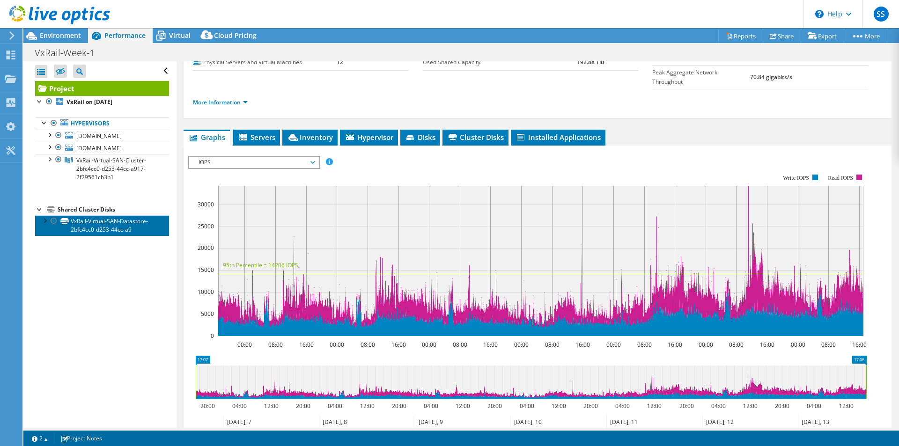
click at [91, 221] on link "VxRail-Virtual-SAN-Datastore-2bfc4cc0-d253-44cc-a9" at bounding box center [102, 225] width 134 height 21
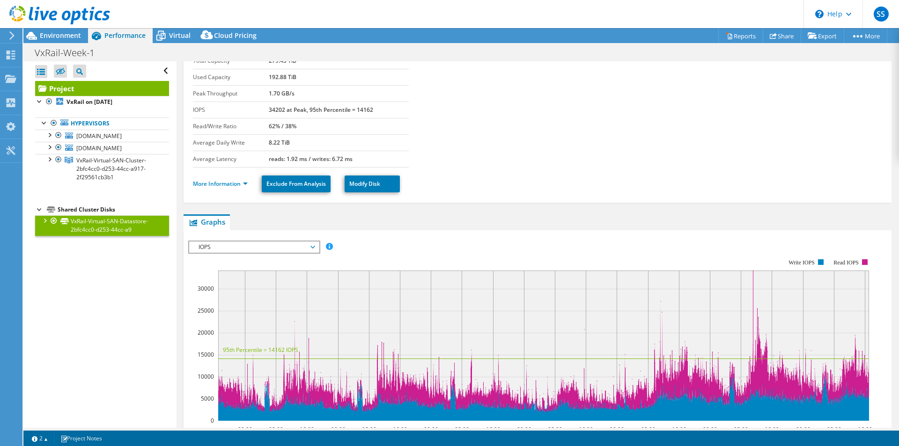
scroll to position [47, 0]
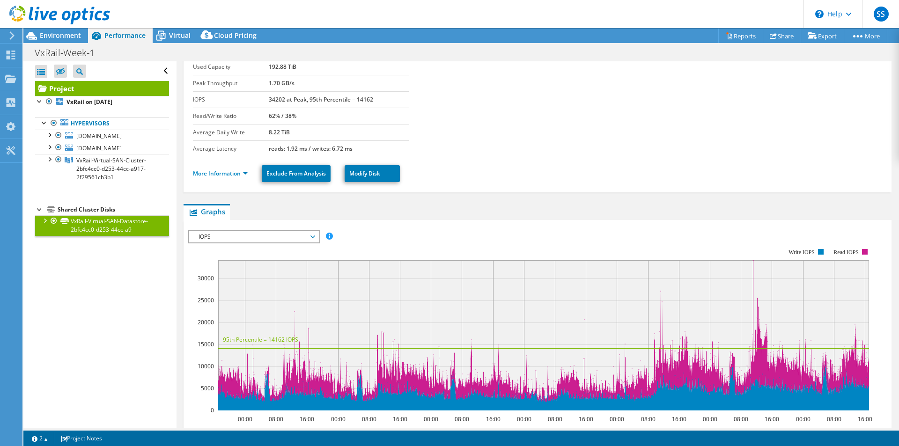
click at [315, 237] on icon at bounding box center [312, 237] width 5 height 3
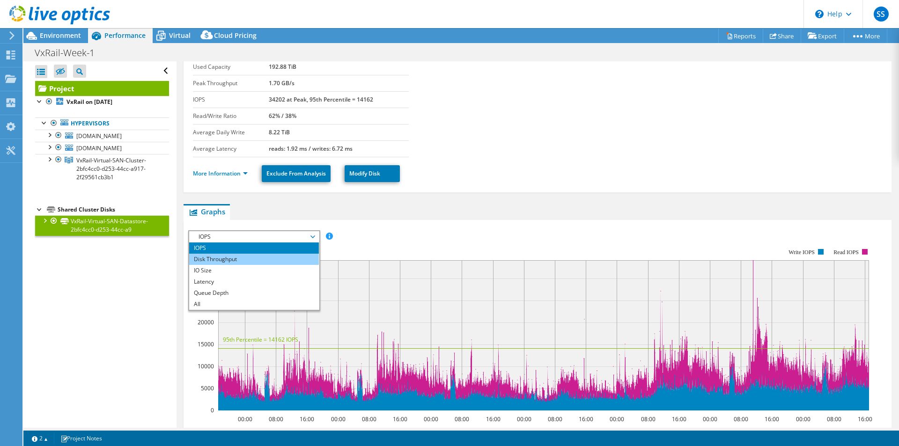
click at [251, 260] on li "Disk Throughput" at bounding box center [254, 259] width 130 height 11
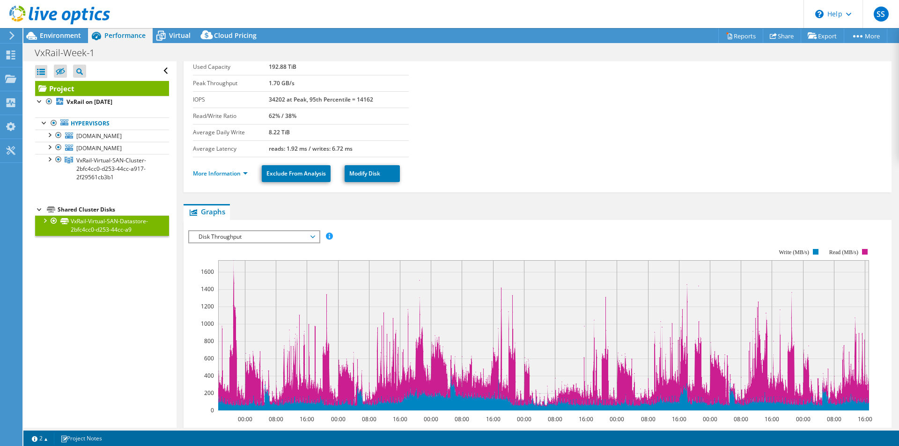
click at [313, 234] on span "Disk Throughput" at bounding box center [254, 236] width 120 height 11
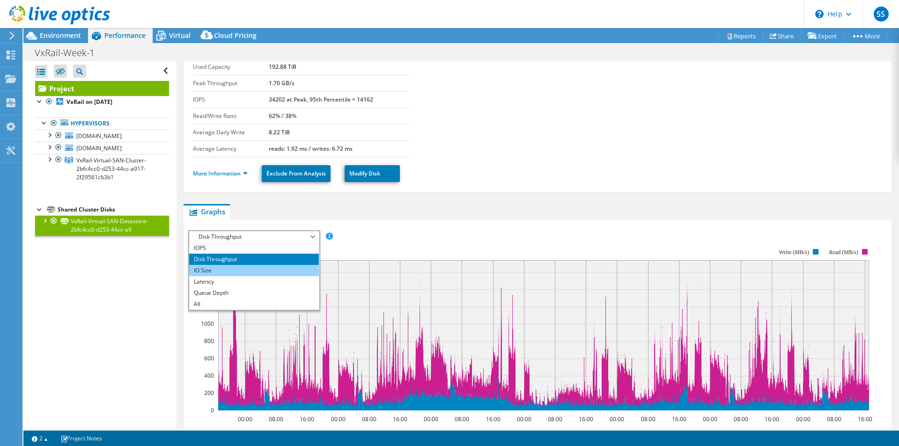
click at [236, 271] on li "IO Size" at bounding box center [254, 270] width 130 height 11
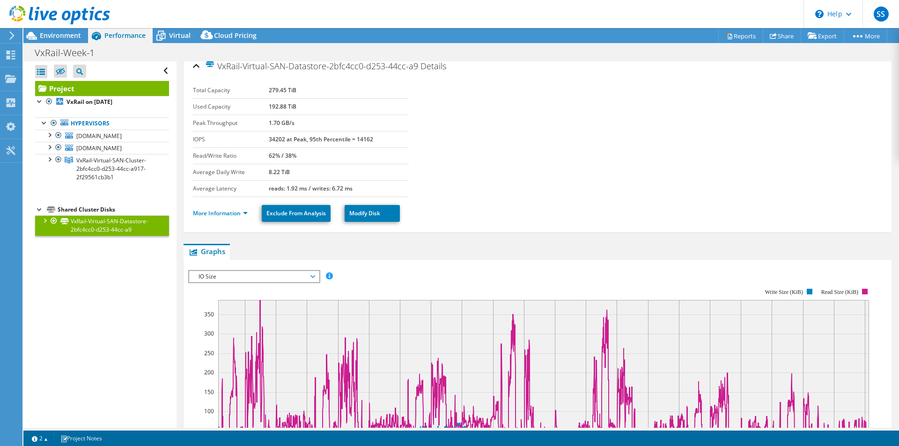
scroll to position [0, 0]
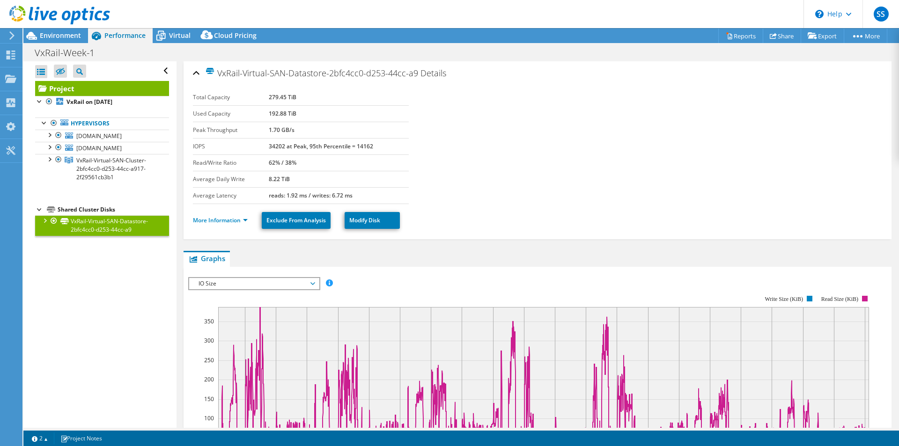
click at [253, 286] on span "IO Size" at bounding box center [254, 283] width 120 height 11
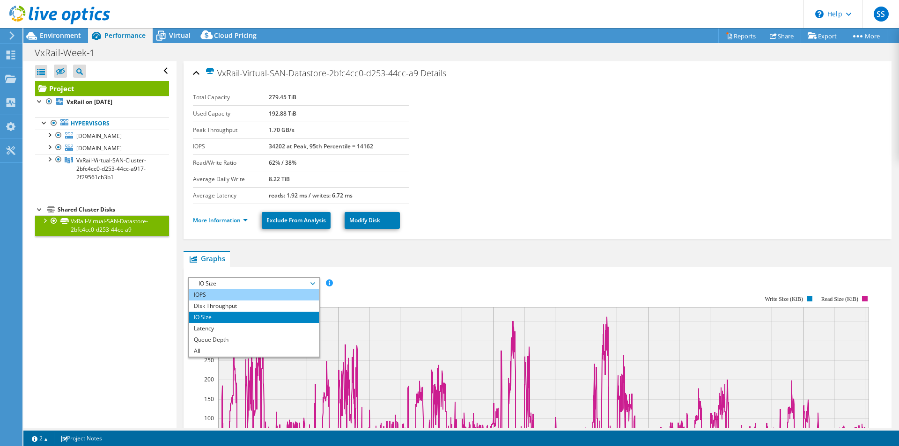
click at [222, 295] on li "IOPS" at bounding box center [254, 294] width 130 height 11
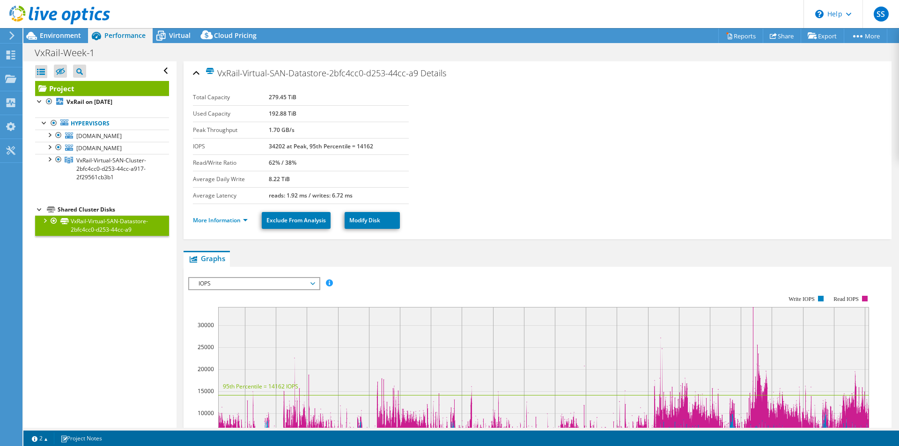
click at [591, 150] on section "Total Capacity 279.45 TiB Used Capacity 192.88 TiB Peak Throughput 1.70 GB/s IO…" at bounding box center [537, 146] width 689 height 115
drag, startPoint x: 267, startPoint y: 146, endPoint x: 379, endPoint y: 144, distance: 111.9
click at [379, 144] on td "34202 at Peak, 95th Percentile = 14162" at bounding box center [339, 146] width 140 height 16
click at [472, 142] on section "Total Capacity 279.45 TiB Used Capacity 192.88 TiB Peak Throughput 1.70 GB/s IO…" at bounding box center [537, 146] width 689 height 115
click at [312, 277] on div "IOPS IOPS Disk Throughput IO Size Latency Queue Depth CPU Percentage Memory Pag…" at bounding box center [254, 283] width 132 height 13
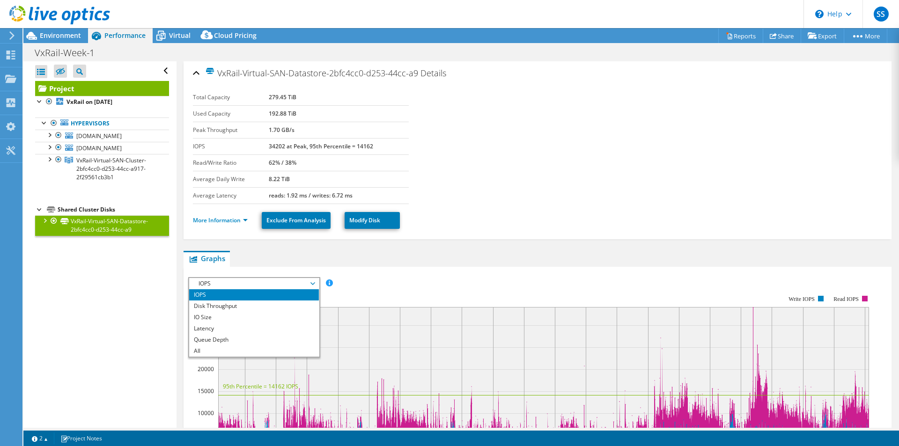
click at [624, 133] on section "Total Capacity 279.45 TiB Used Capacity 192.88 TiB Peak Throughput 1.70 GB/s IO…" at bounding box center [537, 146] width 689 height 115
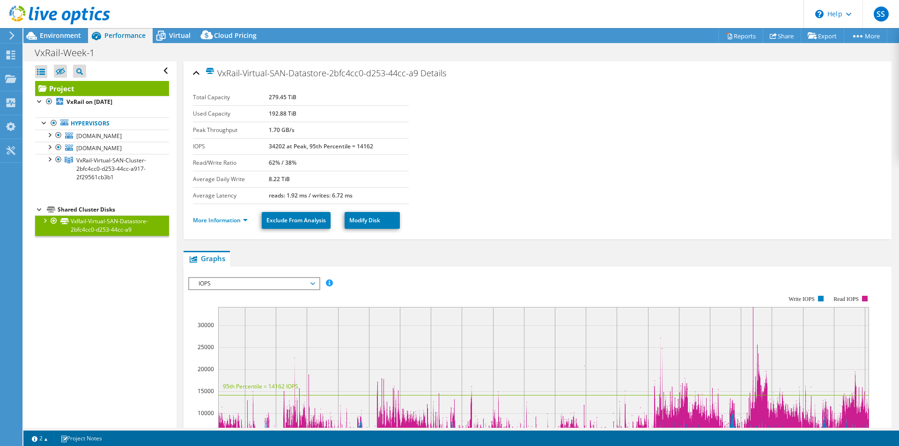
click at [280, 93] on b "279.45 TiB" at bounding box center [283, 97] width 28 height 8
click at [92, 147] on span "[DOMAIN_NAME]" at bounding box center [98, 148] width 45 height 8
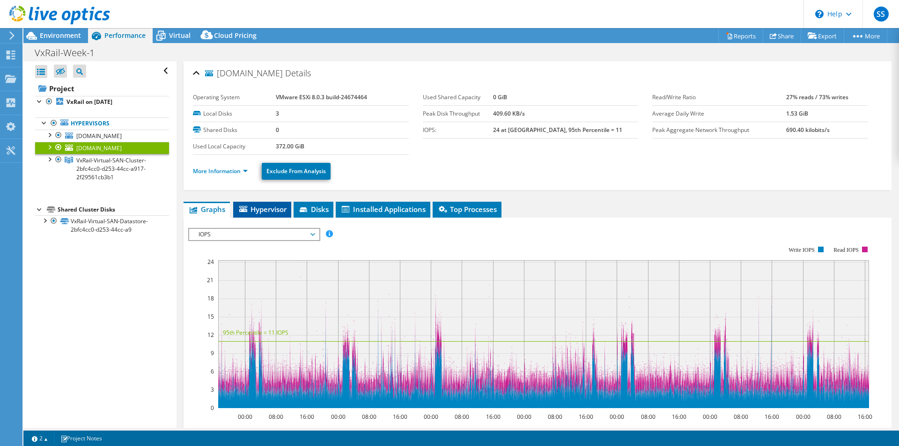
click at [267, 210] on span "Hypervisor" at bounding box center [262, 209] width 49 height 9
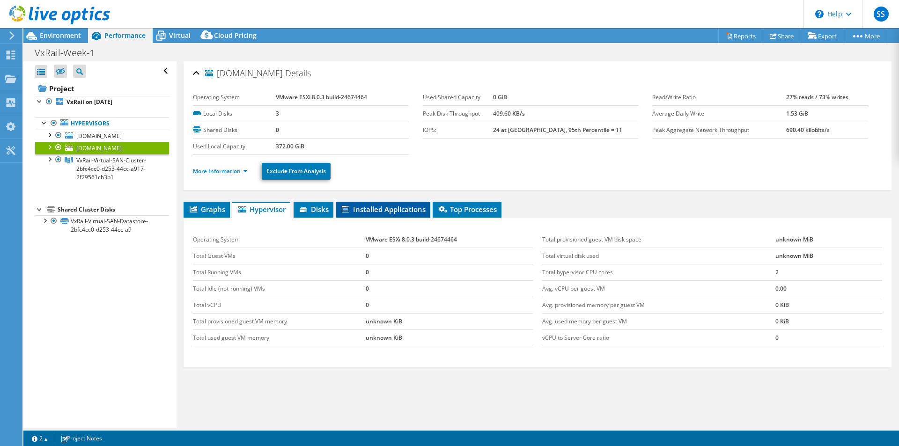
click at [413, 203] on li "Installed Applications" at bounding box center [383, 210] width 95 height 16
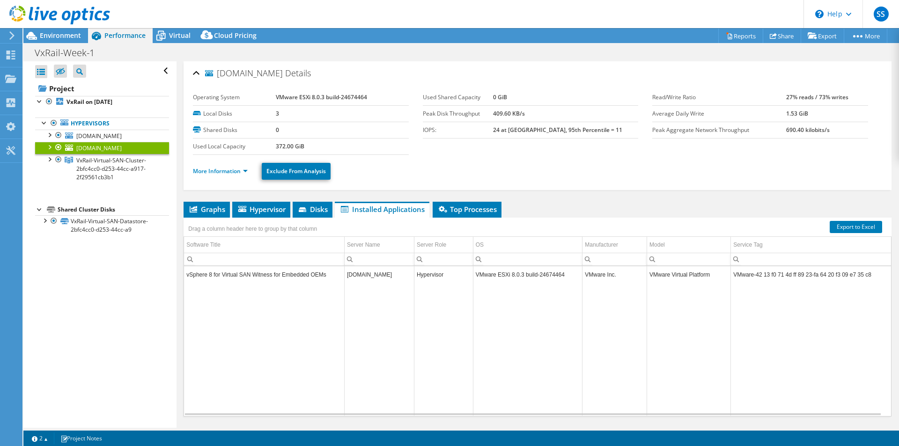
click at [447, 169] on ul "More Information Exclude From Analysis" at bounding box center [537, 170] width 689 height 19
click at [201, 212] on span "Graphs" at bounding box center [206, 209] width 37 height 9
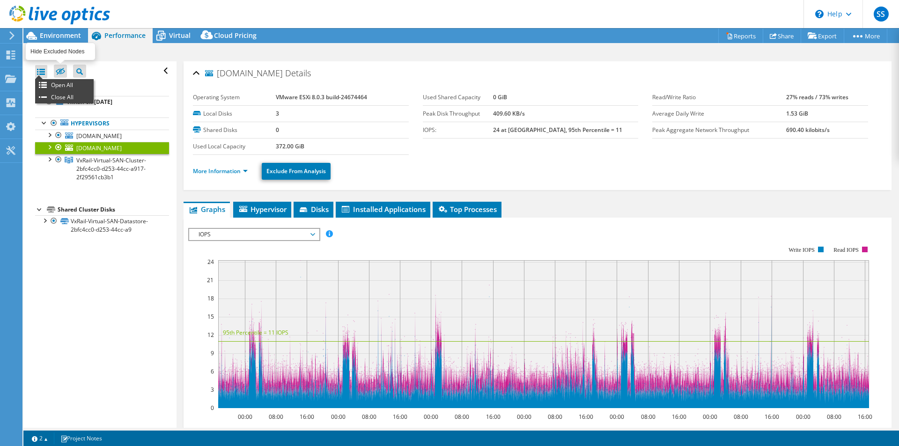
click at [41, 72] on div at bounding box center [41, 71] width 12 height 13
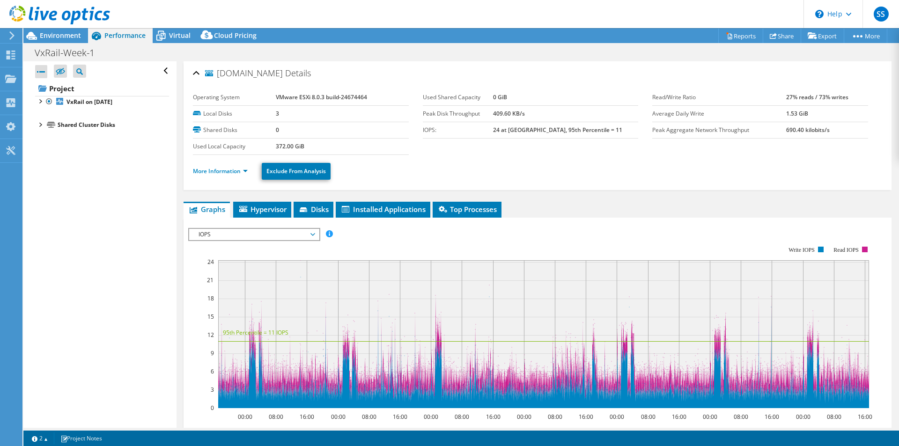
click at [41, 72] on div at bounding box center [41, 71] width 12 height 13
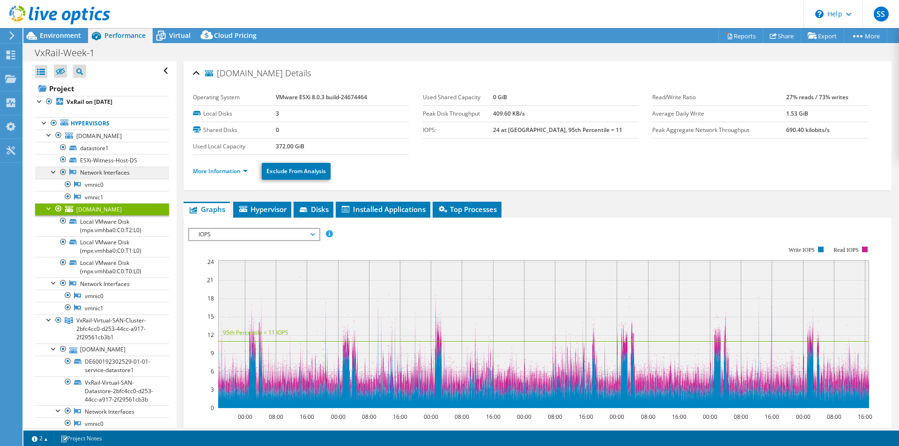
click at [108, 175] on link "Network Interfaces" at bounding box center [102, 173] width 134 height 12
click at [97, 184] on link "vmnic0" at bounding box center [102, 185] width 134 height 12
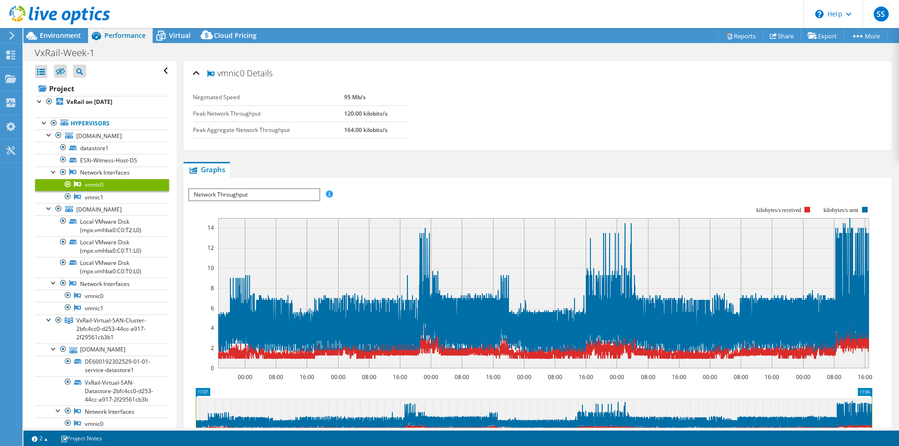
click at [285, 197] on span "Network Throughput" at bounding box center [254, 194] width 130 height 11
click at [440, 173] on ul "Graphs Servers Inventory Hypervisor Disks Cluster Disks Installed Applications" at bounding box center [538, 170] width 708 height 16
